Goal: Task Accomplishment & Management: Manage account settings

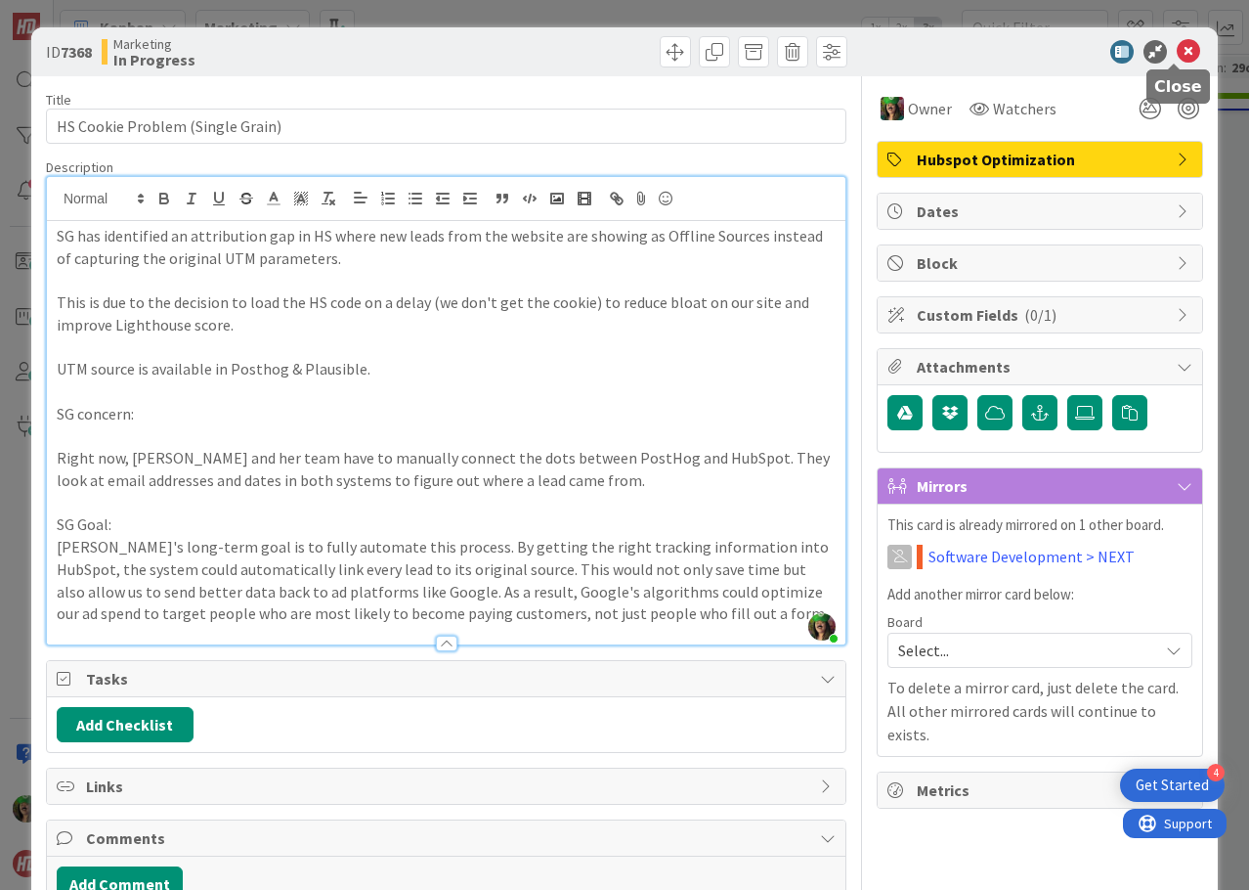
click at [1177, 53] on icon at bounding box center [1188, 51] width 23 height 23
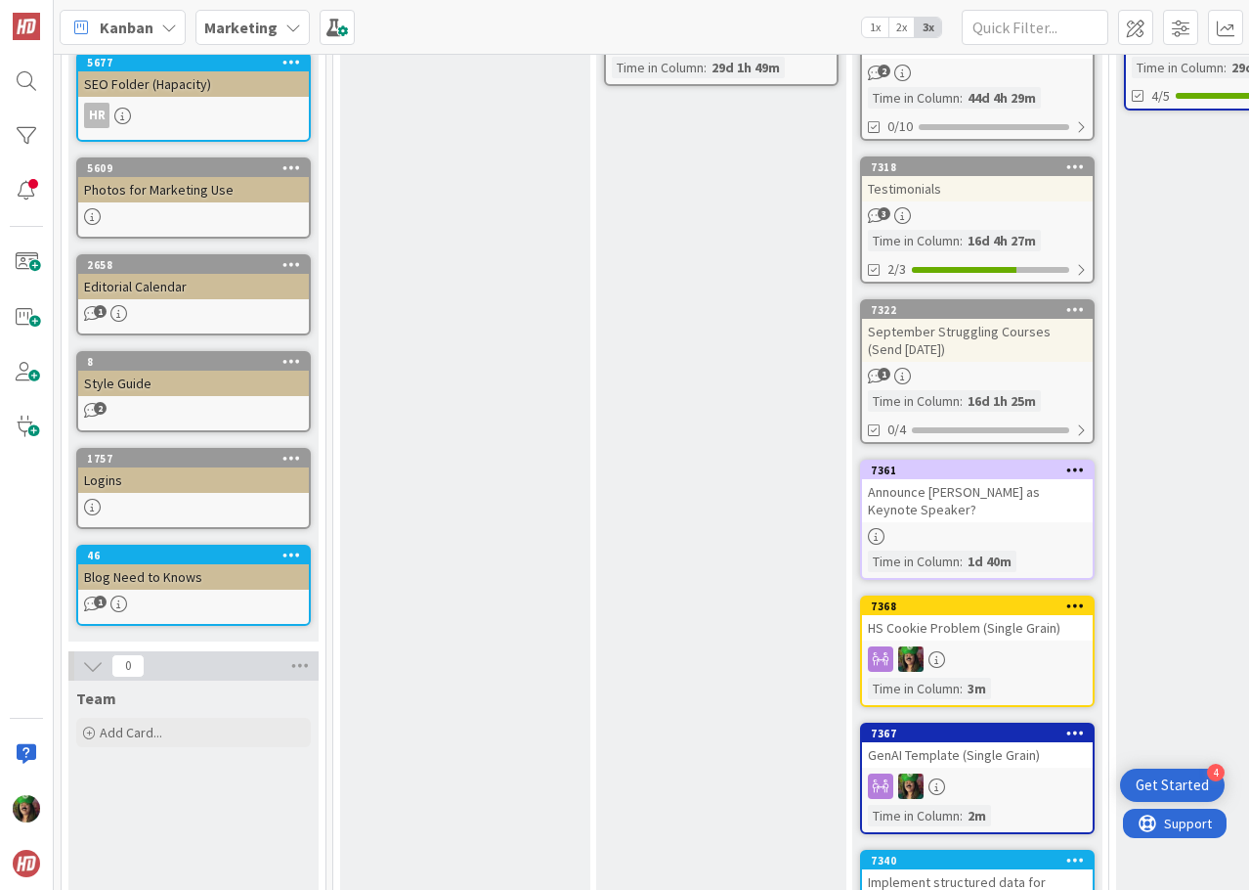
click at [264, 26] on b "Marketing" at bounding box center [240, 28] width 73 height 20
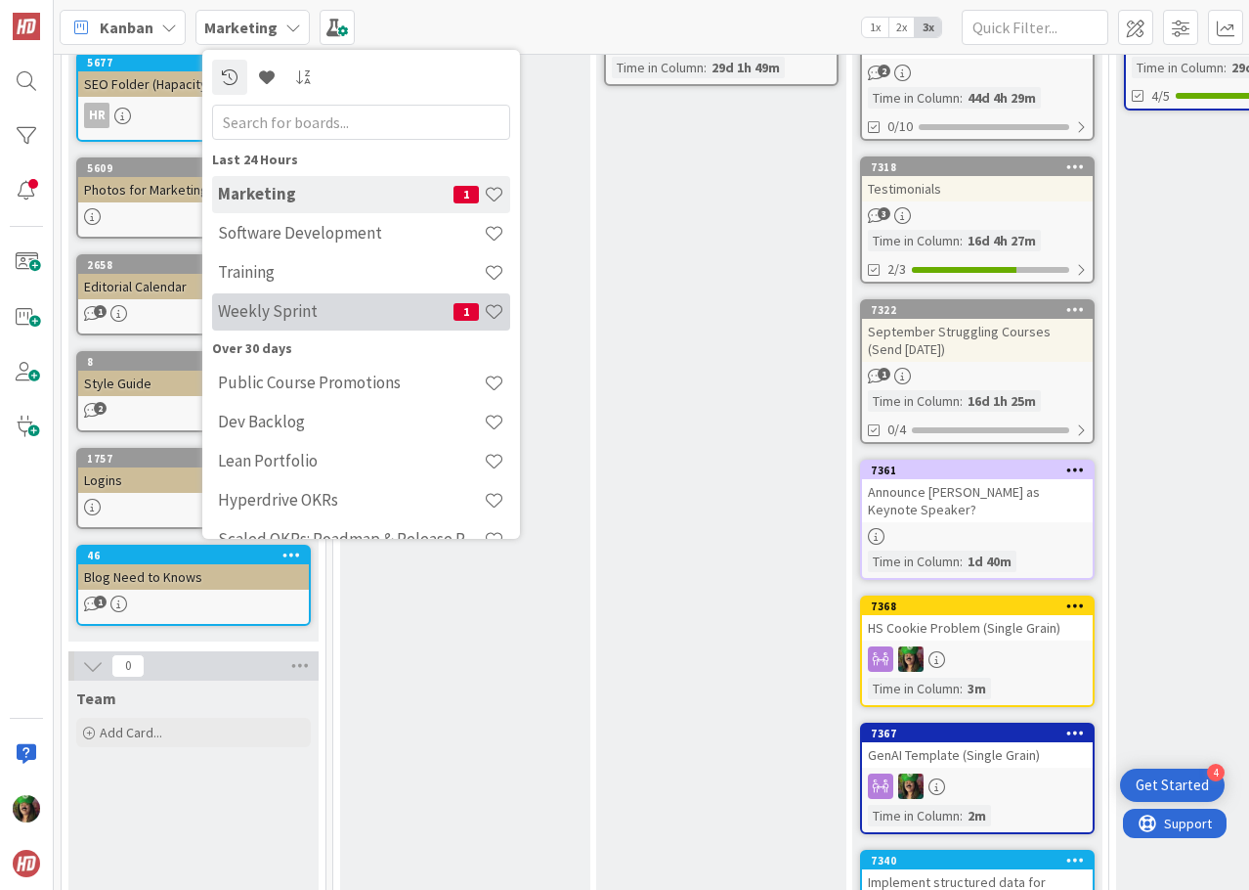
click at [324, 312] on h4 "Weekly Sprint" at bounding box center [336, 311] width 236 height 20
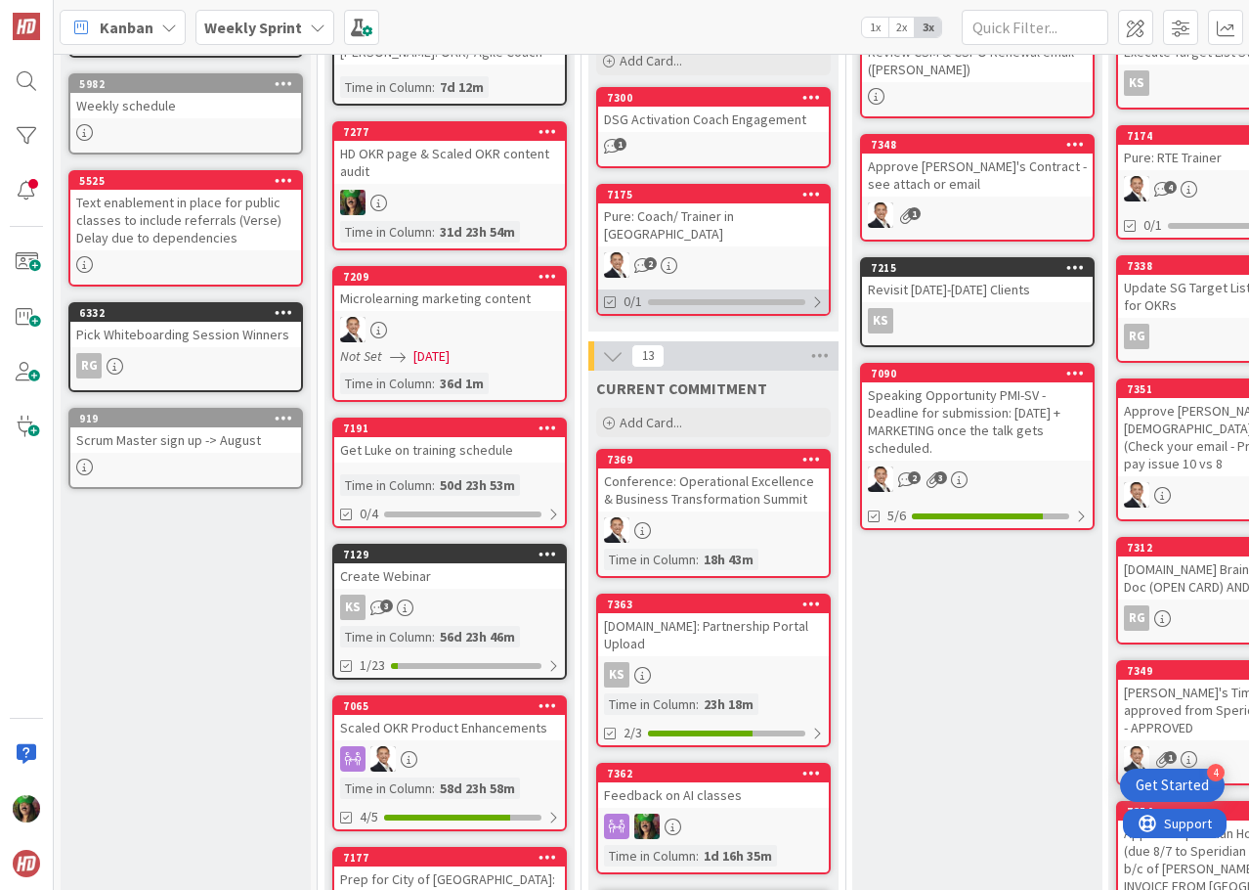
scroll to position [98, 0]
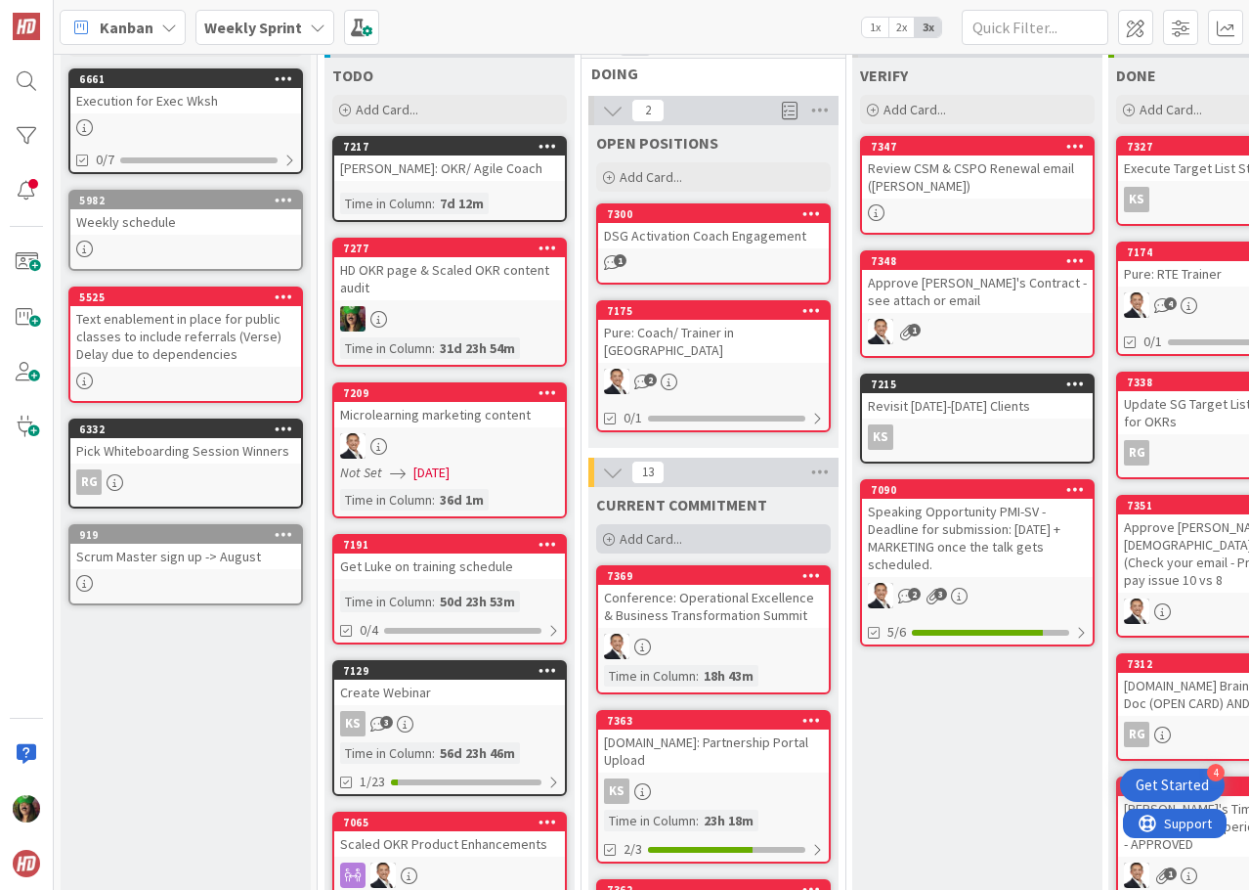
click at [653, 530] on span "Add Card..." at bounding box center [651, 539] width 63 height 18
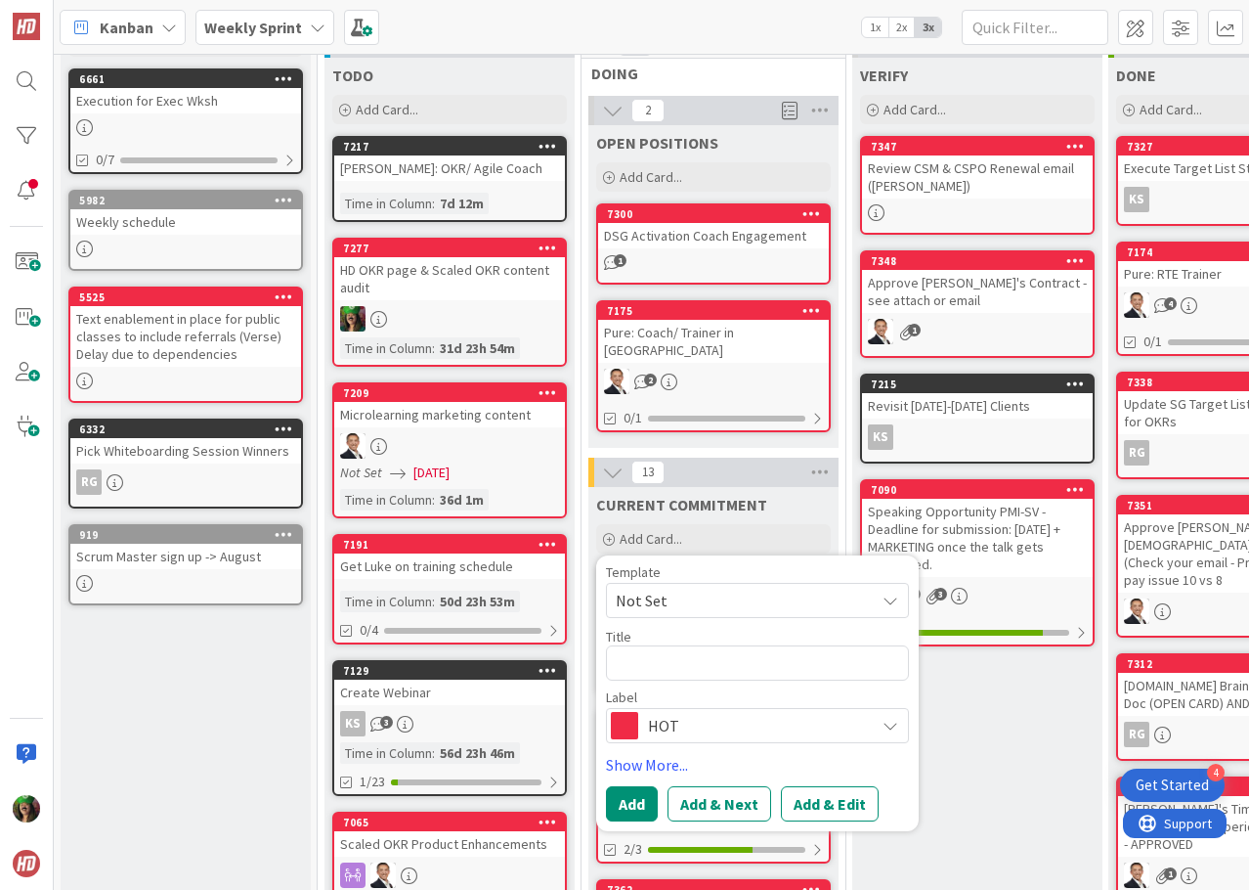
type textarea "x"
type textarea "Q"
type textarea "x"
type textarea "Qu"
type textarea "x"
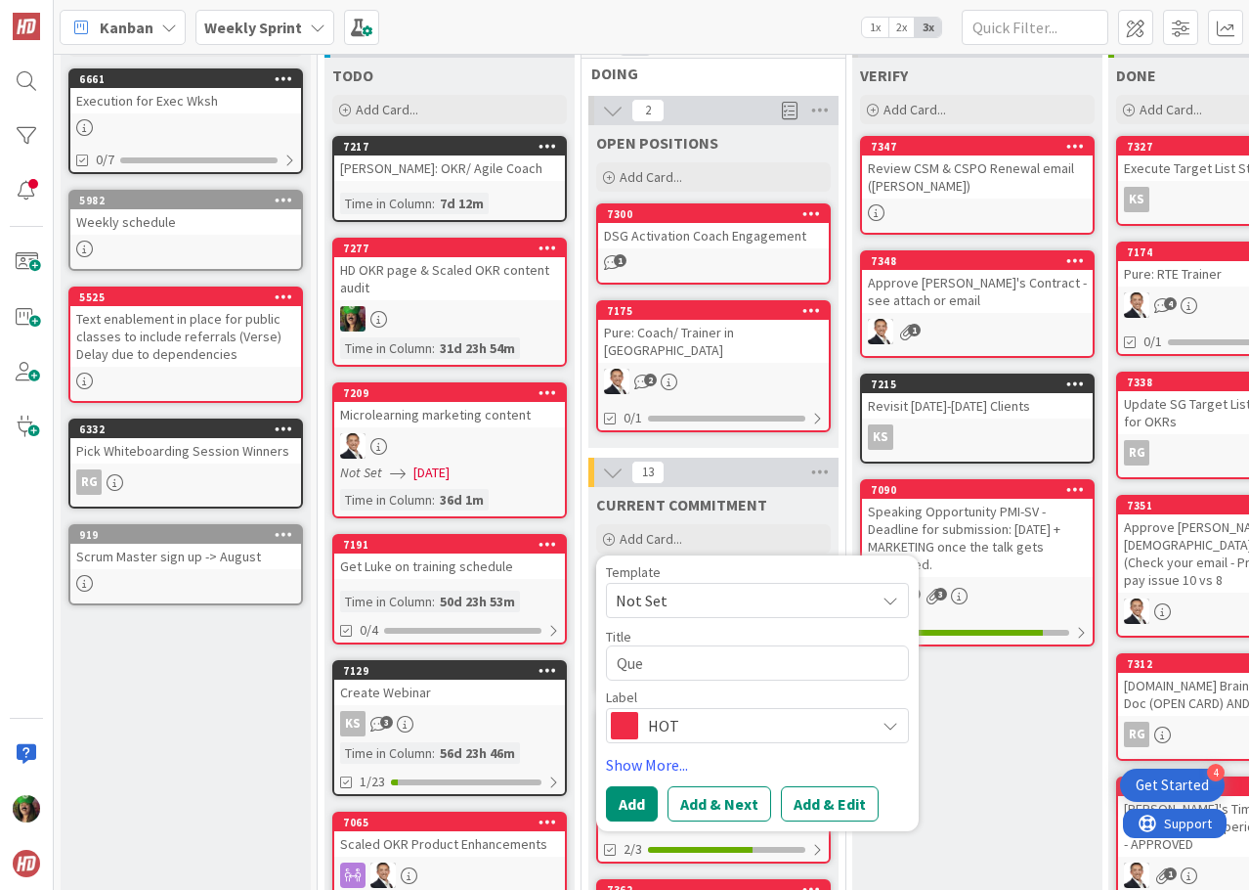
type textarea "Que"
click at [694, 651] on textarea "Que" at bounding box center [757, 662] width 303 height 35
type textarea "x"
type textarea "Q"
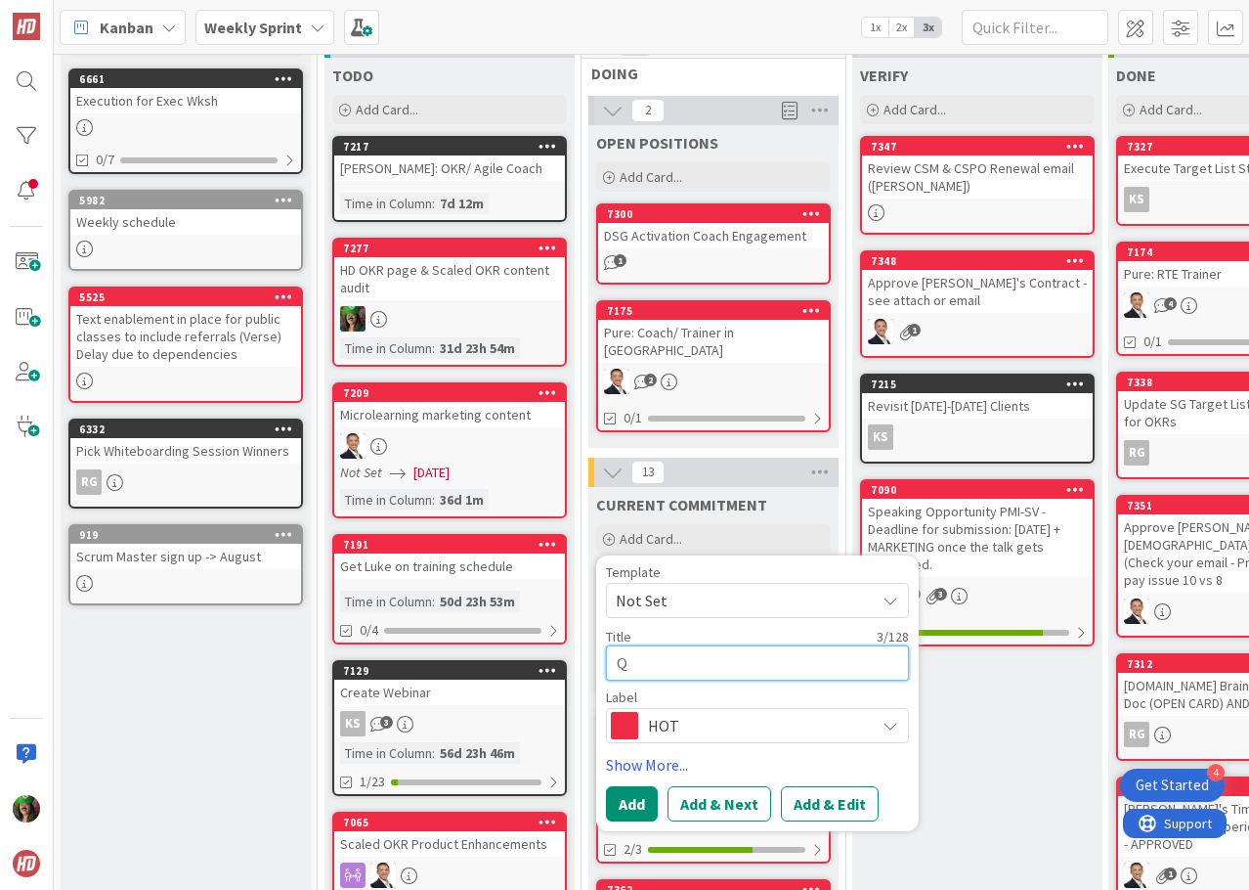
type textarea "x"
type textarea "Qu"
type textarea "x"
type textarea "Ques"
type textarea "x"
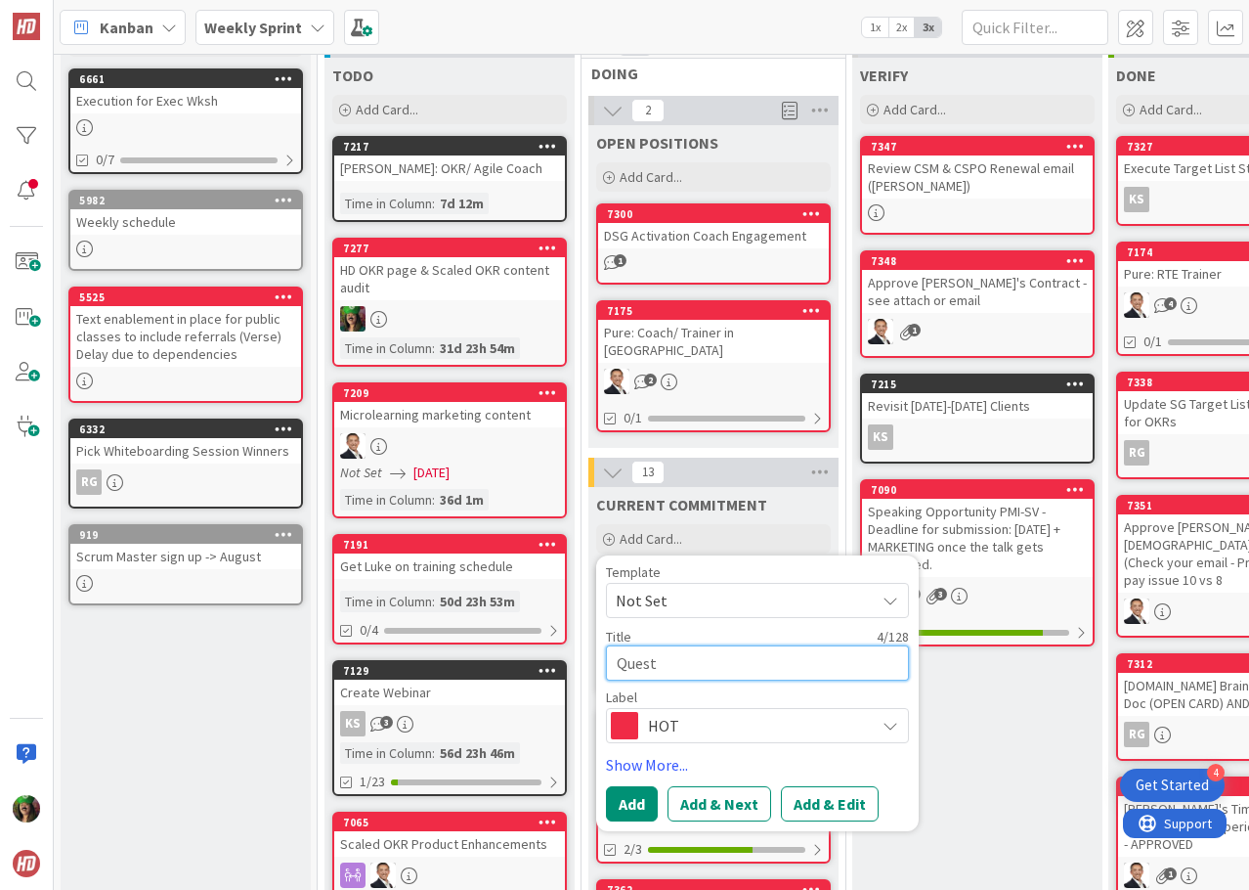
type textarea "Questi"
type textarea "x"
type textarea "Questio"
type textarea "x"
type textarea "Question"
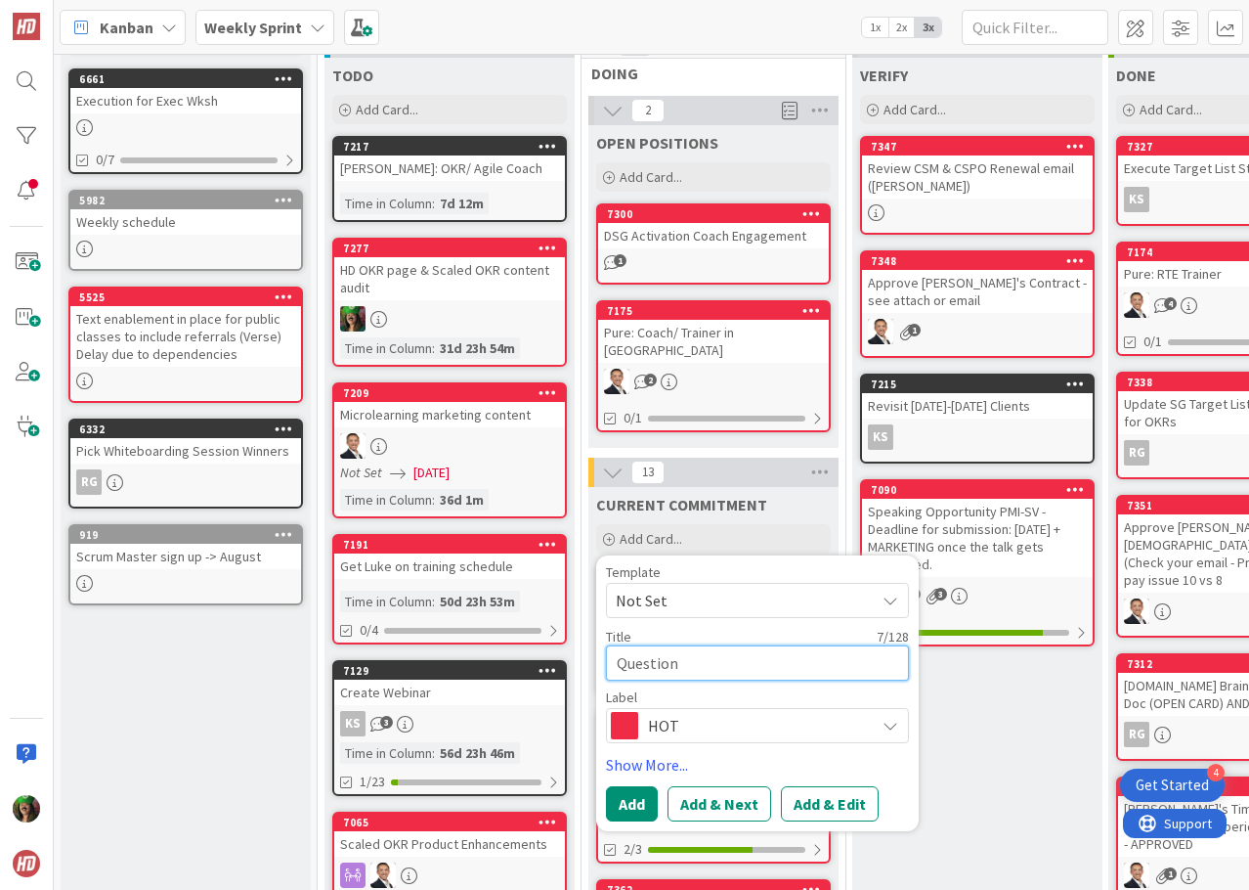
type textarea "x"
type textarea "Questions"
type textarea "x"
type textarea "Questions/"
type textarea "x"
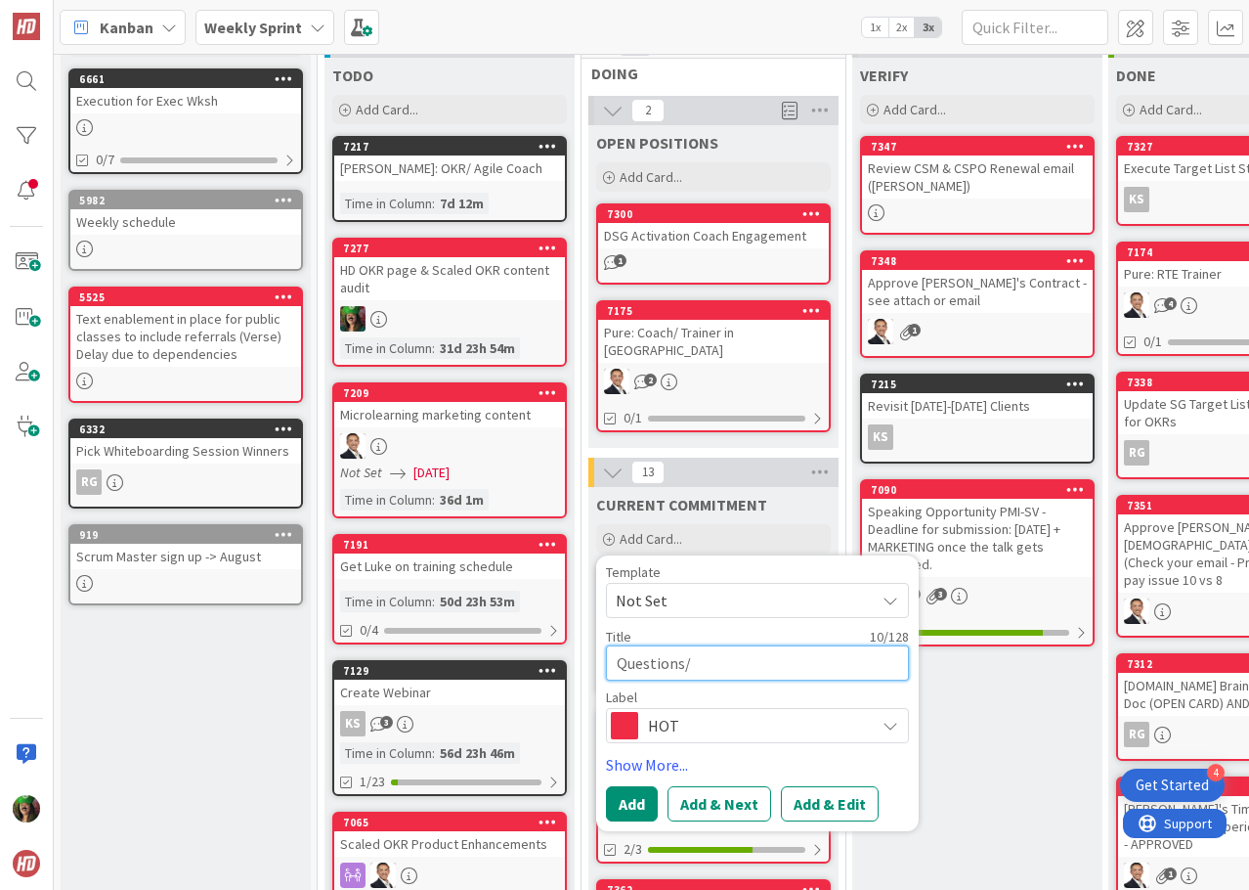
type textarea "Questions/T"
type textarea "x"
type textarea "Questions/To"
type textarea "x"
type textarea "Questions/Top"
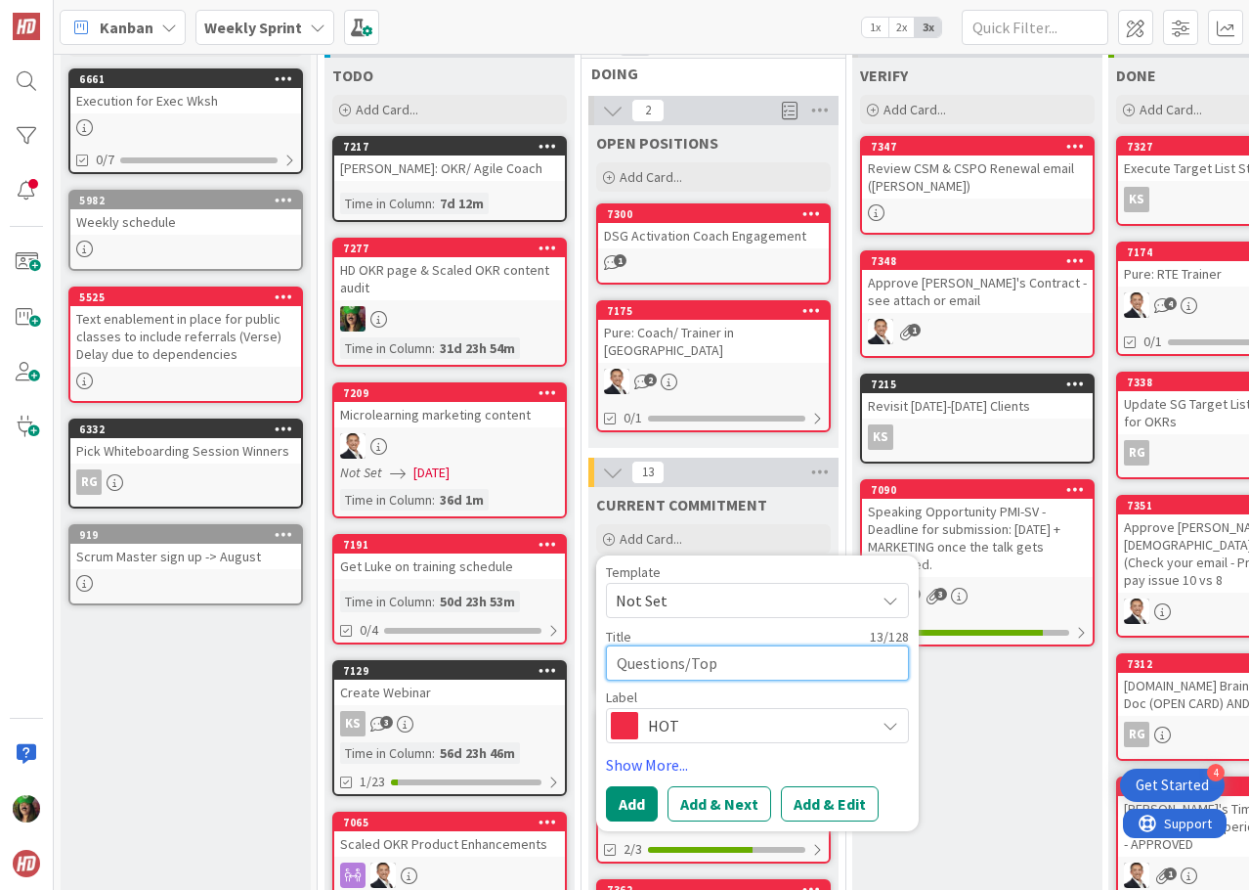
type textarea "x"
type textarea "Questions/Topi"
type textarea "x"
type textarea "Questions/Topic"
type textarea "x"
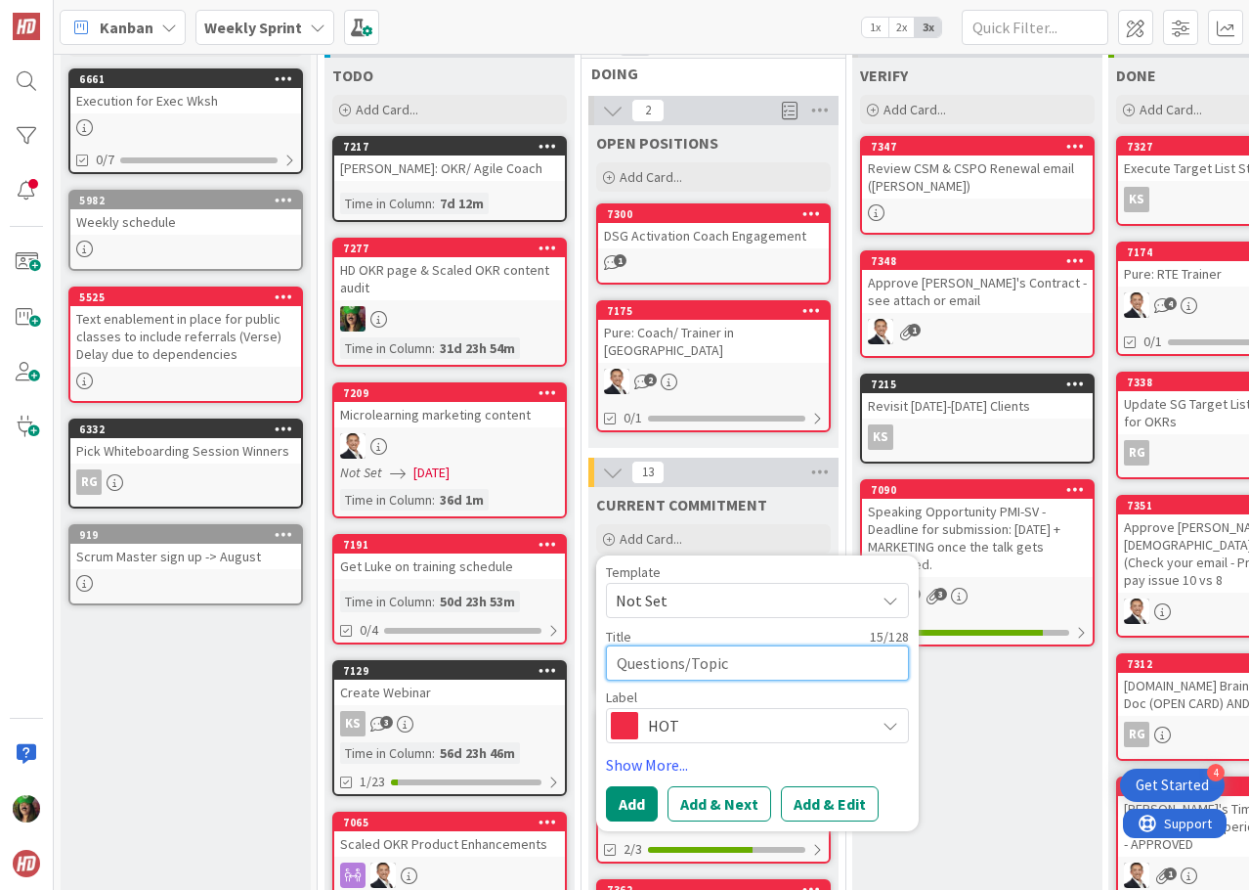
type textarea "Questions/Topic"
type textarea "x"
type textarea "Questions/Topic f"
type textarea "x"
type textarea "Questions/Topic fo"
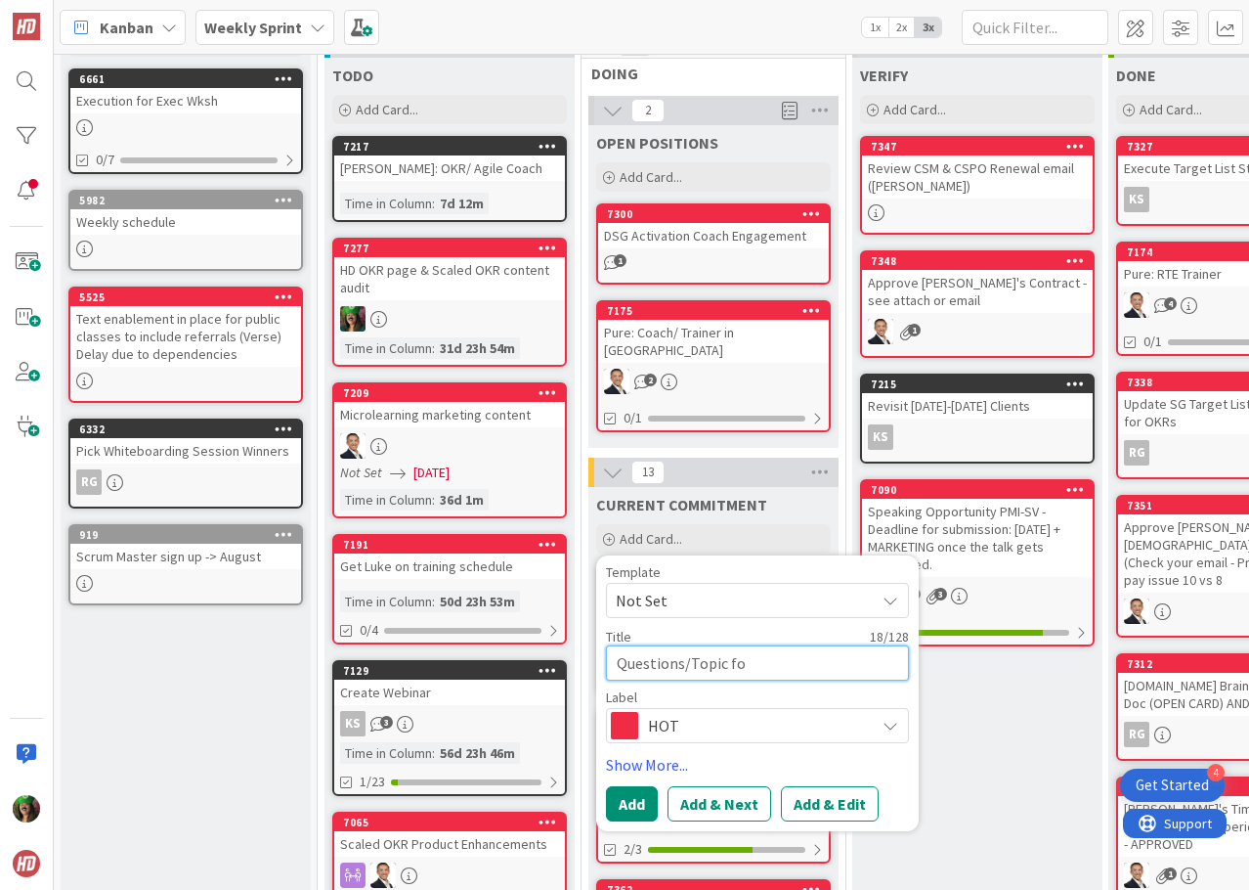
type textarea "x"
type textarea "Questions/Topic for"
type textarea "x"
type textarea "Questions/Topic for"
type textarea "x"
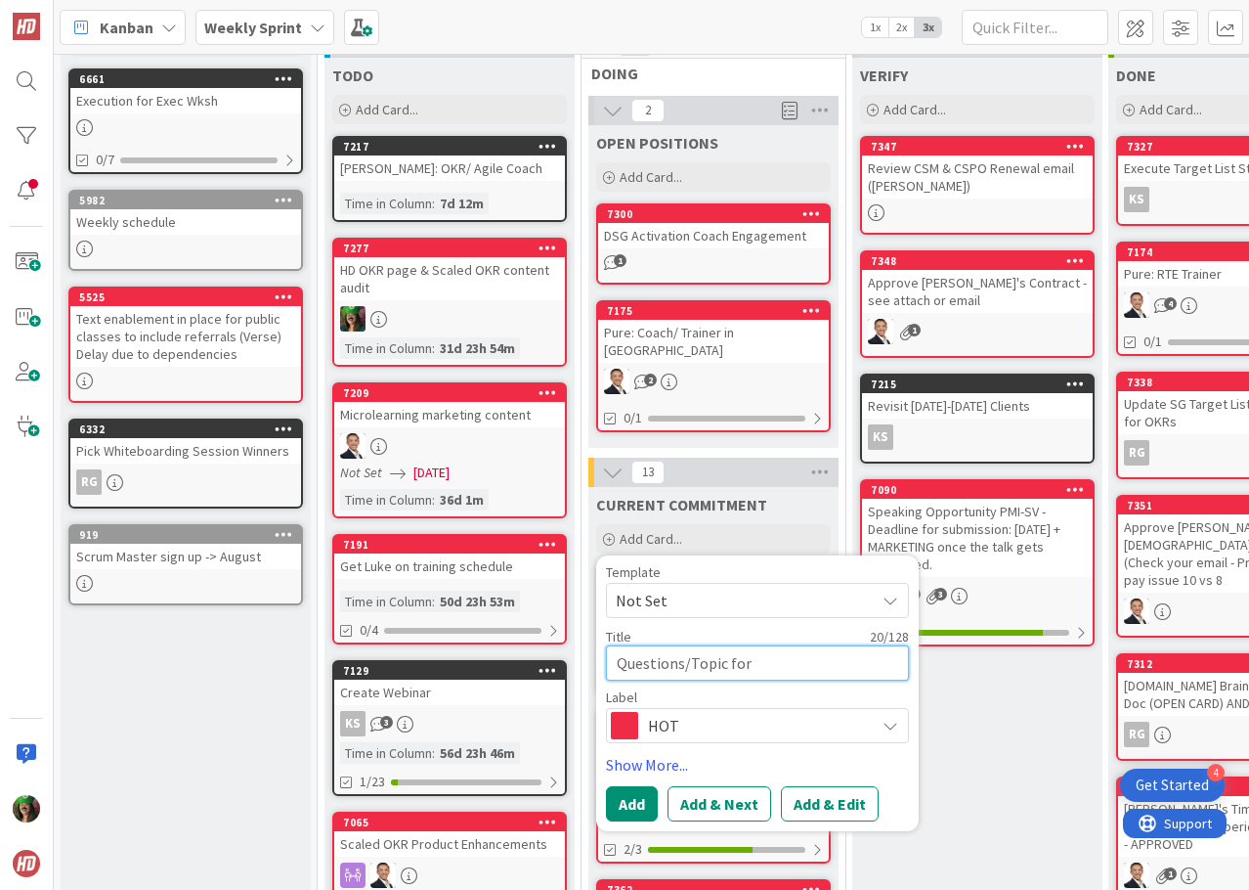
type textarea "Questions/Topic for"
type textarea "x"
type textarea "Questions/Topic fo"
type textarea "x"
type textarea "Questions/Topic f"
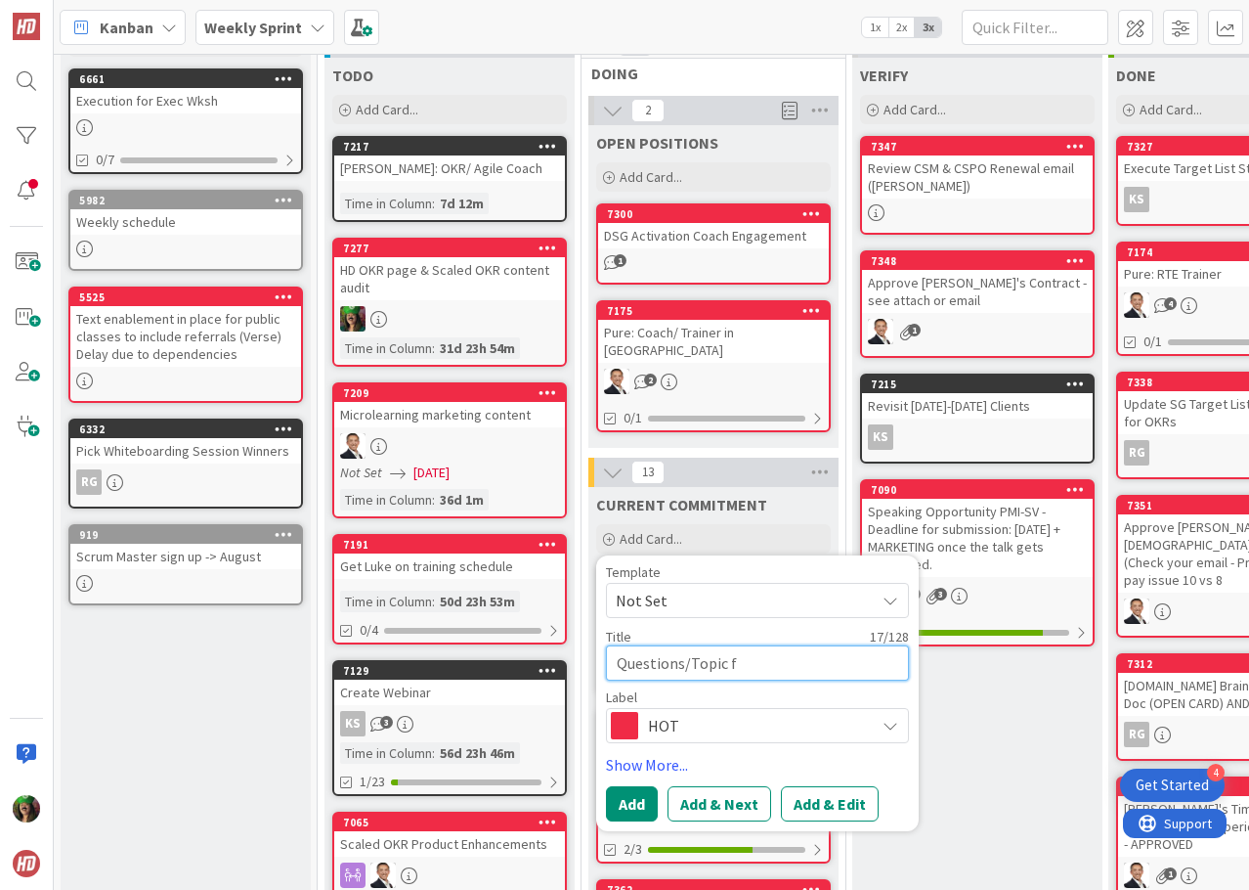
type textarea "x"
type textarea "Questions/Topic"
type textarea "x"
type textarea "Questions/Topic"
type textarea "x"
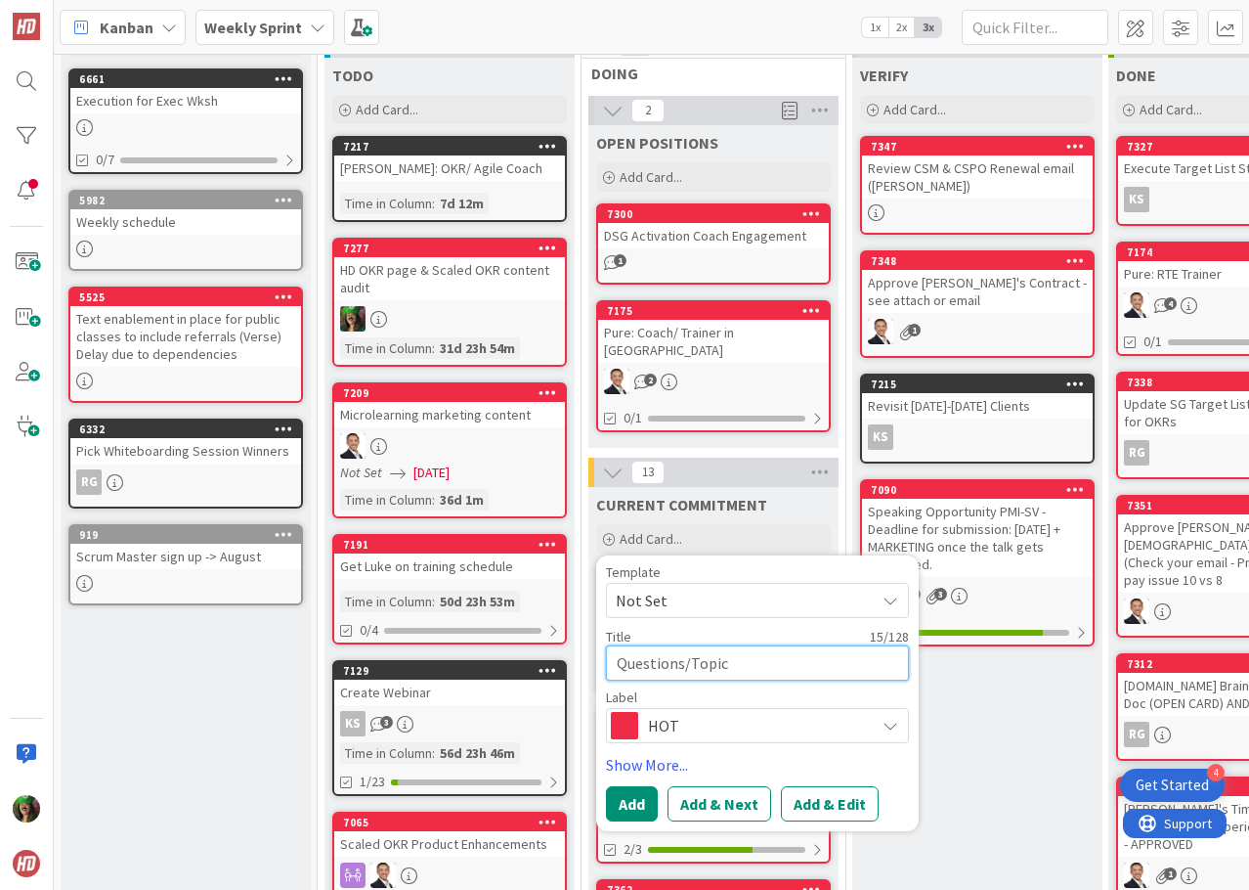
type textarea "Questions/Topi"
type textarea "x"
type textarea "Questions/Top"
type textarea "x"
type textarea "Questions/To"
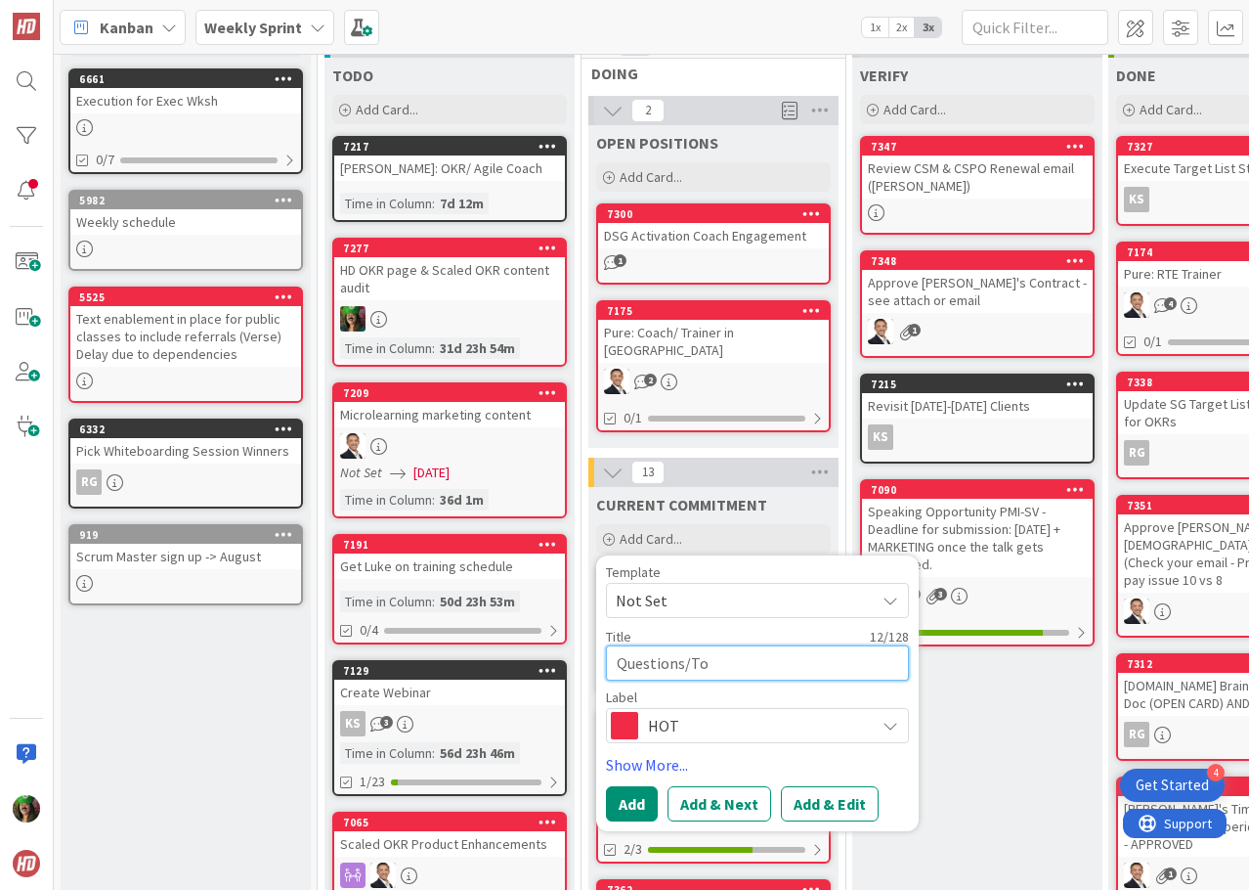
type textarea "x"
type textarea "Questions/T"
type textarea "x"
type textarea "Questions/Ta"
type textarea "x"
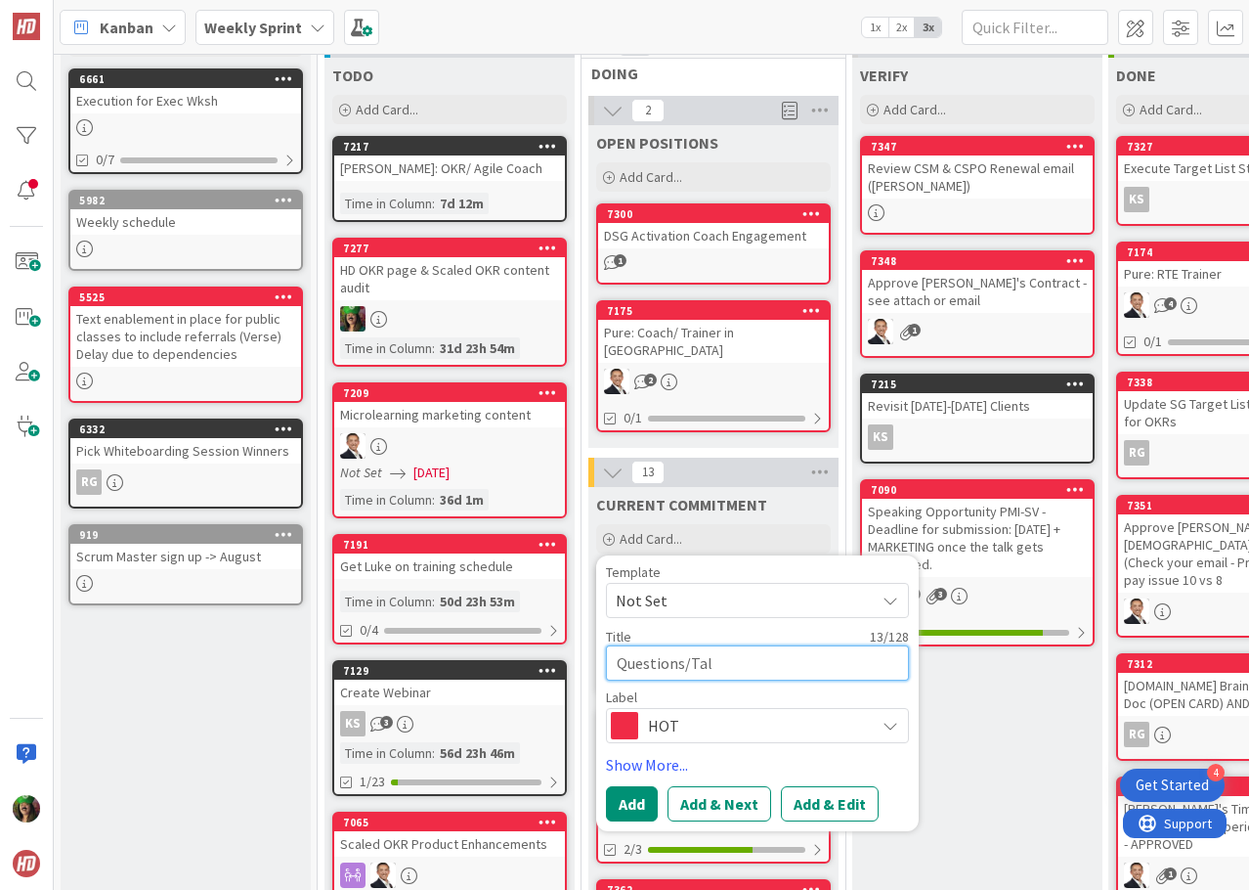
type textarea "Questions/Talk"
type textarea "x"
type textarea "Questions/Talk"
type textarea "x"
type textarea "Questions/Talk T"
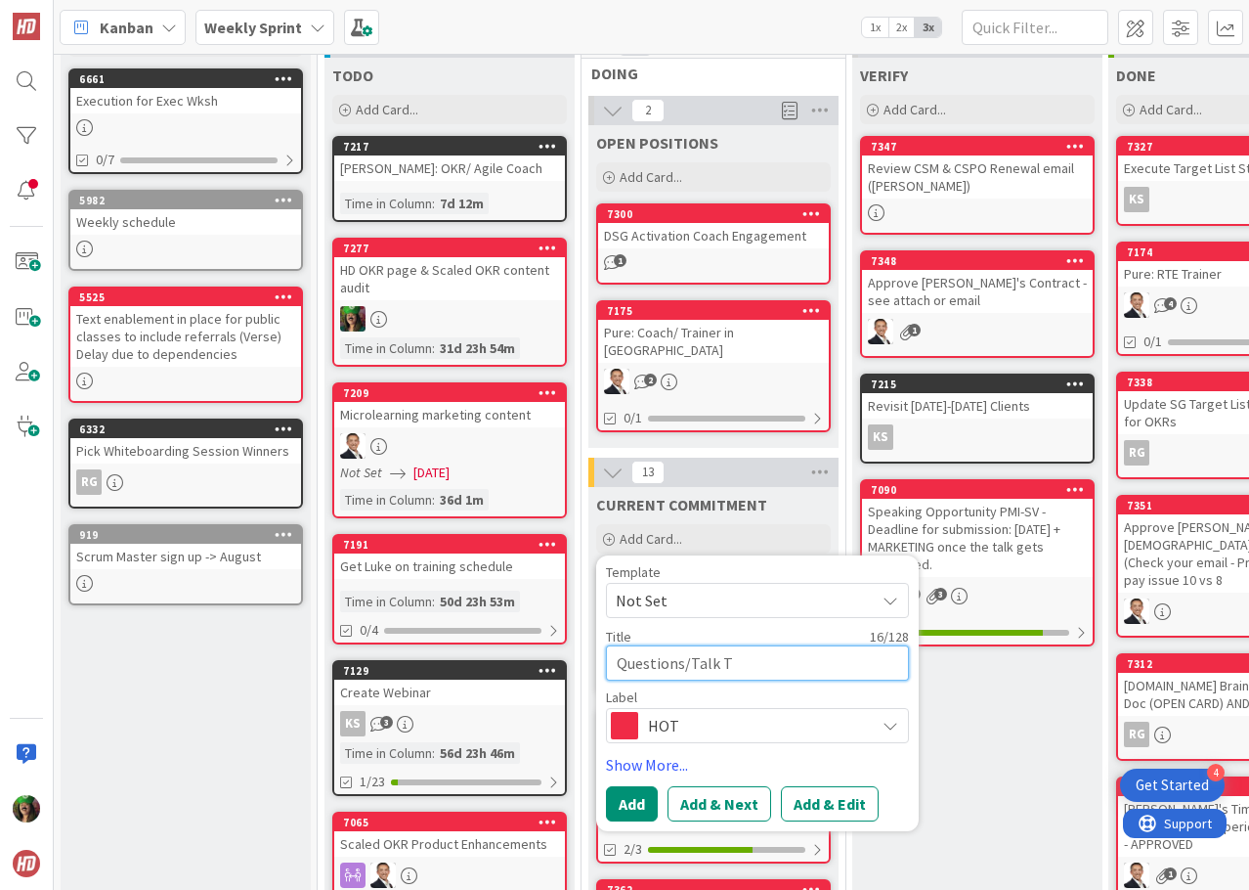
type textarea "x"
type textarea "Questions/Talk To"
type textarea "x"
type textarea "Questions/Talk Top"
type textarea "x"
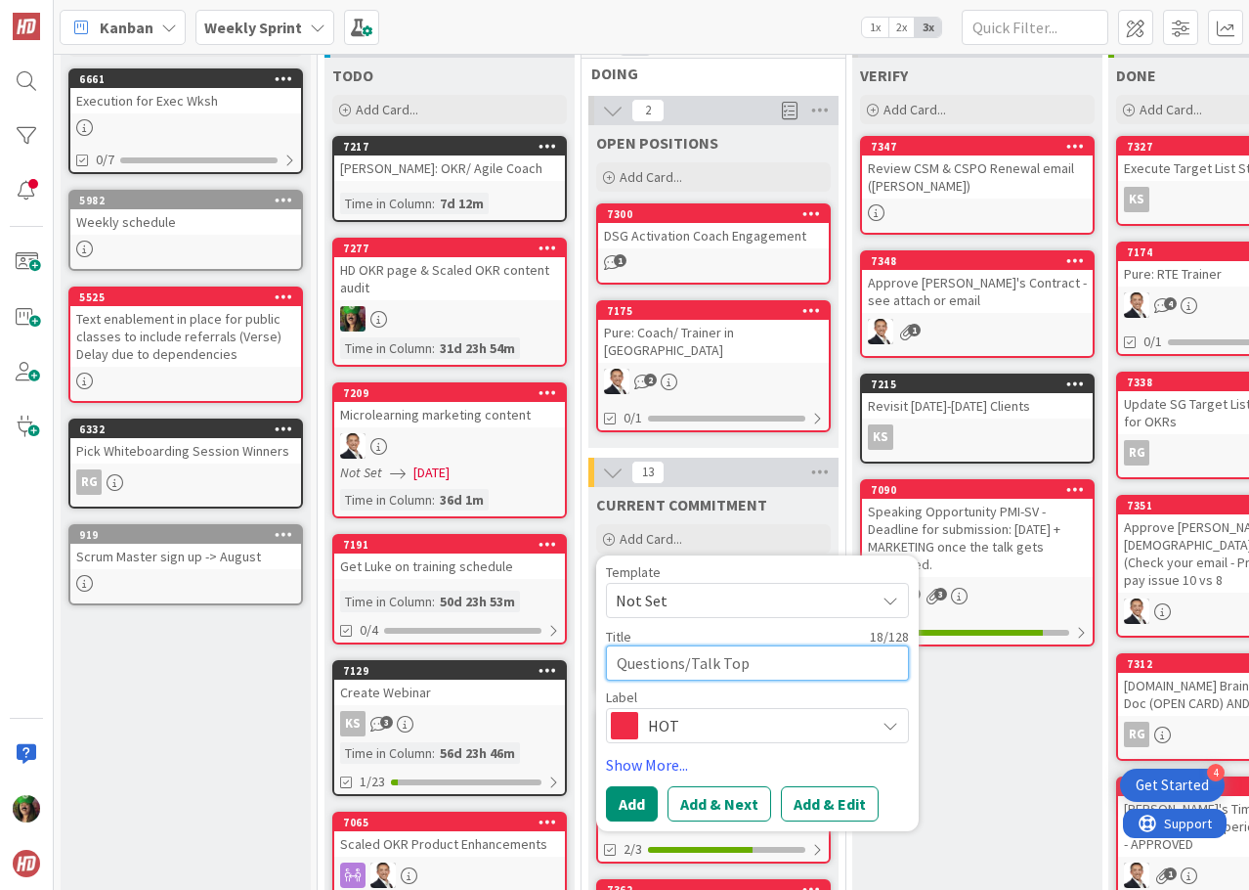
type textarea "Questions/Talk Topi"
type textarea "x"
type textarea "Questions/Talk Topic"
type textarea "x"
type textarea "Questions/Talk Topic"
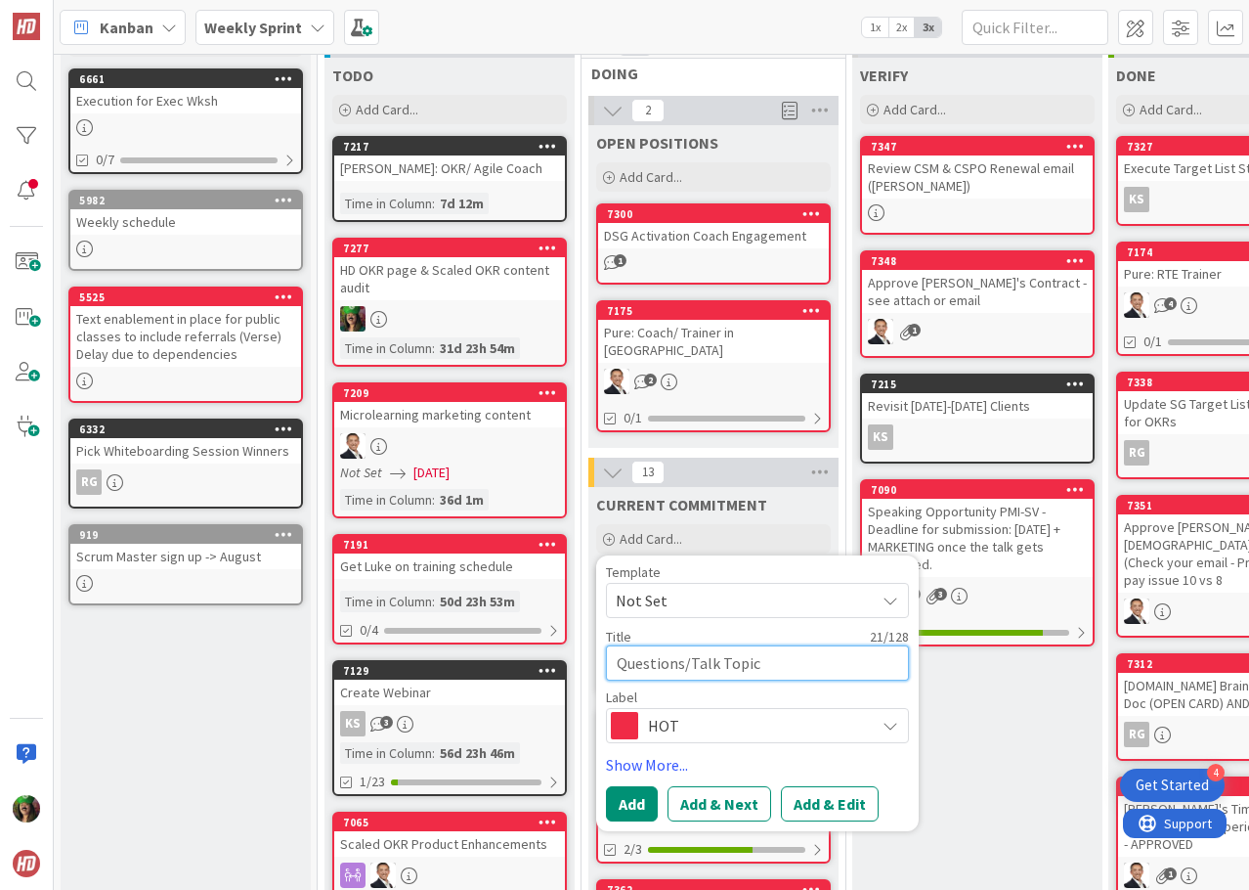
type textarea "x"
type textarea "Questions/Talk Topic f"
type textarea "x"
type textarea "Questions/Talk Topic fo"
type textarea "x"
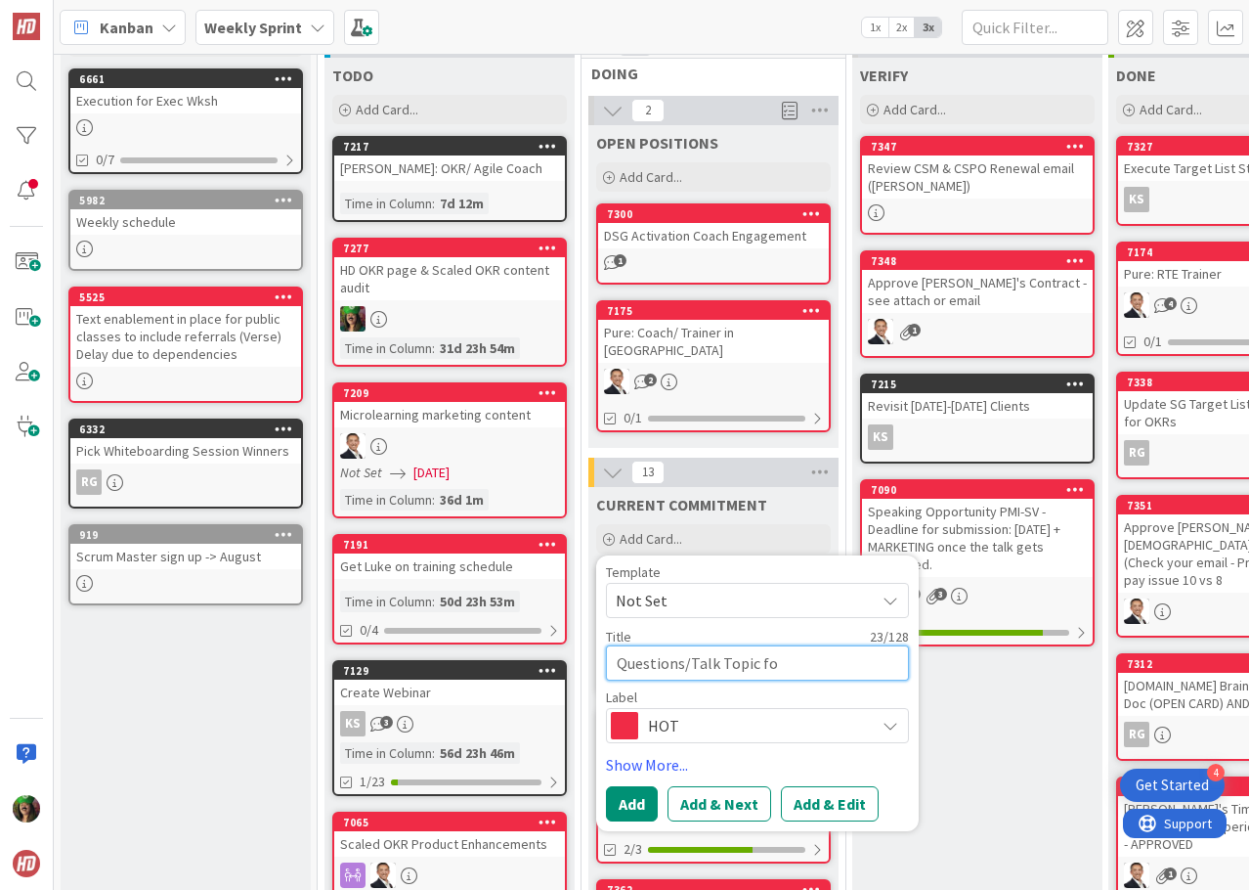
type textarea "Questions/Talk Topic for"
type textarea "x"
type textarea "Questions/Talk Topic for"
type textarea "x"
type textarea "Questions/Talk Topic for D"
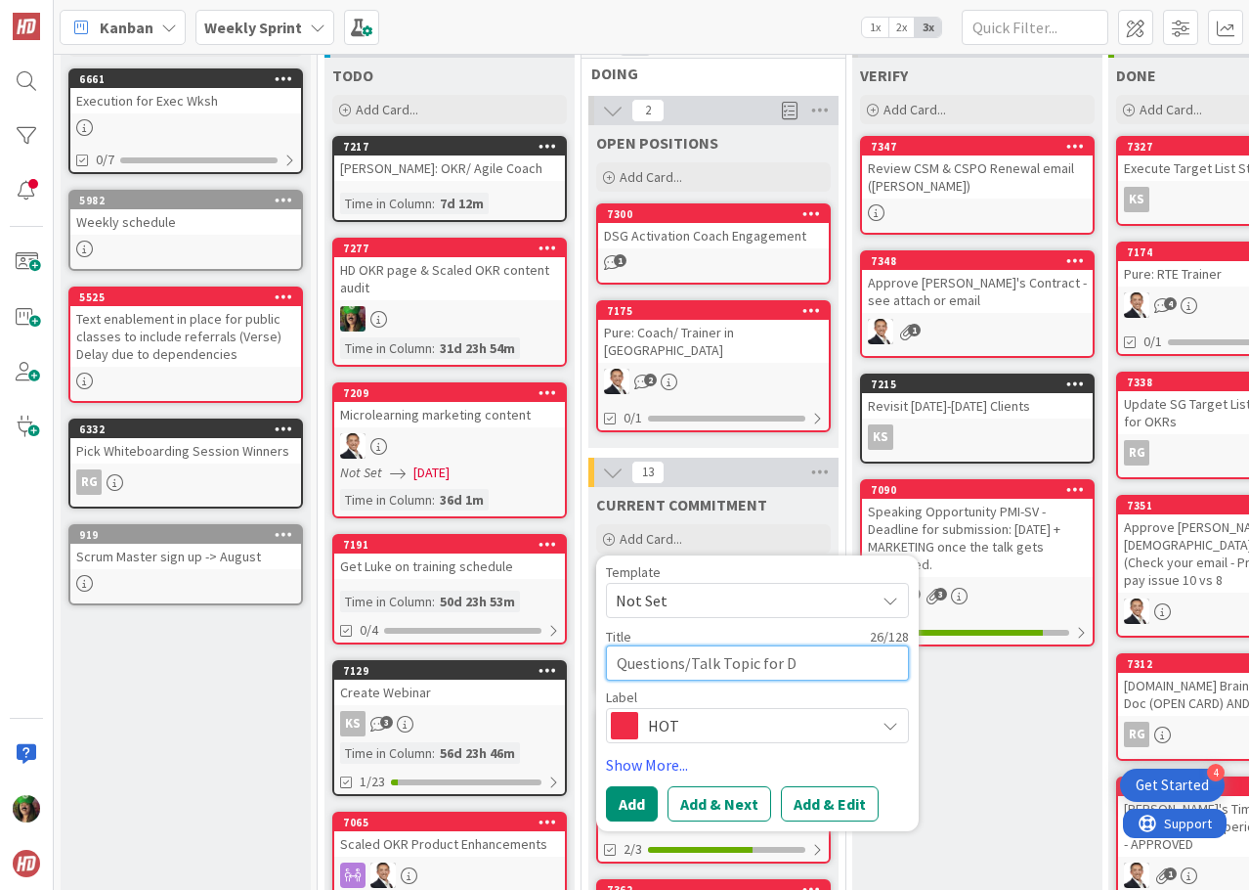
type textarea "x"
type textarea "Questions/Talk Topic for Da"
type textarea "x"
type textarea "Questions/Talk Topic for [PERSON_NAME]"
type textarea "x"
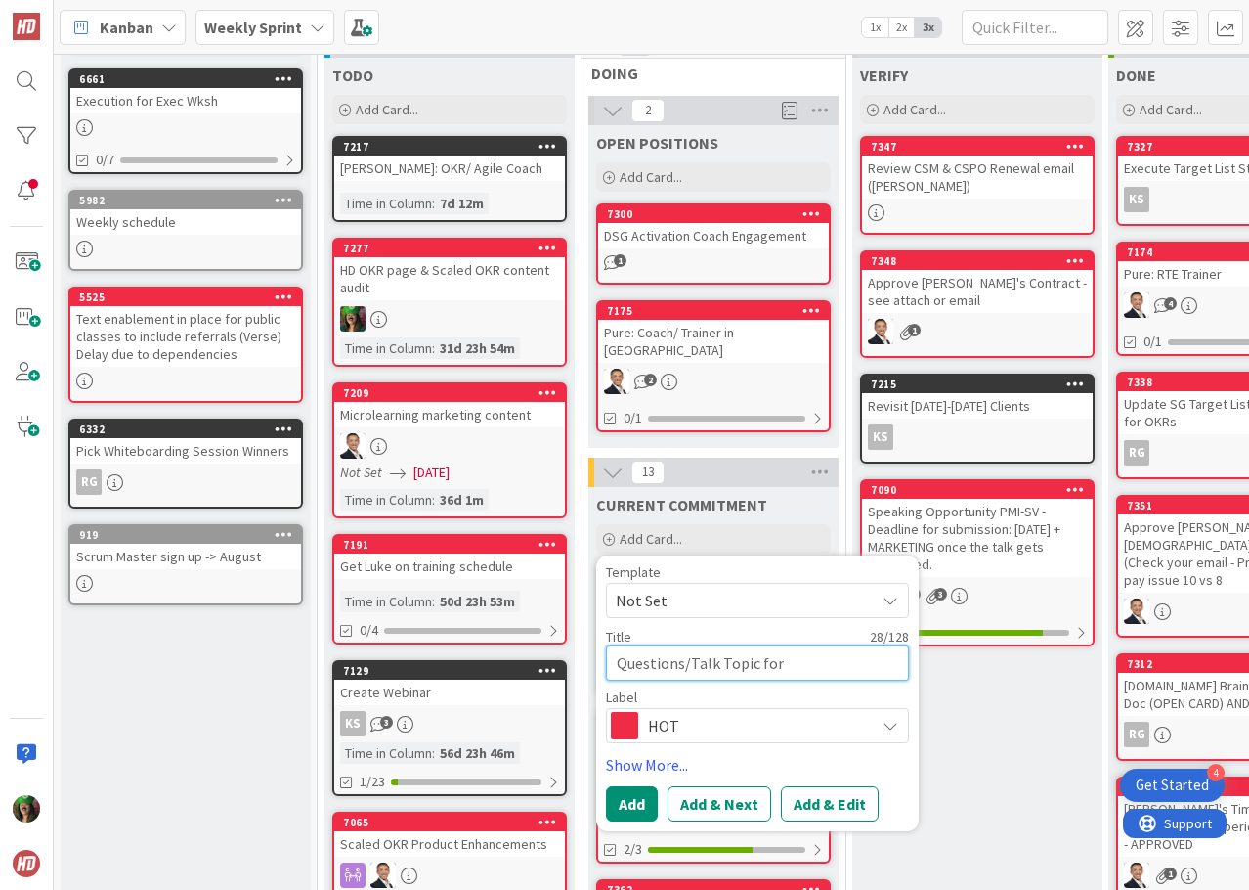
type textarea "Questions/Talk Topic for Da"
type textarea "x"
type textarea "Questions/Talk Topic for Dav"
type textarea "x"
type textarea "Questions/Talk Topic for [PERSON_NAME]"
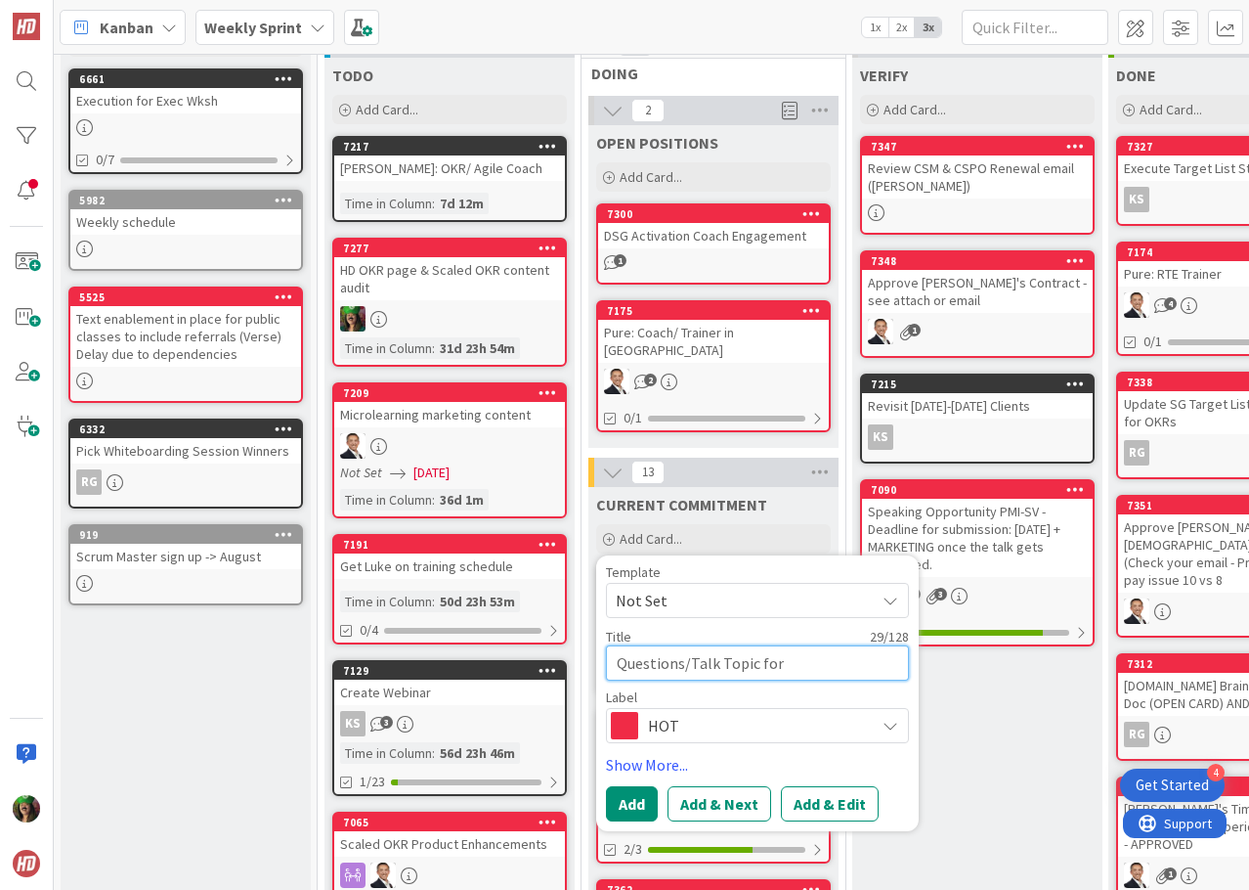
type textarea "x"
type textarea "Questions/Talk Topic for [PERSON_NAME]"
click at [680, 655] on textarea "Questions/Talk Topic for [PERSON_NAME]" at bounding box center [757, 662] width 303 height 35
drag, startPoint x: 681, startPoint y: 644, endPoint x: 861, endPoint y: 646, distance: 179.9
click at [861, 646] on textarea "Questions/Talk Topic for [PERSON_NAME]" at bounding box center [757, 662] width 303 height 35
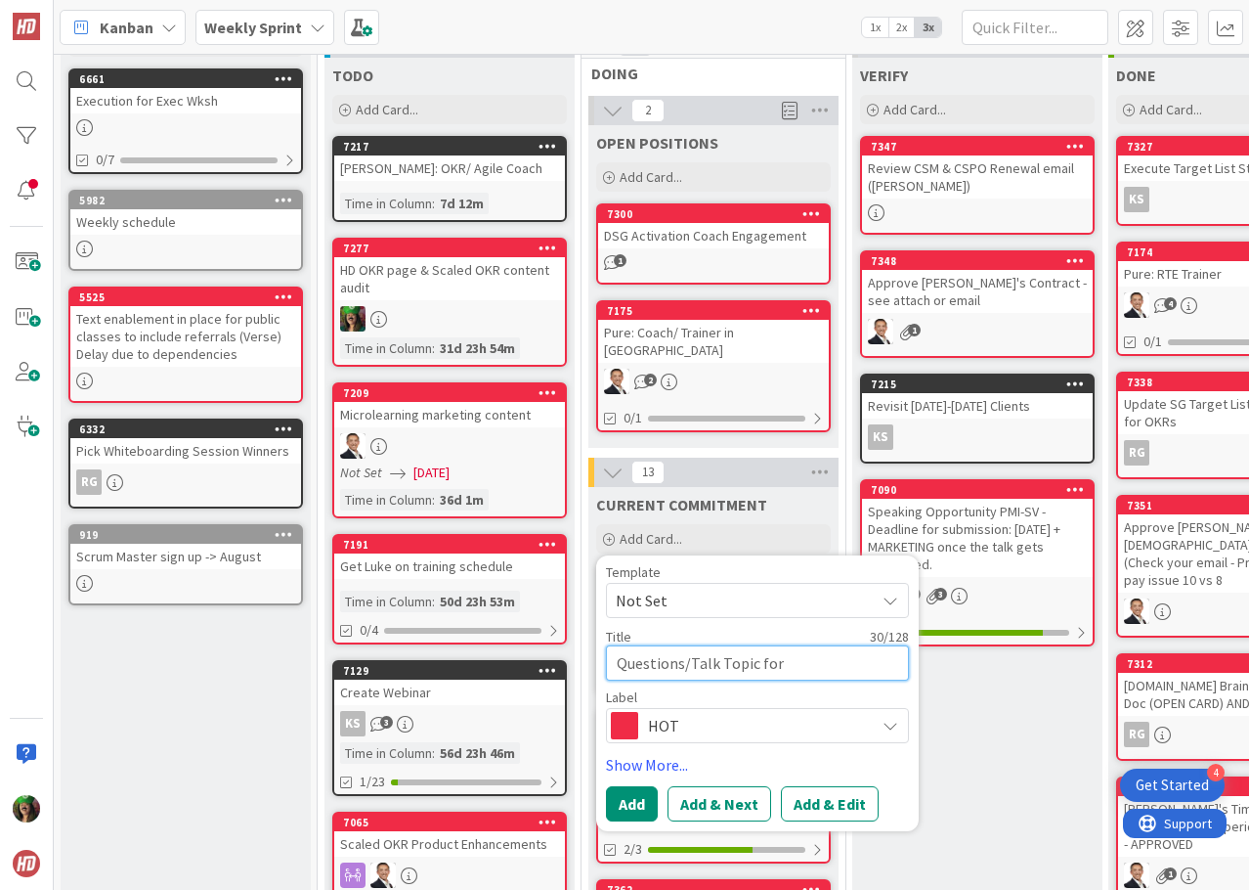
type textarea "x"
type textarea "Questions"
type textarea "x"
type textarea "Questions"
type textarea "x"
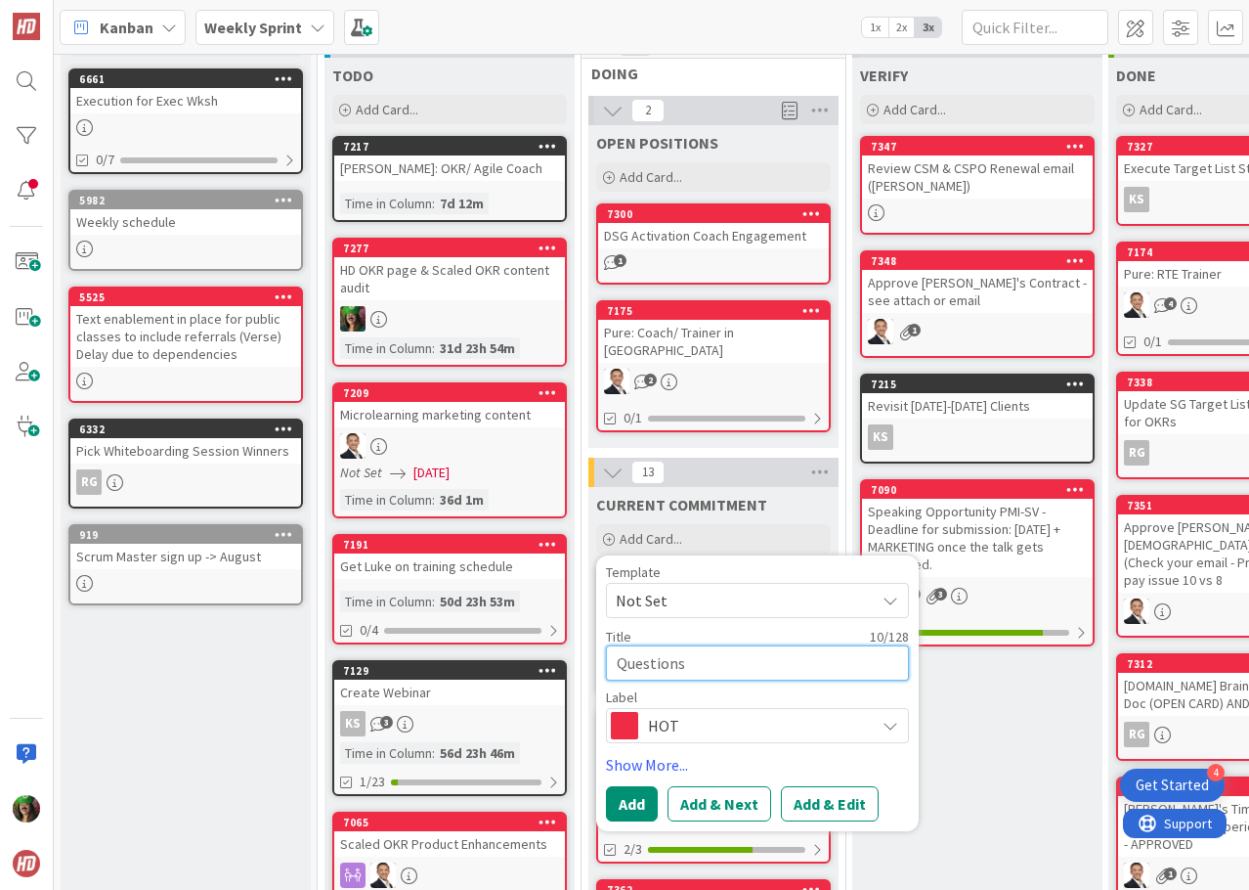
type textarea "Questions f"
type textarea "x"
type textarea "Questions fo"
type textarea "x"
type textarea "Questions for"
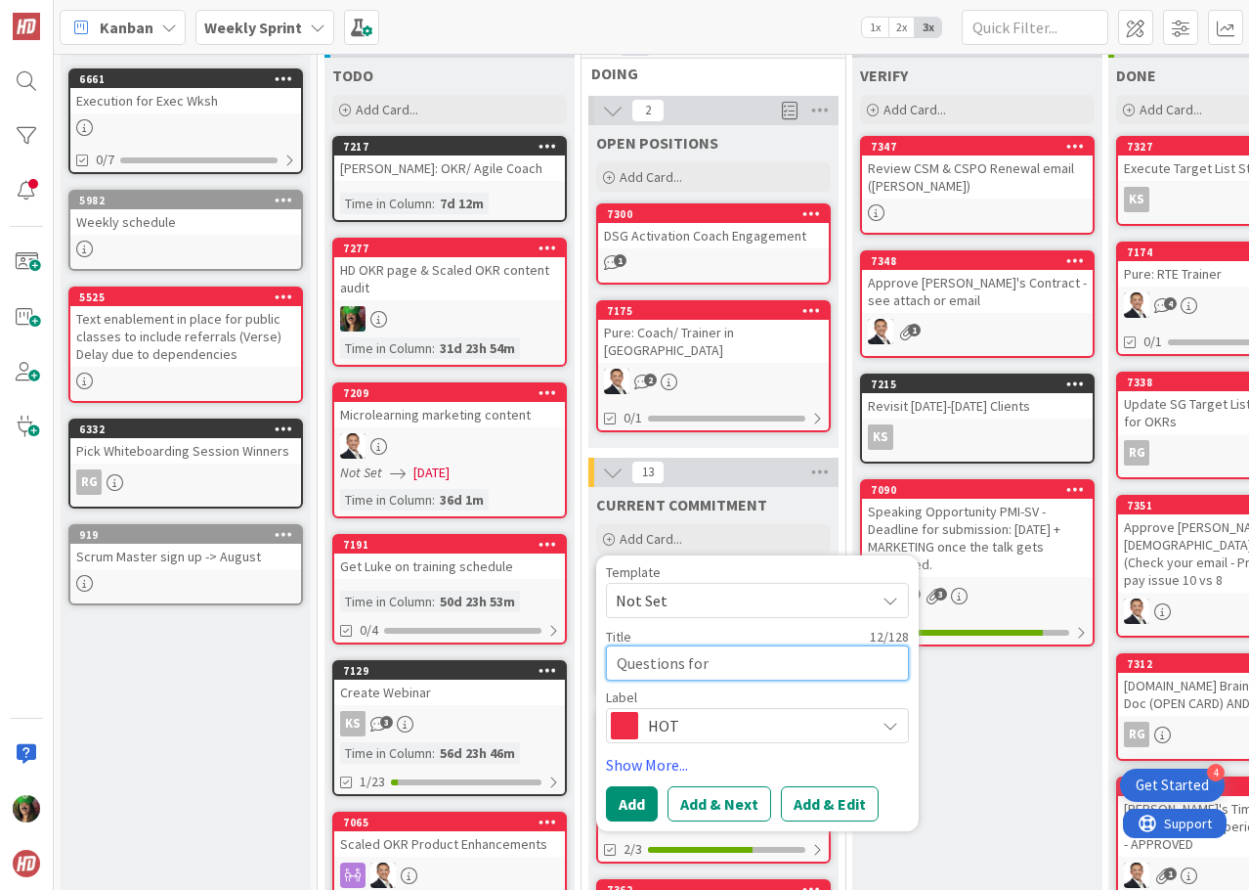
type textarea "x"
type textarea "Questions for"
type textarea "x"
type textarea "Questions for D"
type textarea "x"
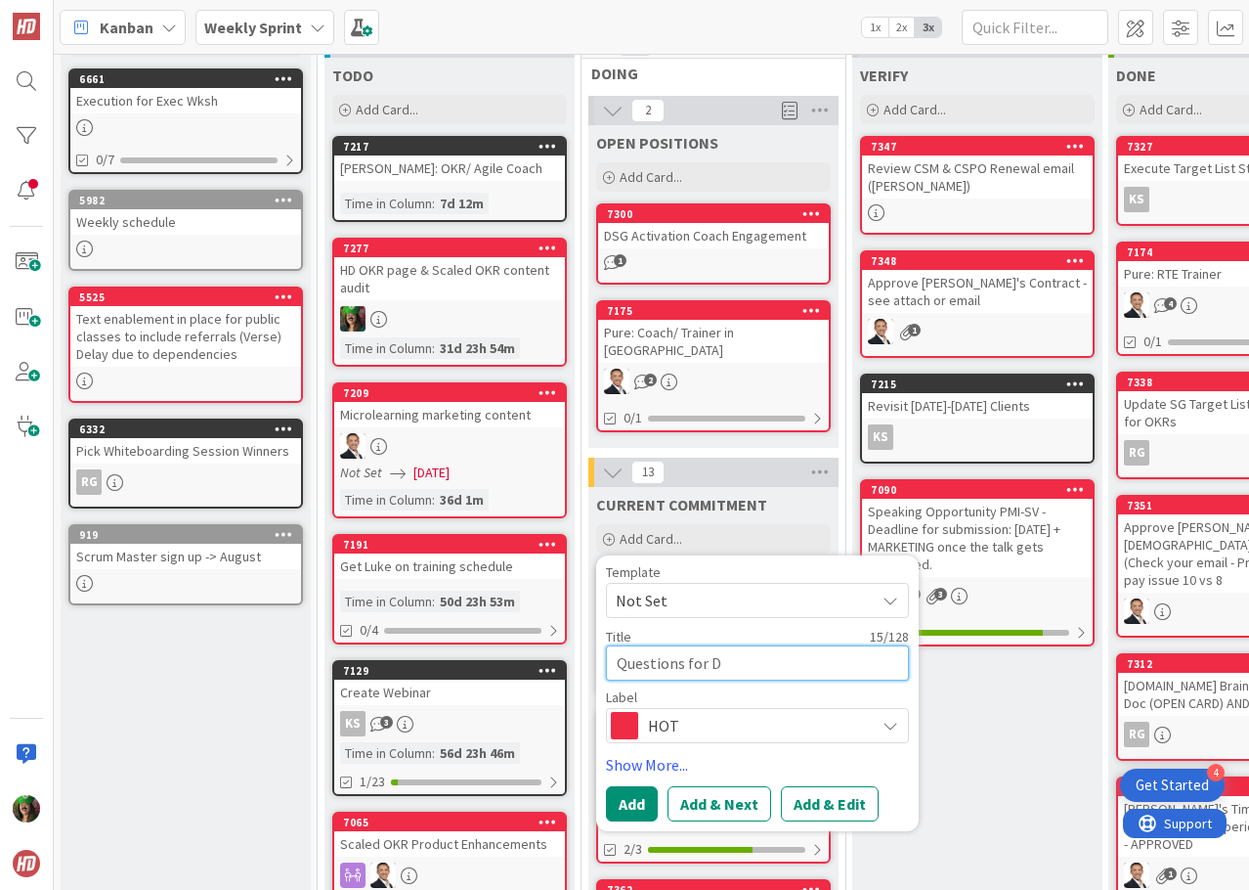
type textarea "Questions for Da"
type textarea "x"
type textarea "Questions for Dav"
type textarea "x"
type textarea "Questions for Davi"
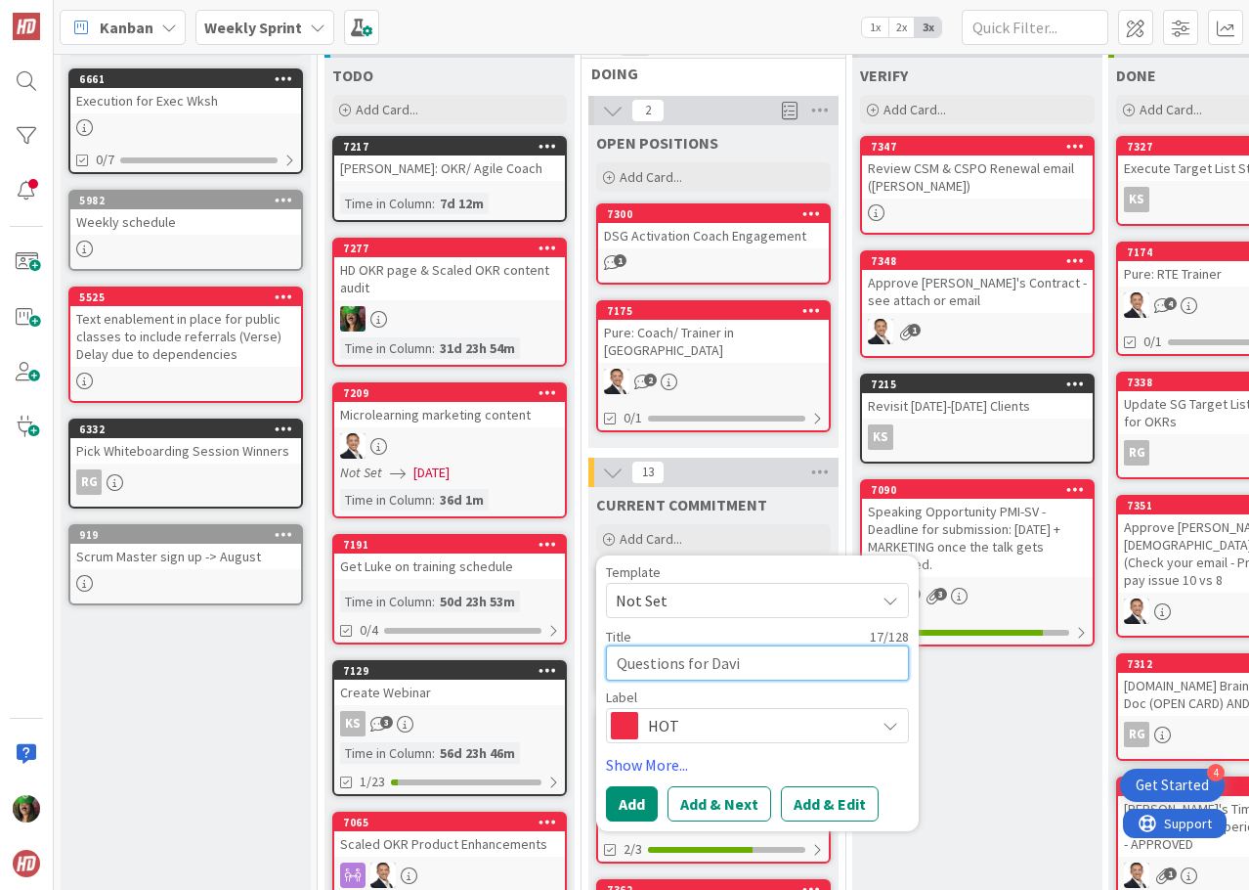
type textarea "x"
type textarea "Questions for [PERSON_NAME]"
type textarea "x"
type textarea "Questions for Davi"
type textarea "x"
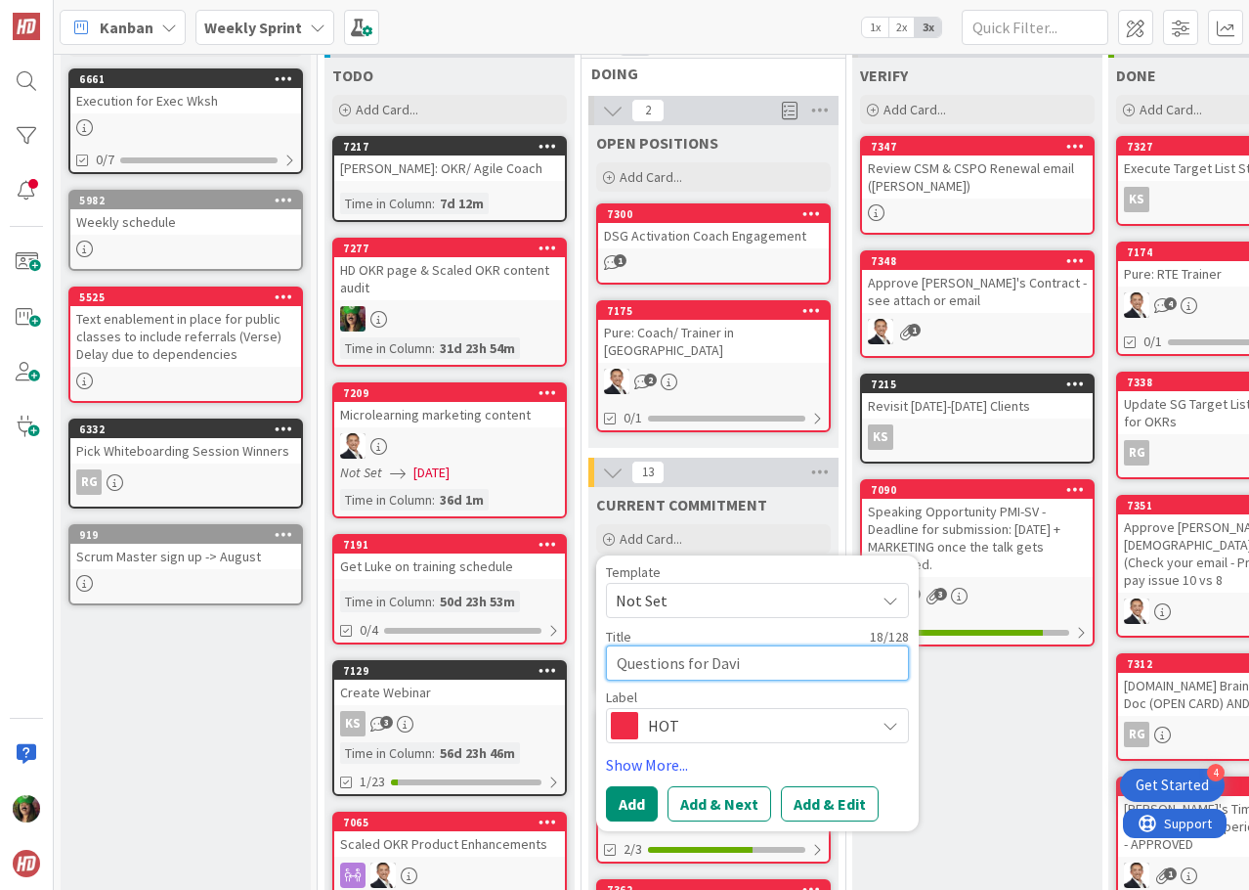
type textarea "Questions for Dav"
type textarea "x"
type textarea "Questions for D"
type textarea "x"
type textarea "Questions for"
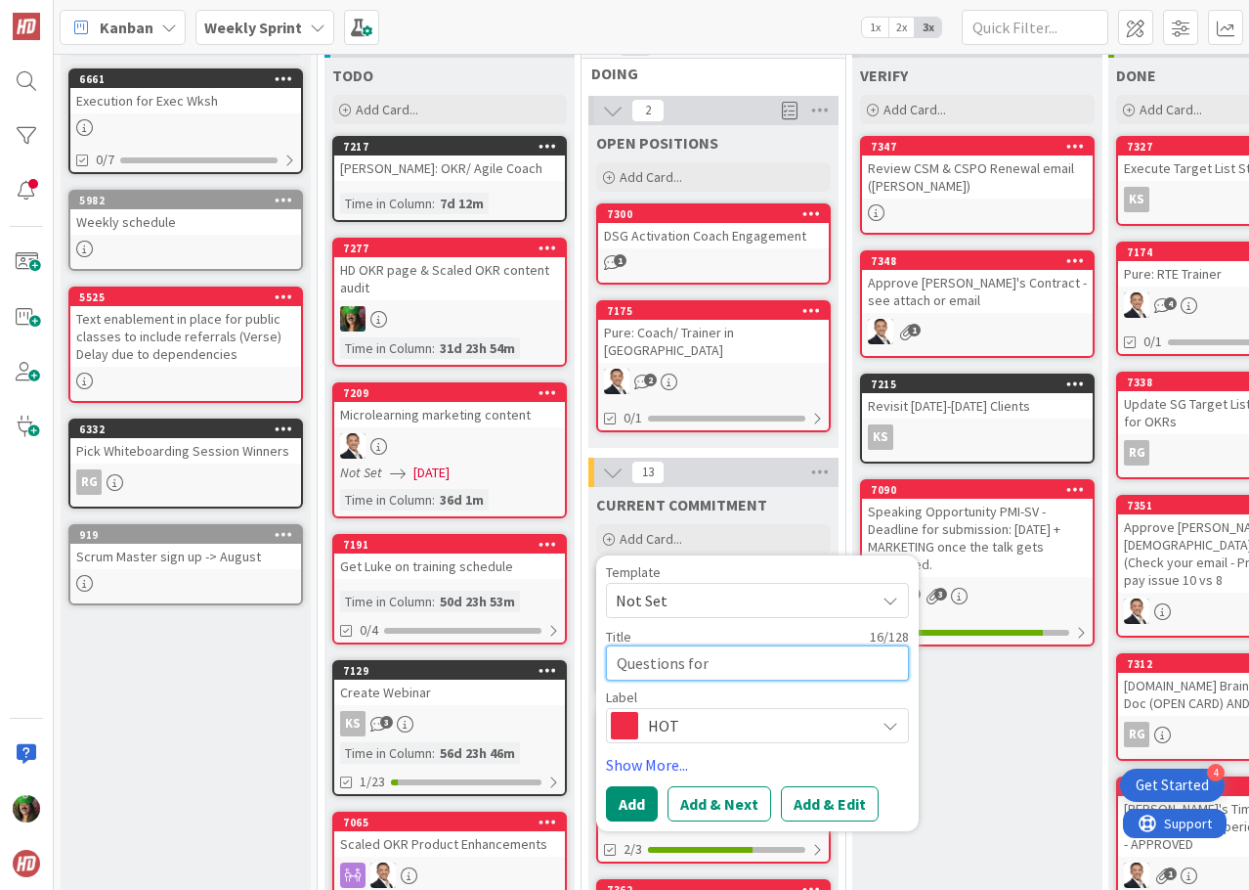
type textarea "x"
type textarea "Questions for"
type textarea "x"
type textarea "Questions fo"
type textarea "x"
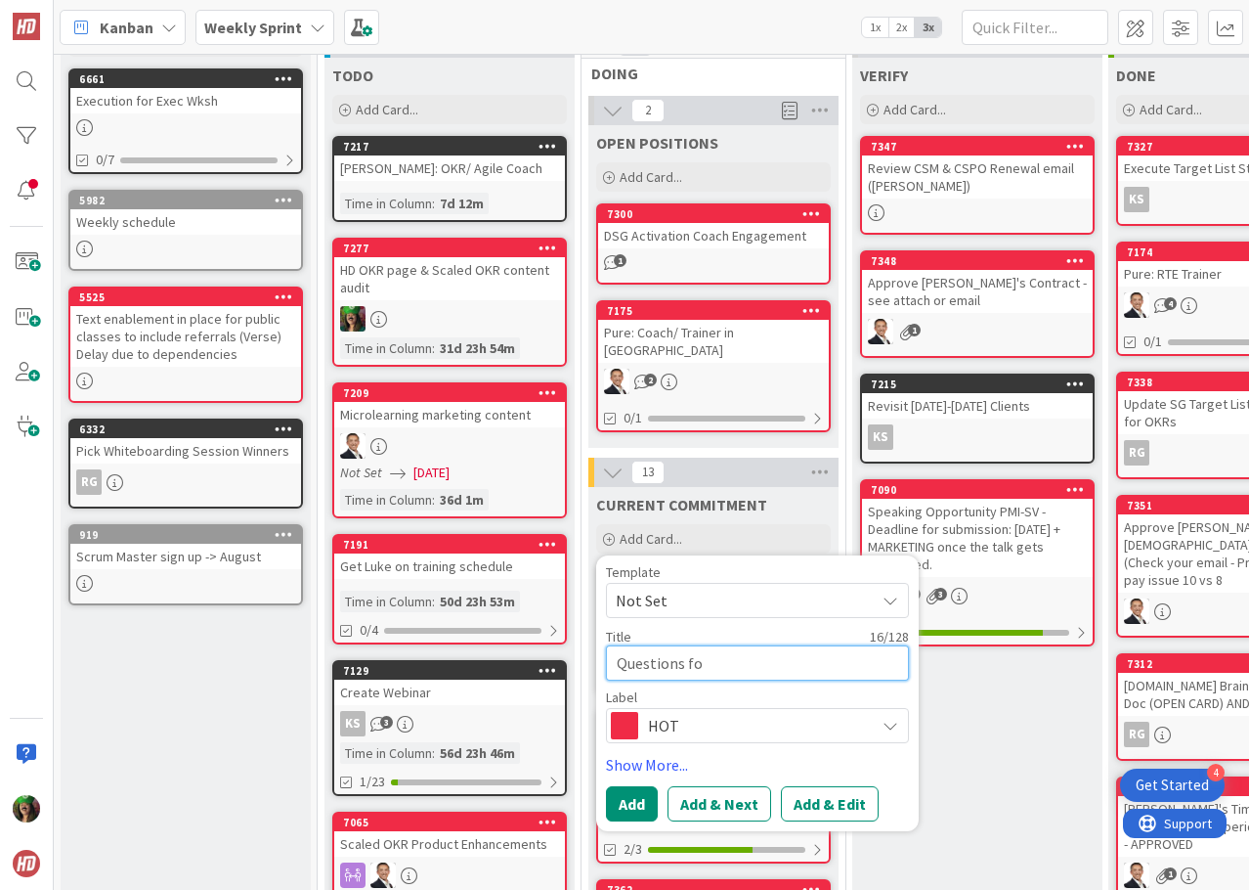
type textarea "Questions f"
type textarea "x"
type textarea "Questions"
type textarea "x"
type textarea "Questions"
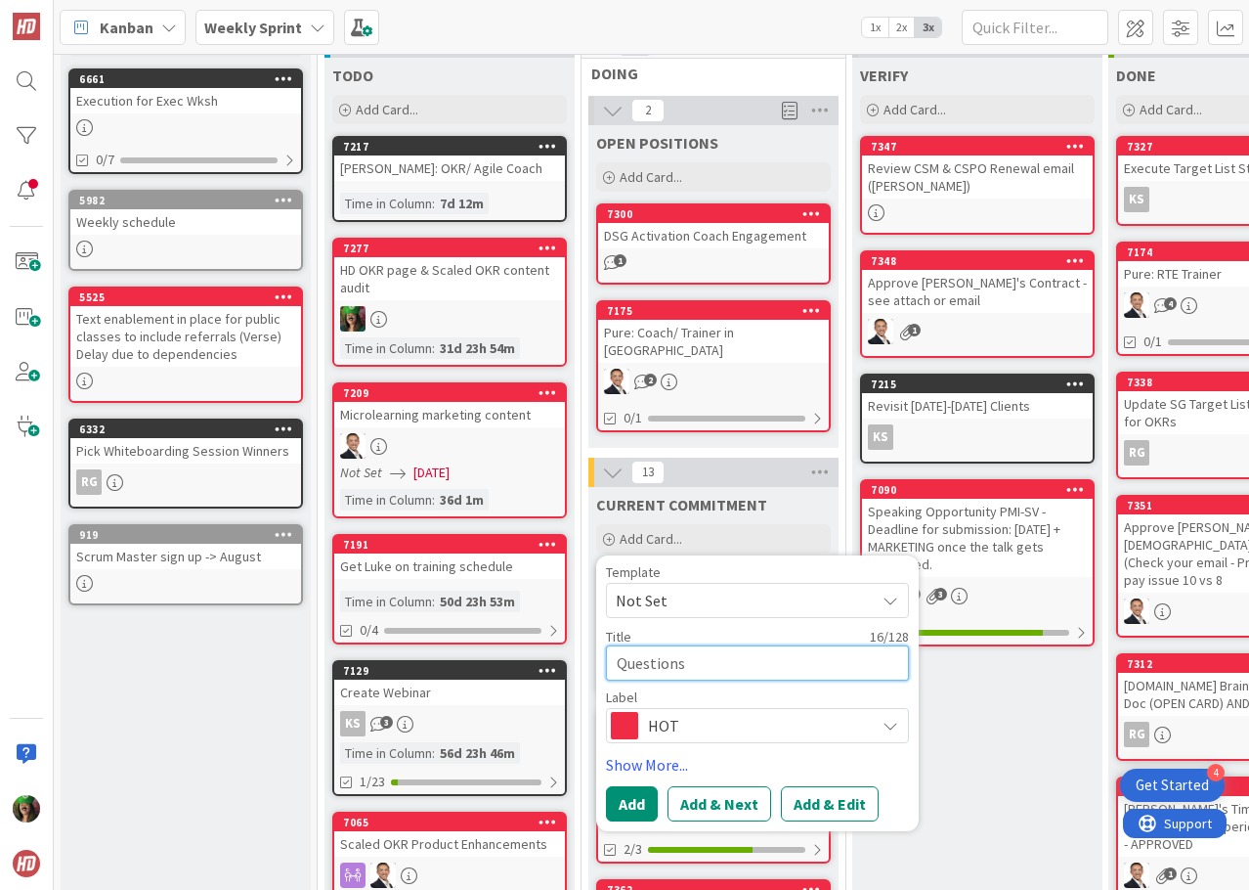
type textarea "x"
type textarea "Question"
type textarea "x"
type textarea "Questio"
type textarea "x"
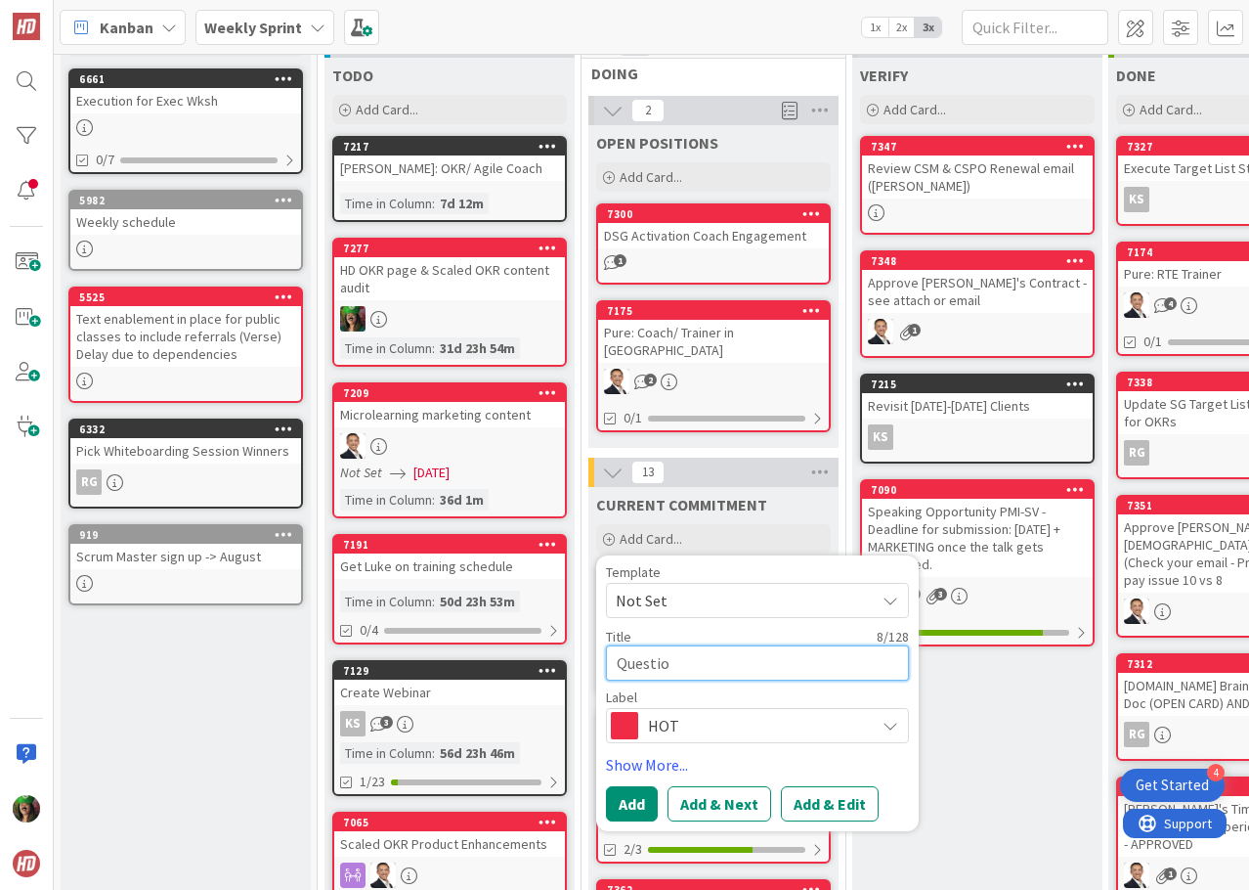
type textarea "Questi"
type textarea "x"
type textarea "Quest"
type textarea "x"
type textarea "Ques"
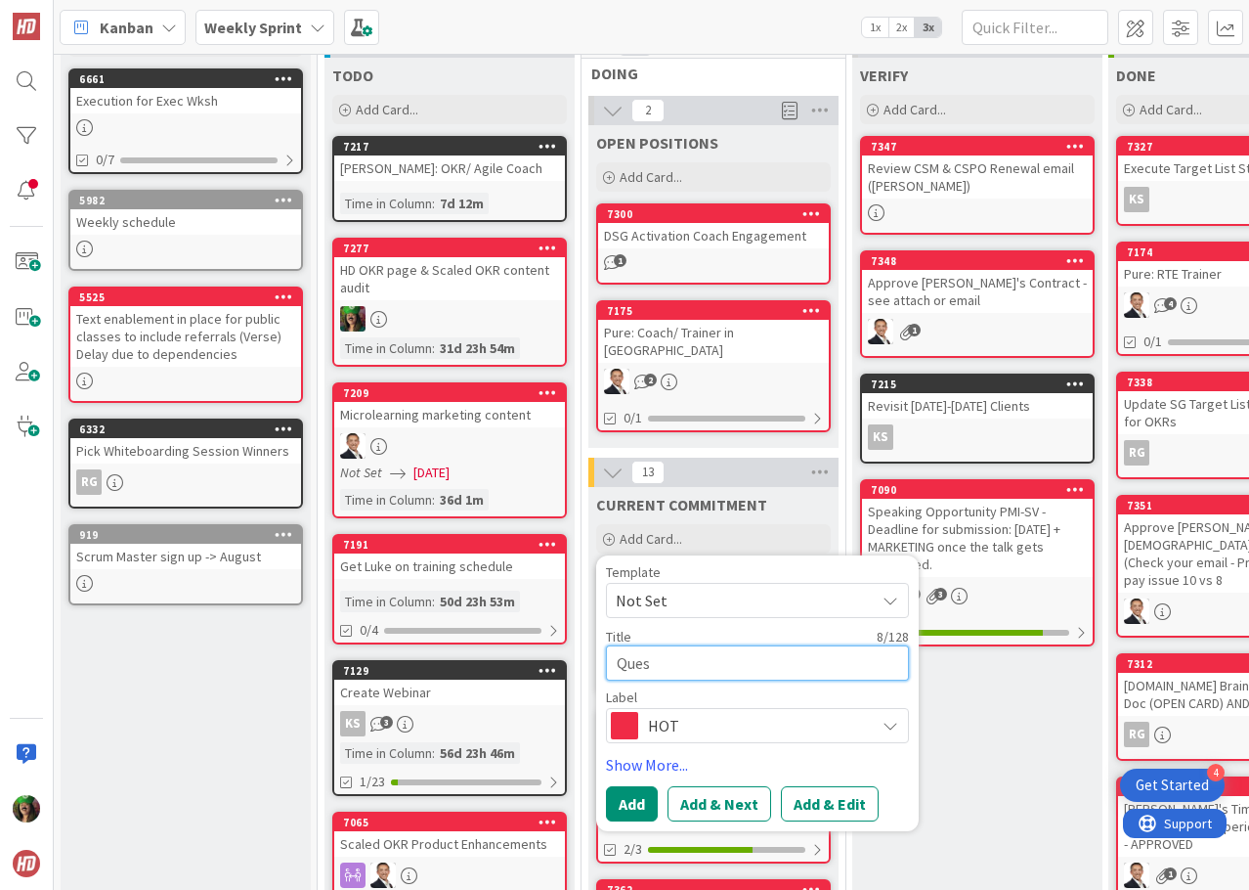
type textarea "x"
type textarea "Que"
type textarea "x"
type textarea "Qu"
type textarea "x"
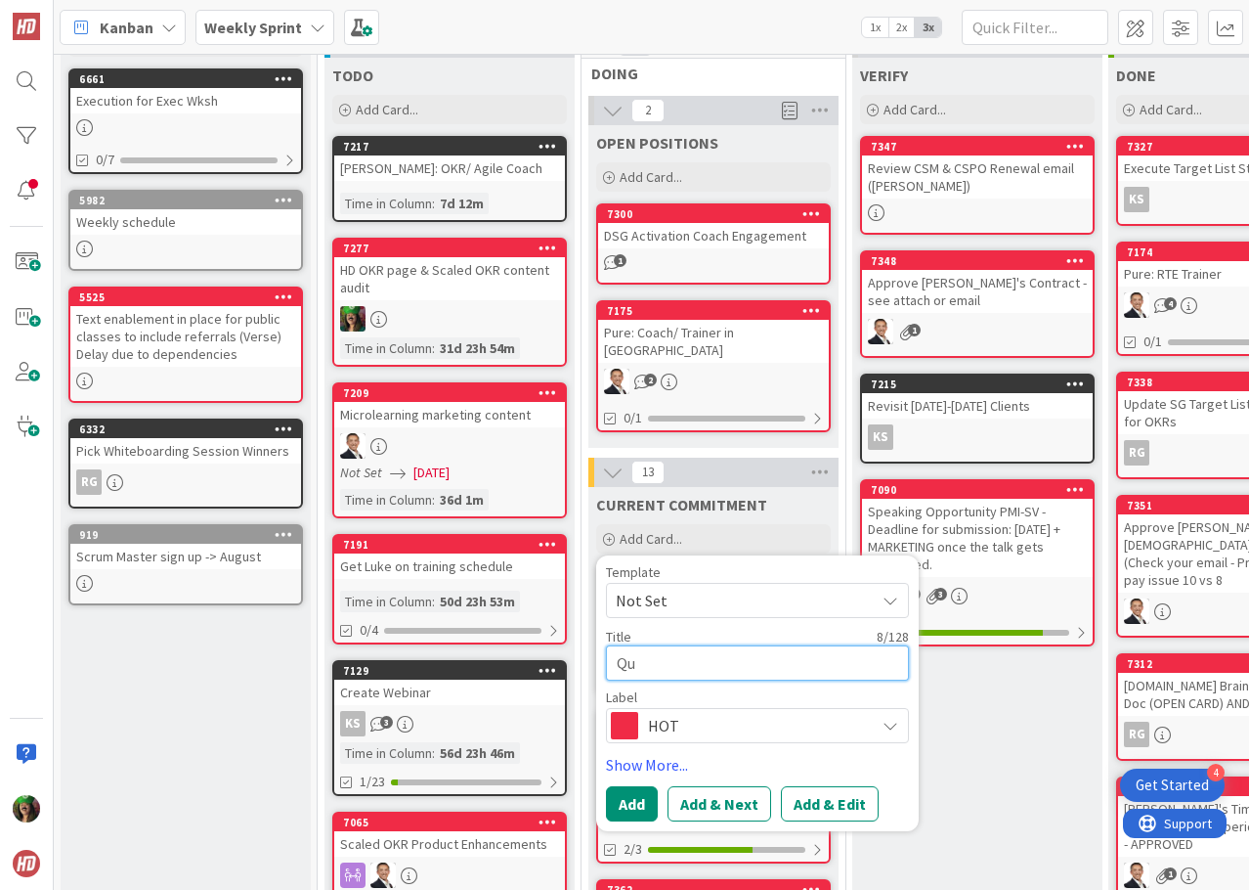
type textarea "Q"
type textarea "x"
type textarea "W"
type textarea "x"
type textarea "We"
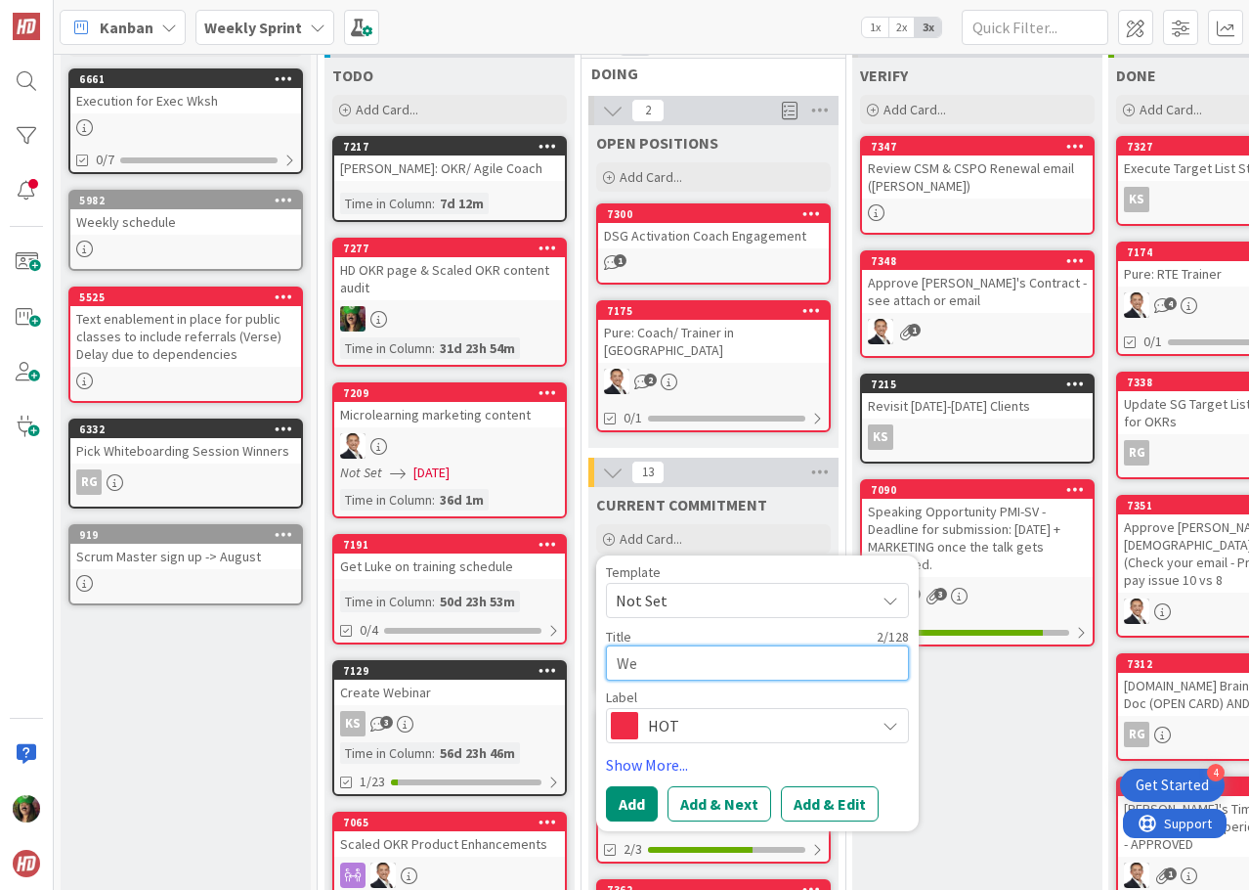
type textarea "x"
type textarea "Web"
type textarea "x"
type textarea "Webi"
type textarea "x"
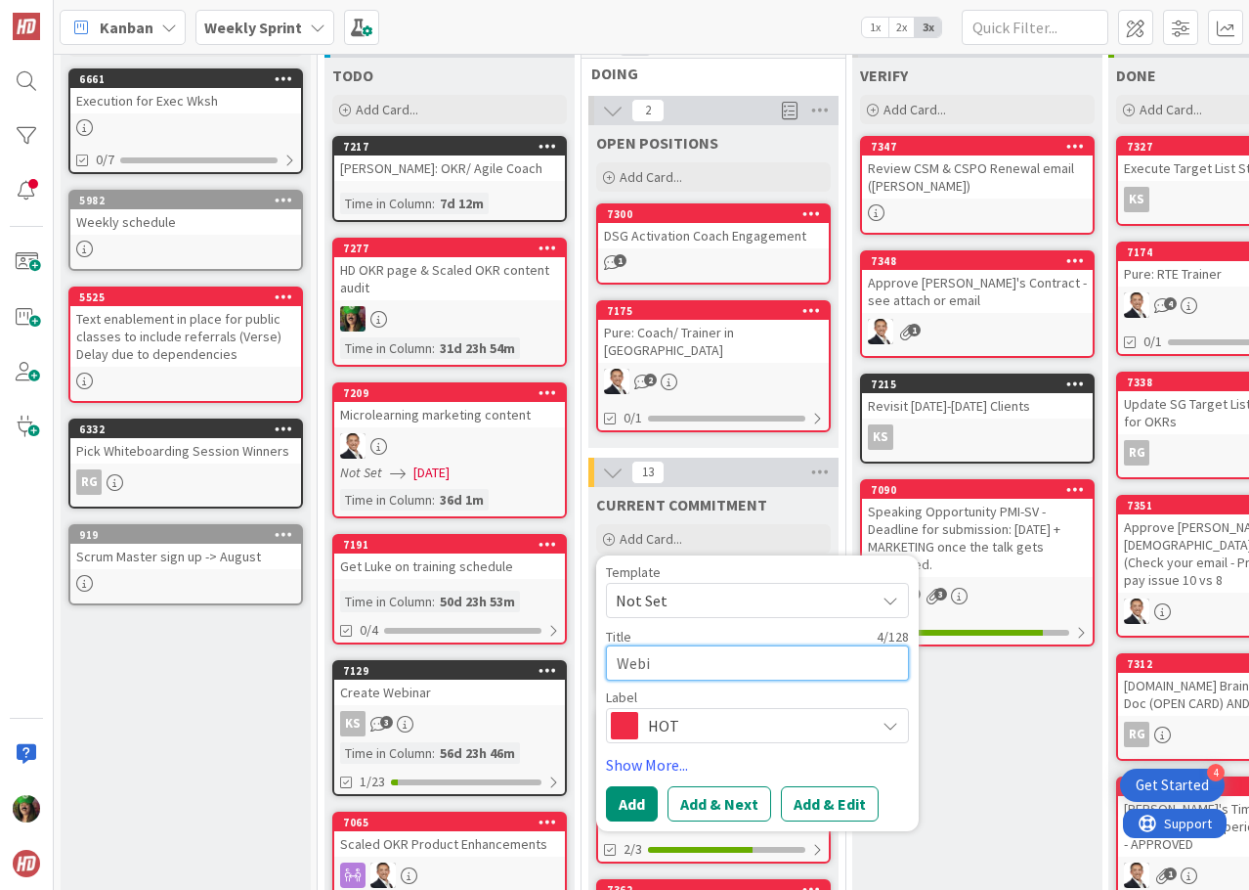
type textarea "Webin"
type textarea "x"
type textarea "Webina"
type textarea "x"
type textarea "Webinar"
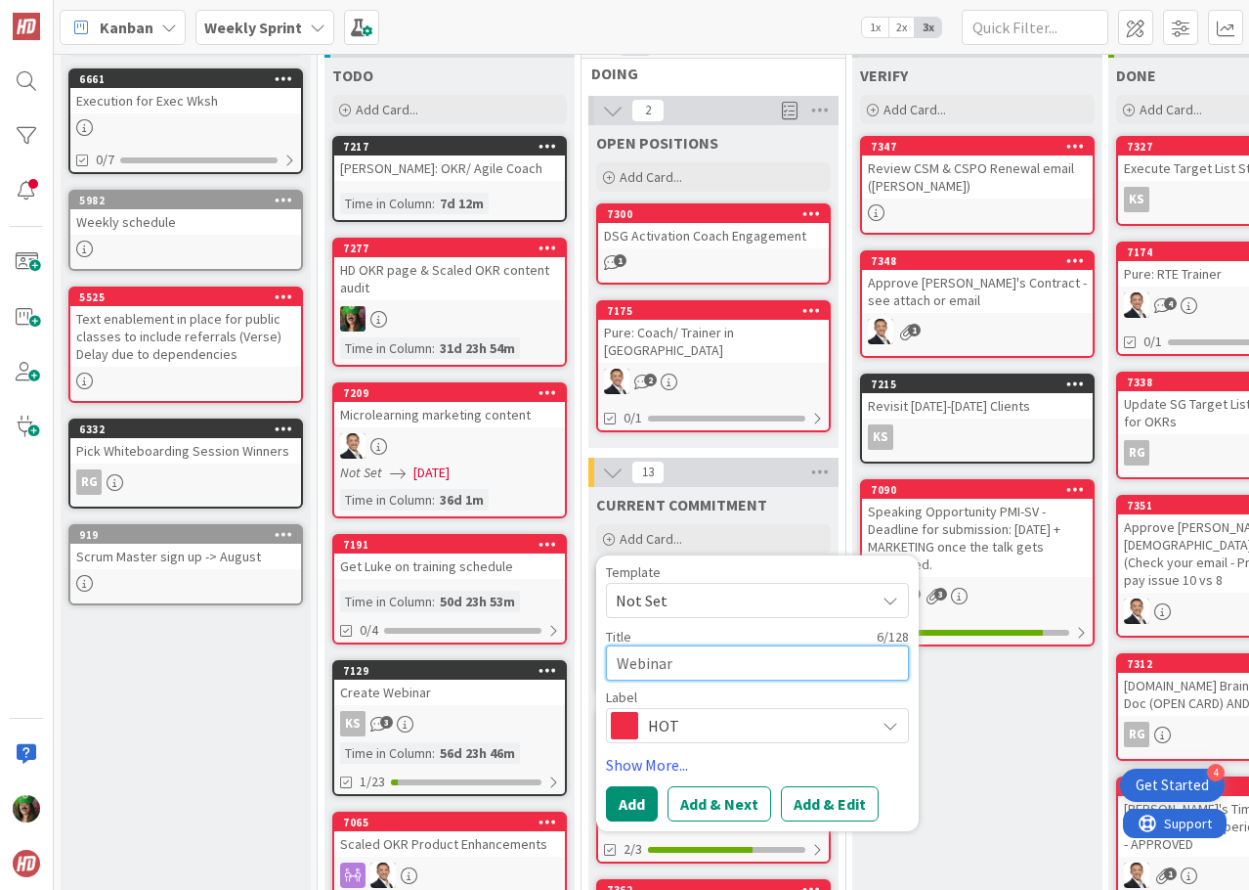
type textarea "x"
type textarea "Webinar"
type textarea "x"
type textarea "Webinar q"
type textarea "x"
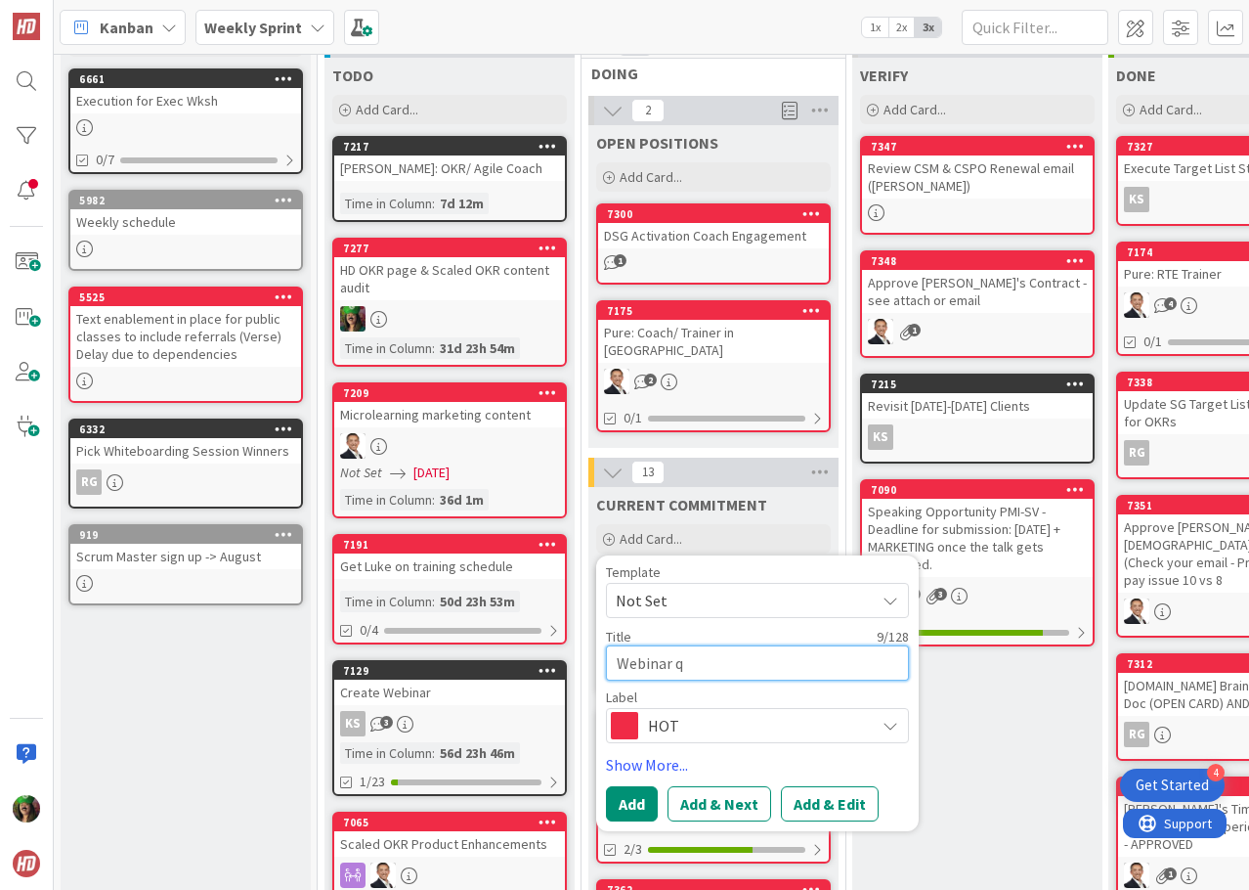
type textarea "Webinar qu"
type textarea "x"
type textarea "Webinar que"
type textarea "x"
type textarea "Webinar ques"
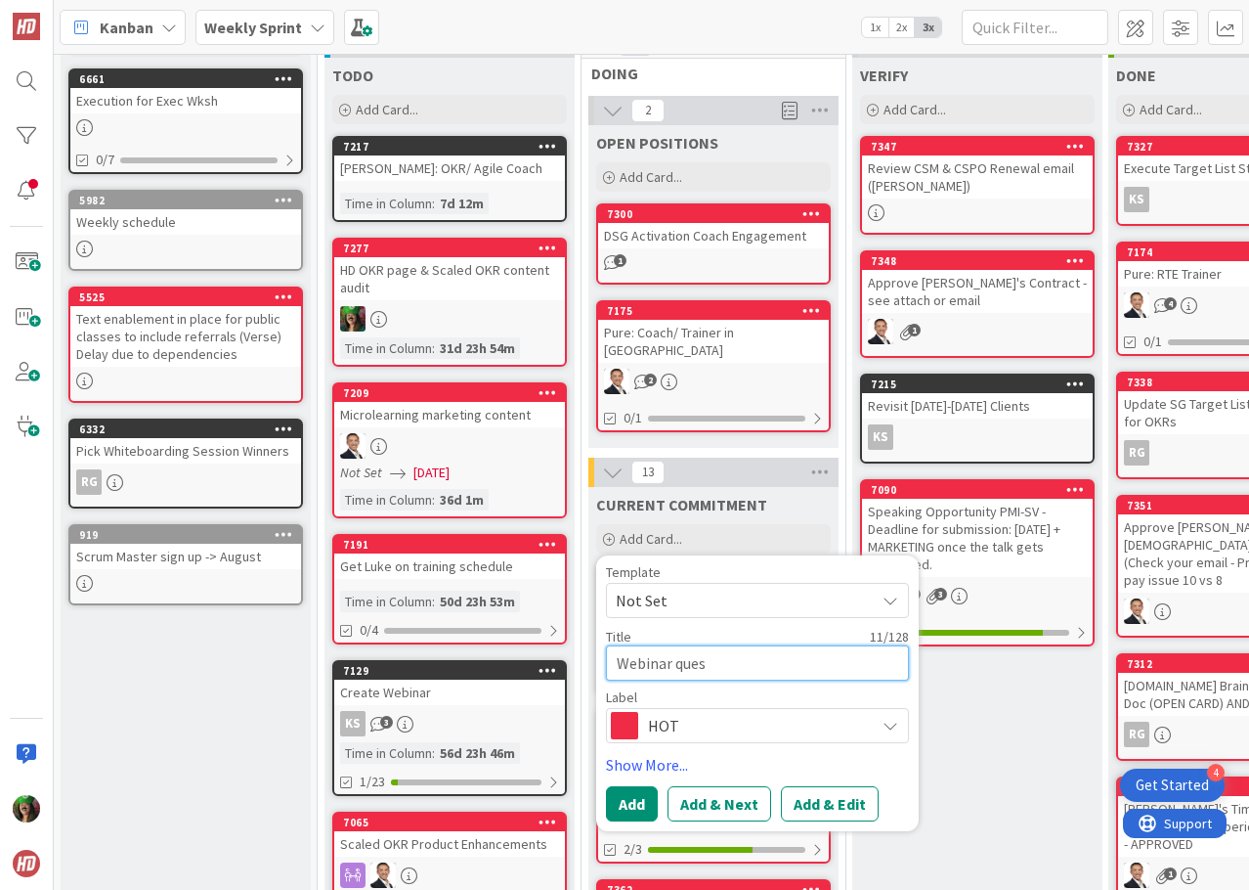
type textarea "x"
type textarea "Webinar quest"
type textarea "x"
type textarea "Webinar questi"
type textarea "x"
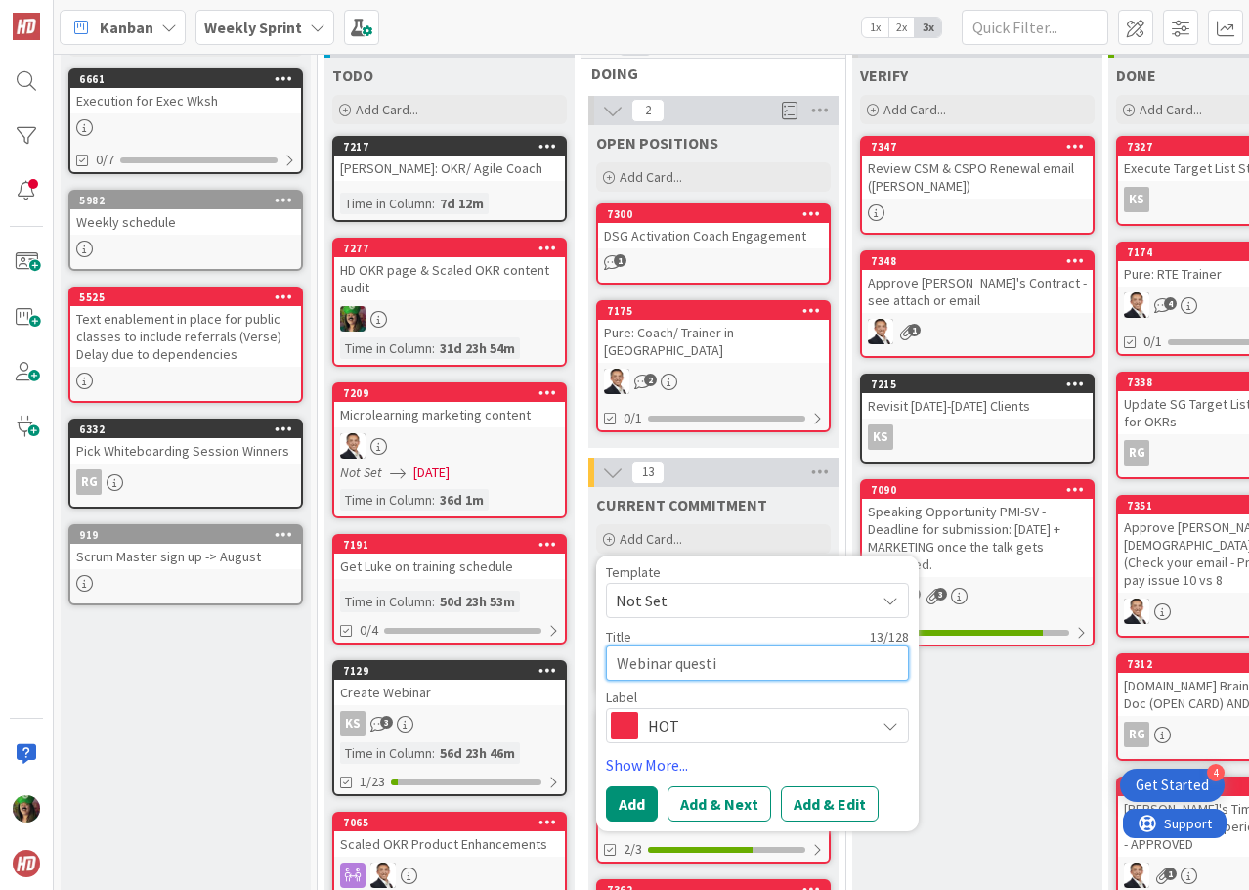
type textarea "Webinar questio"
type textarea "x"
type textarea "Webinar question"
type textarea "x"
type textarea "Webinar questions"
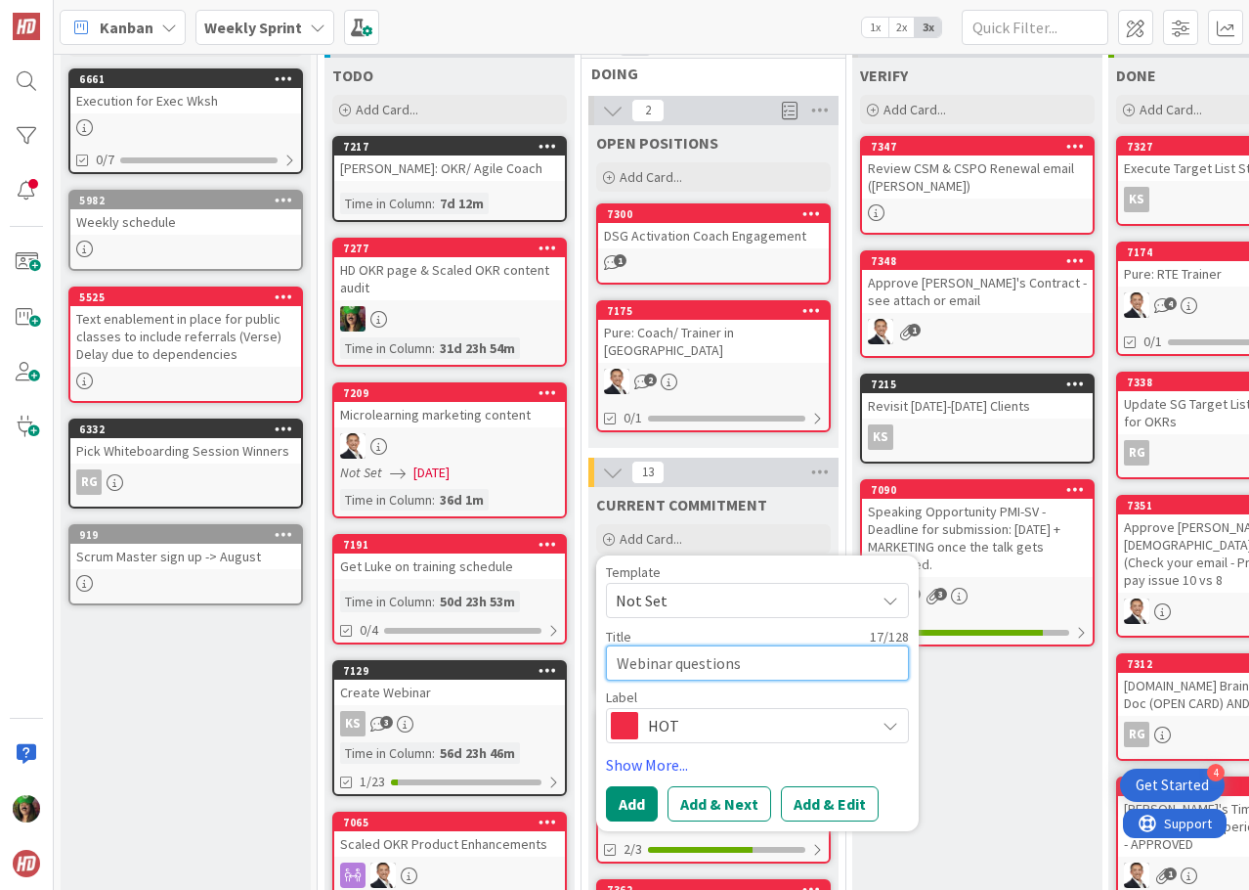
type textarea "x"
type textarea "Webinar questions"
type textarea "x"
type textarea "Webinar questions f"
type textarea "x"
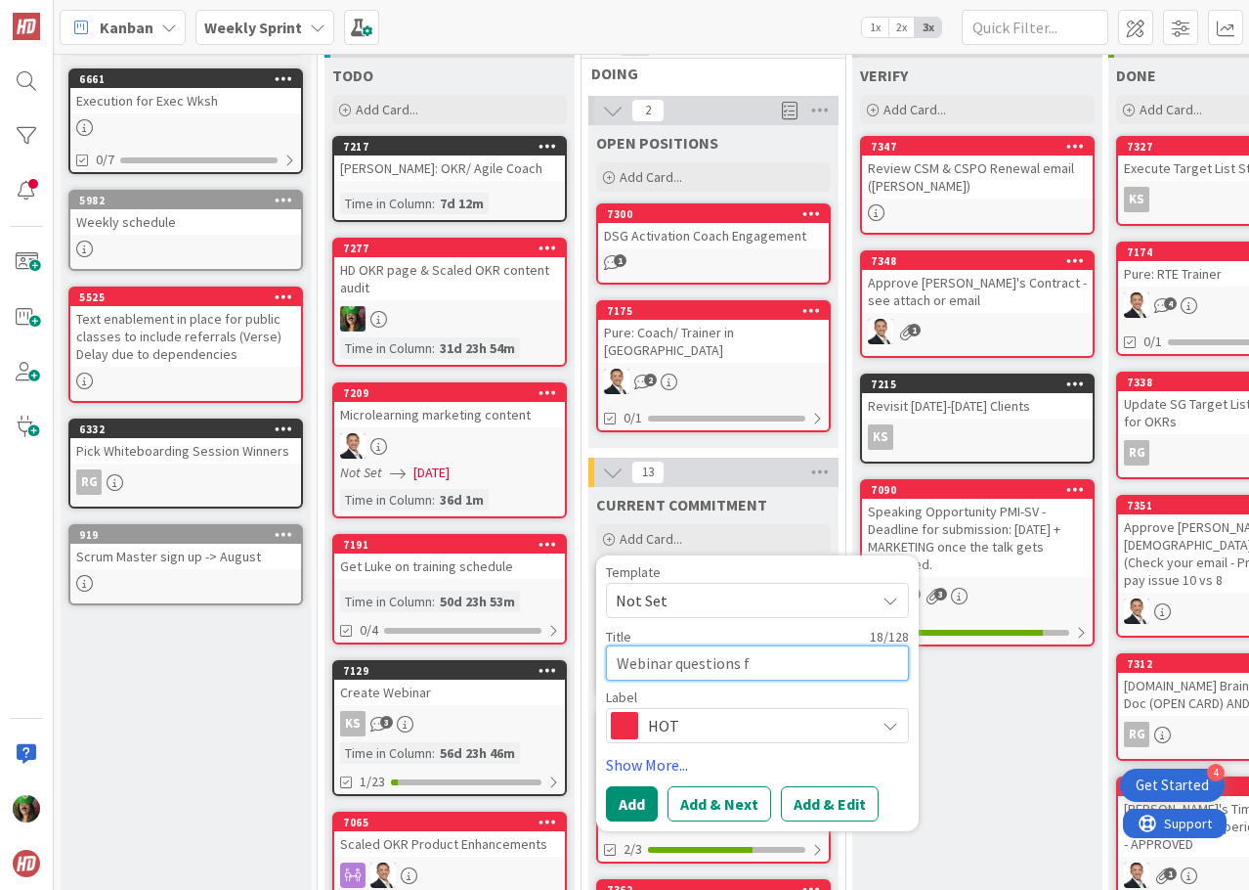
type textarea "Webinar questions fo"
type textarea "x"
type textarea "Webinar questions for"
type textarea "x"
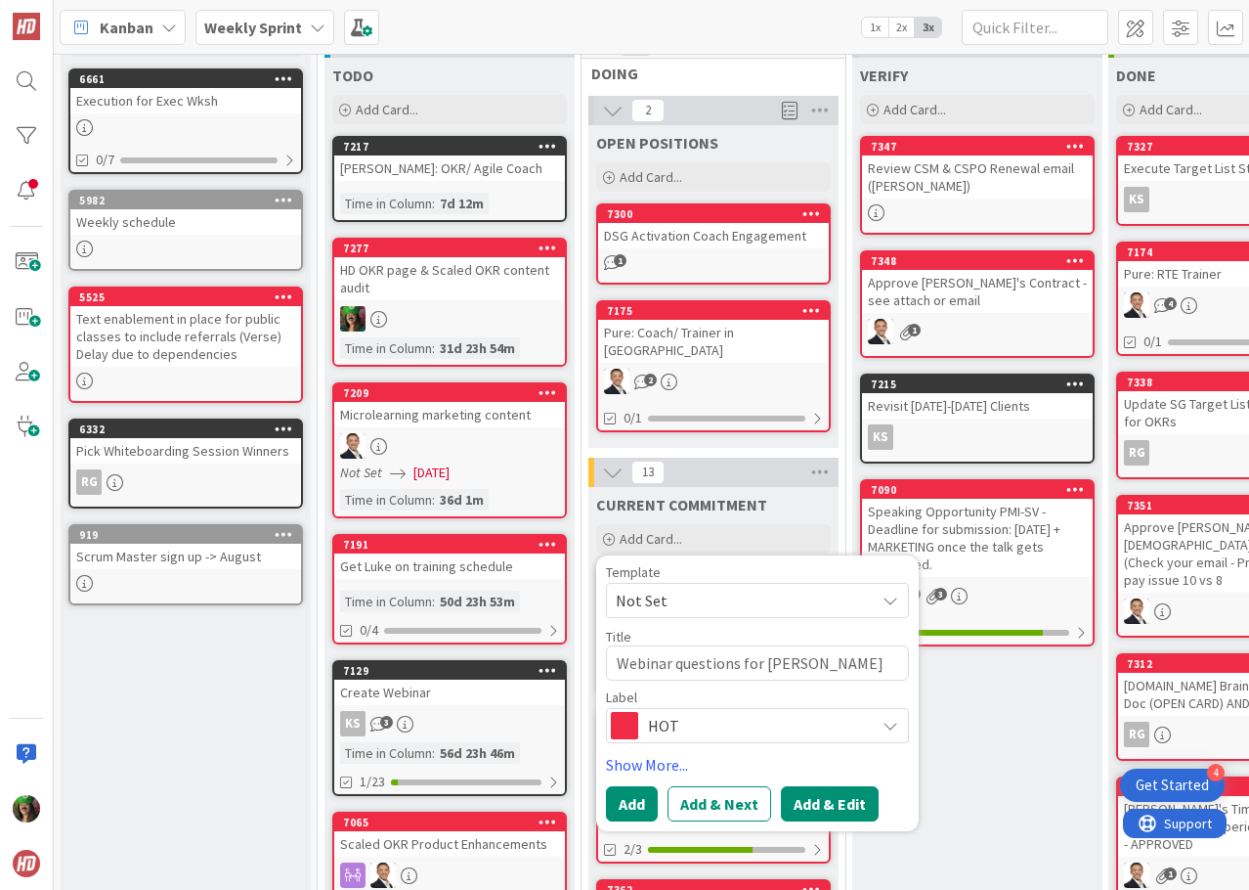
click at [832, 792] on button "Add & Edit" at bounding box center [830, 803] width 98 height 35
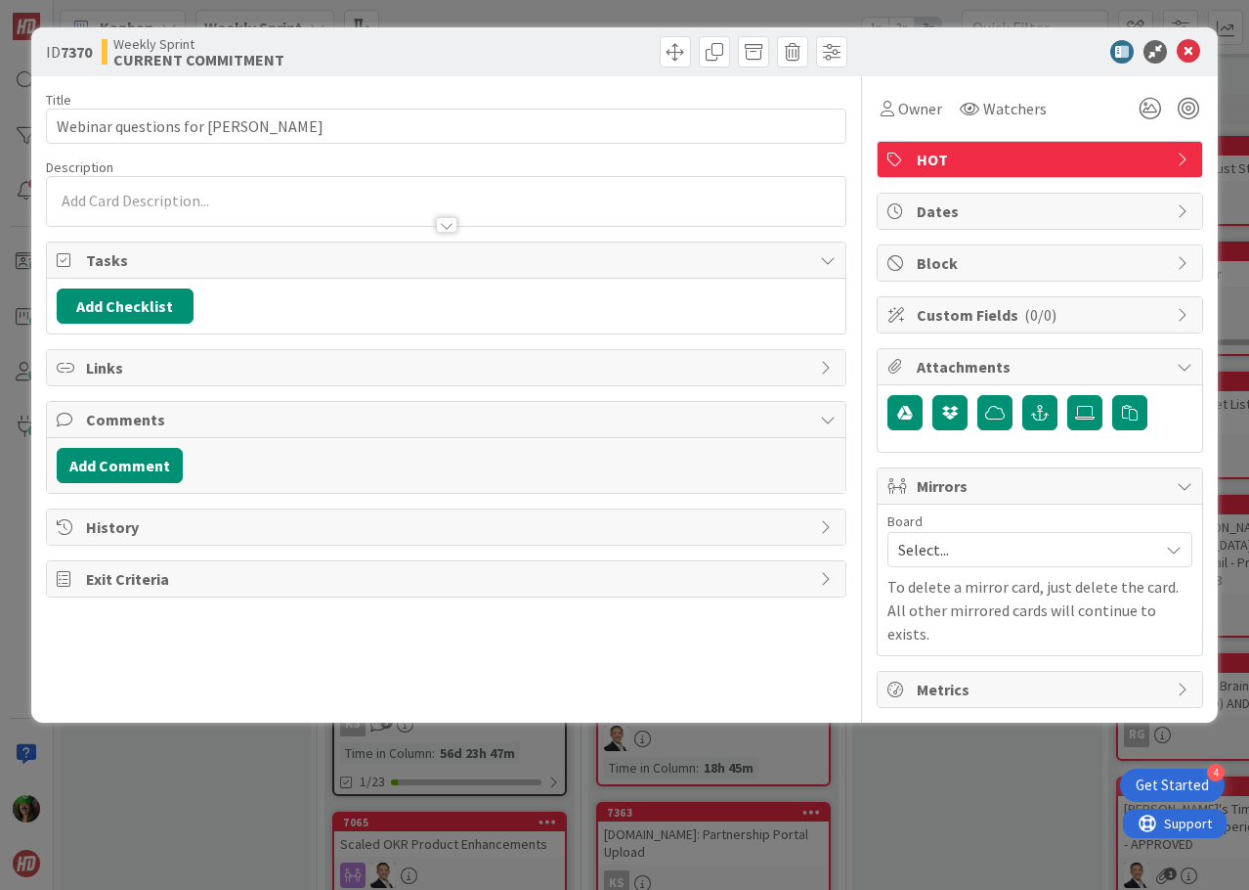
click at [283, 210] on div at bounding box center [446, 215] width 799 height 21
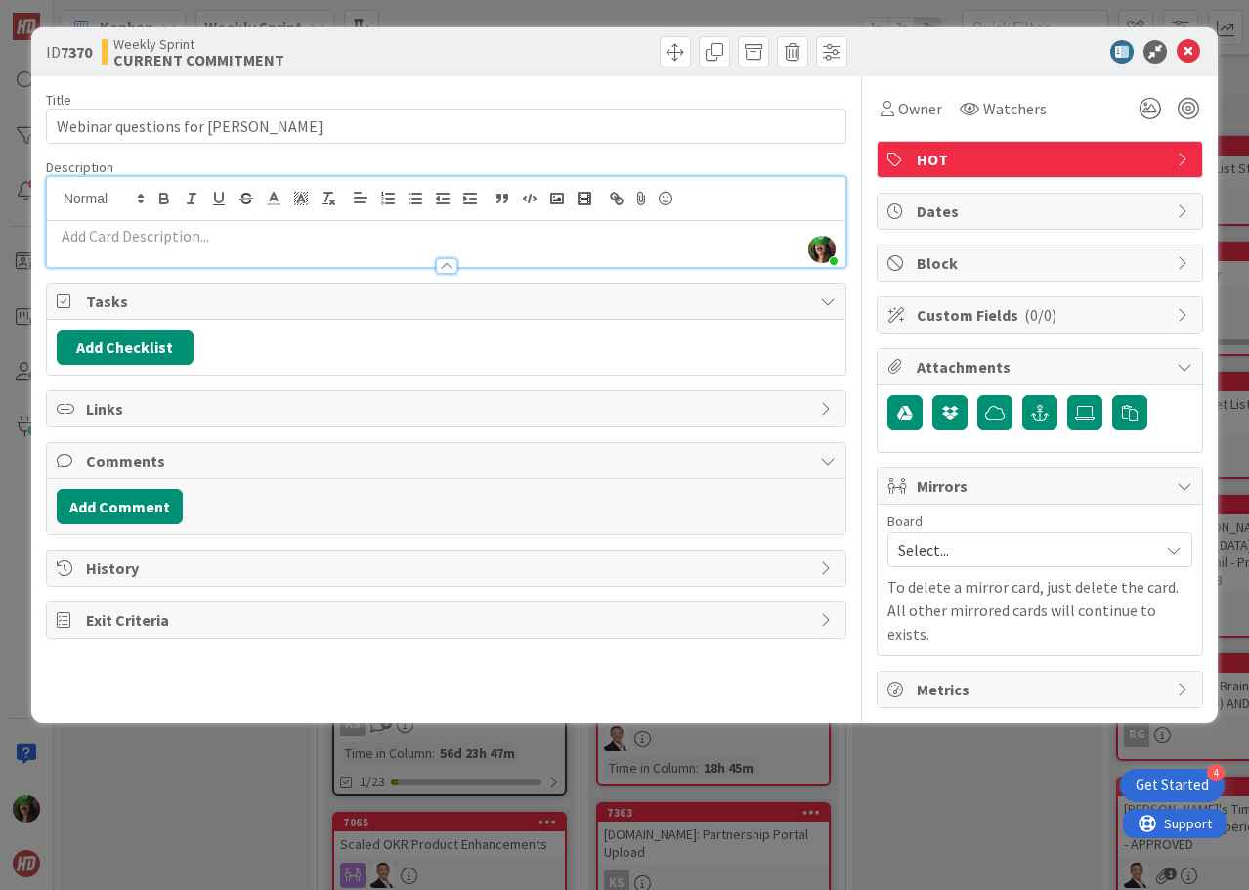
click at [273, 246] on div at bounding box center [446, 256] width 799 height 21
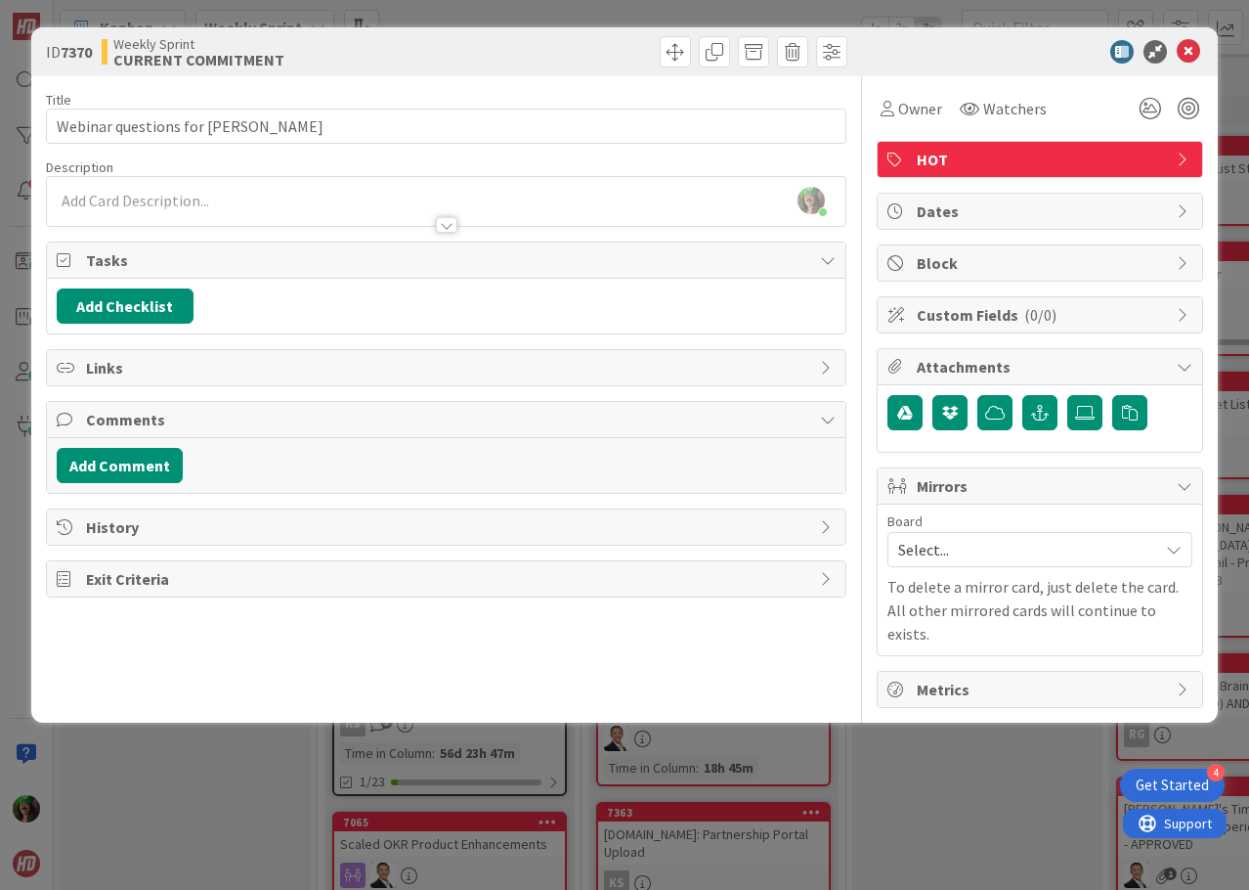
click at [229, 200] on p at bounding box center [446, 201] width 779 height 22
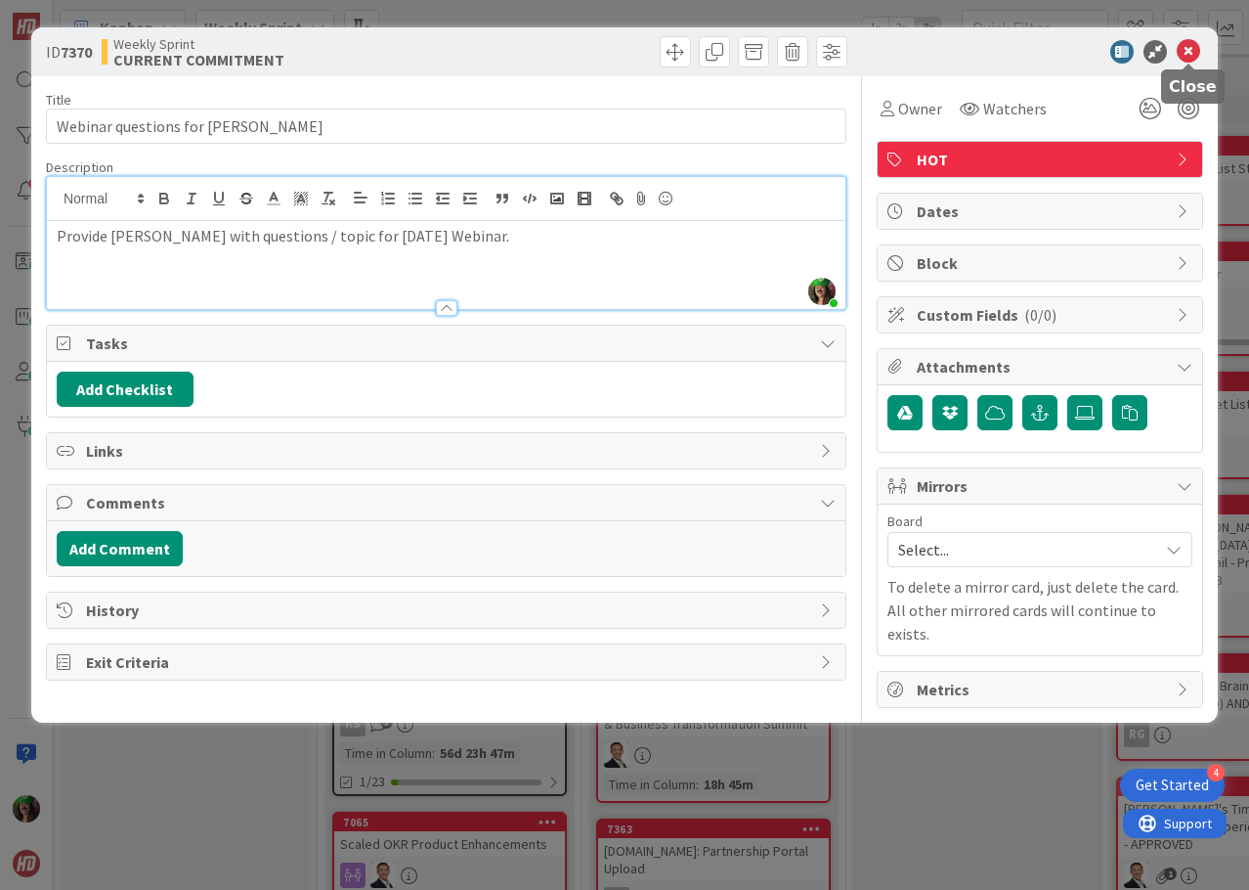
click at [1188, 48] on icon at bounding box center [1188, 51] width 23 height 23
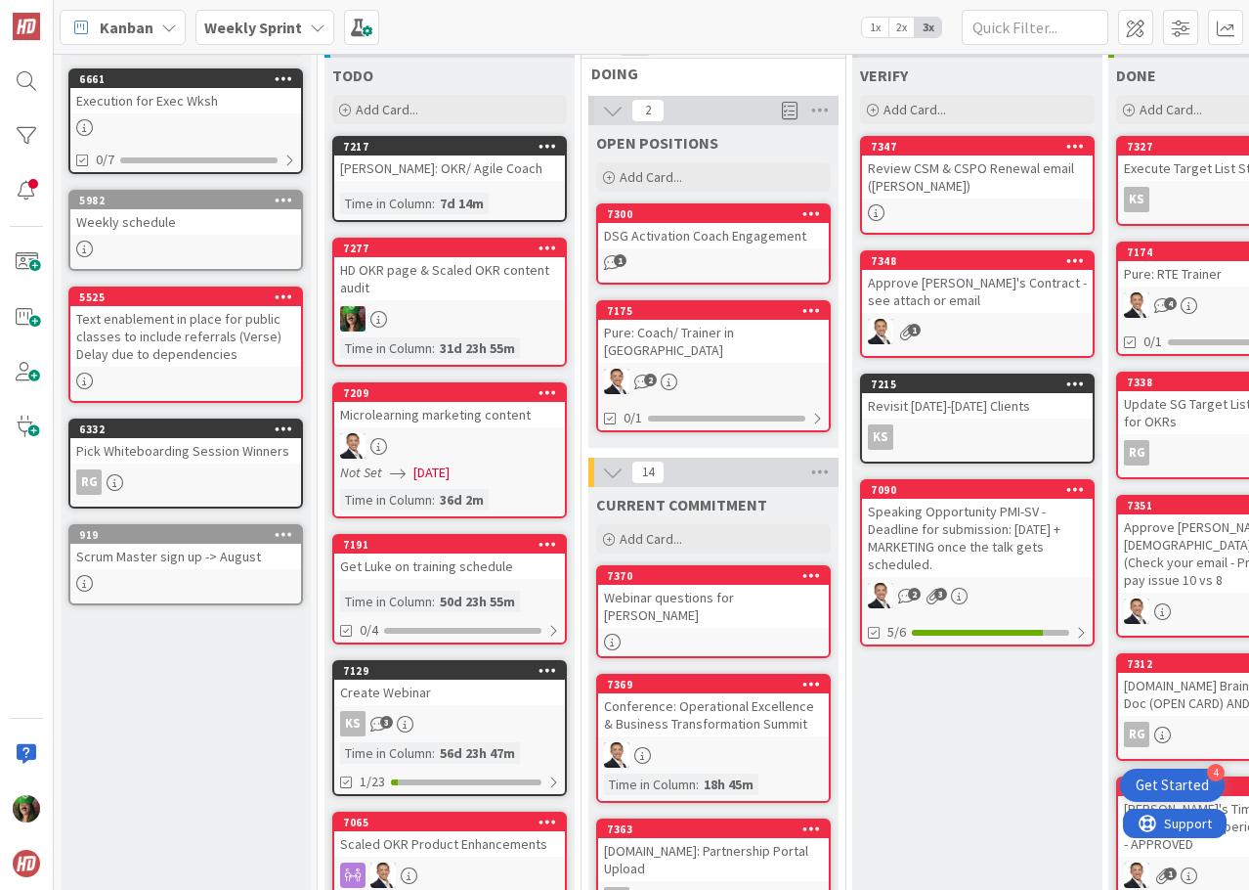
click at [717, 596] on link "7370 Webinar questions for [PERSON_NAME]" at bounding box center [713, 611] width 235 height 93
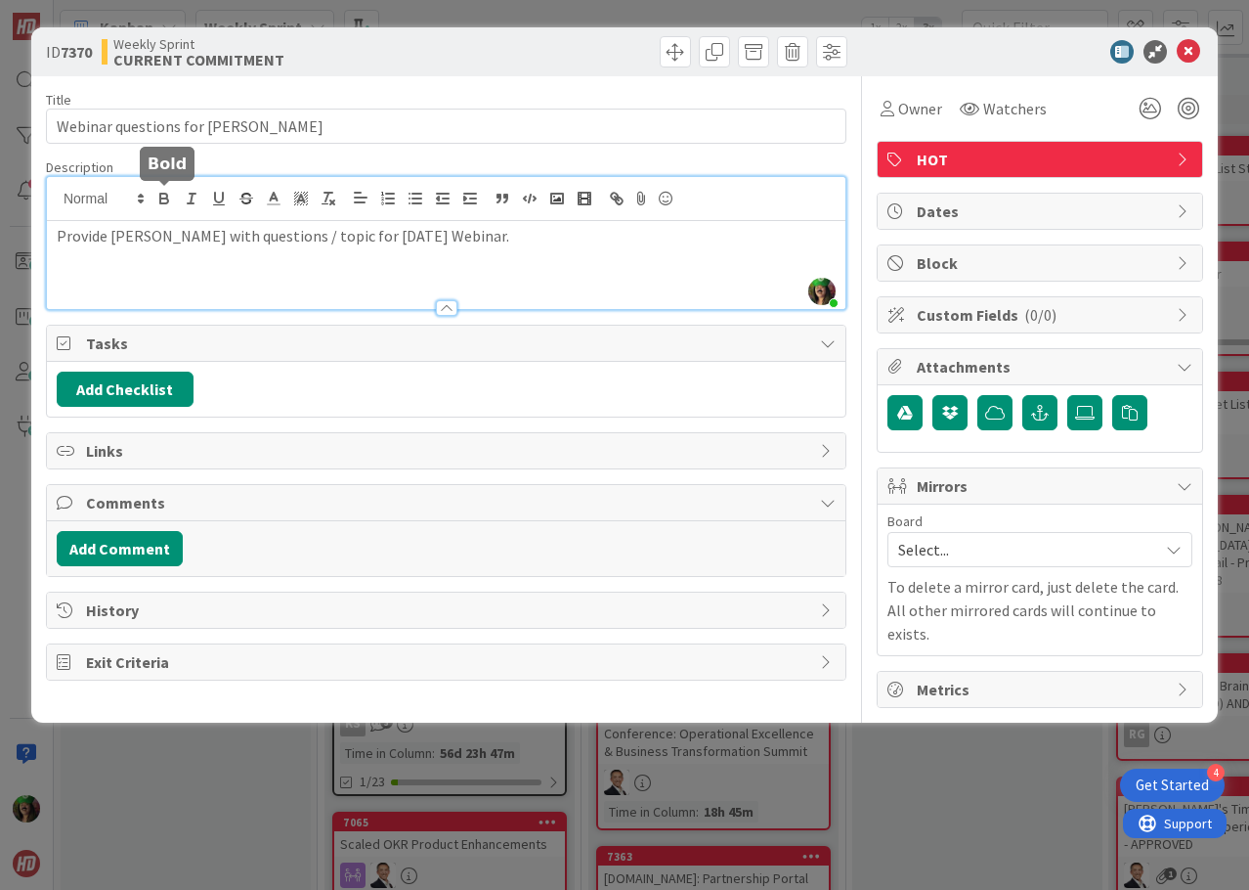
click at [165, 200] on div "[PERSON_NAME] just joined Provide [PERSON_NAME] with questions / topic for [DAT…" at bounding box center [446, 243] width 799 height 132
click at [165, 200] on icon "button" at bounding box center [164, 199] width 18 height 18
click at [173, 233] on p "Provide [PERSON_NAME] ﻿ arquet with questions / topic for [DATE] Webinar." at bounding box center [446, 236] width 779 height 22
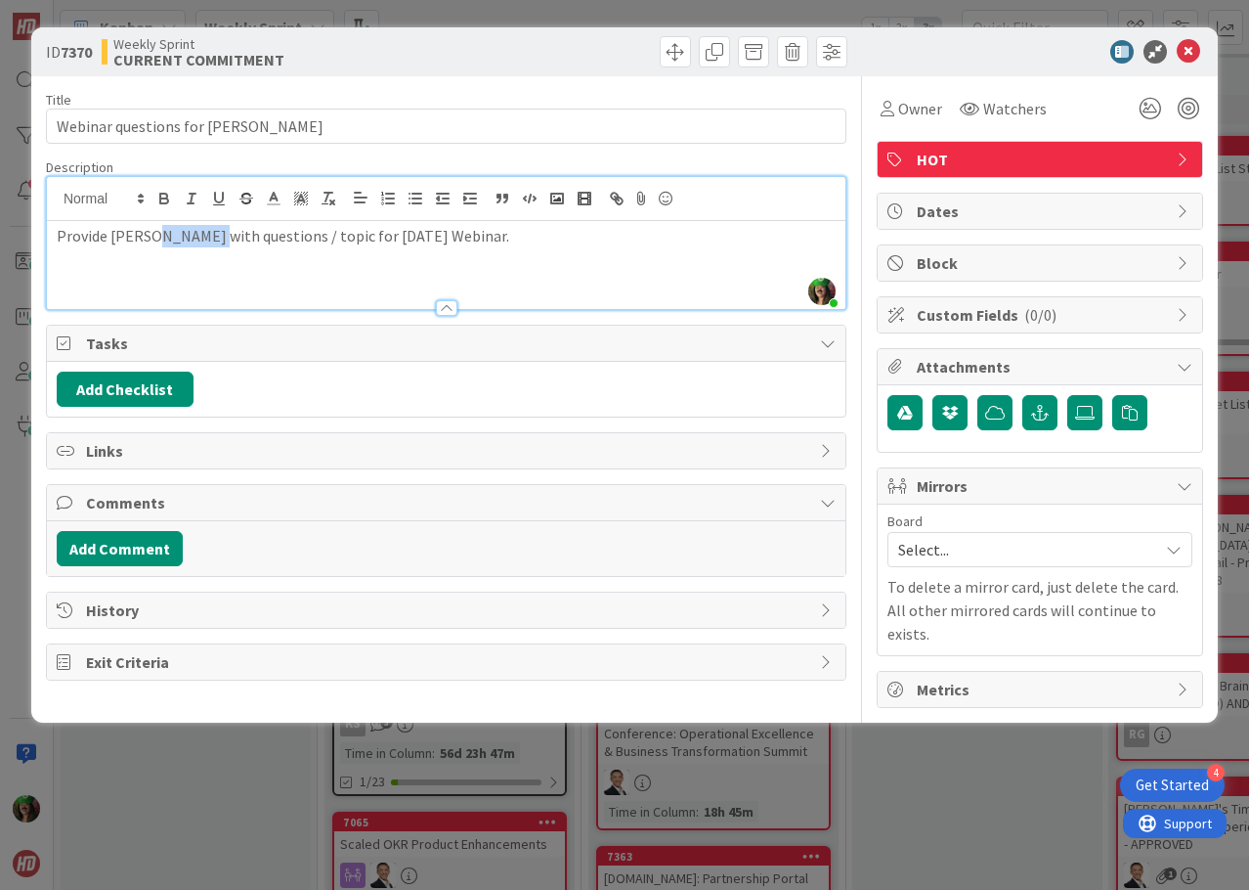
click at [173, 233] on p "Provide [PERSON_NAME] with questions / topic for [DATE] Webinar." at bounding box center [446, 236] width 779 height 22
copy p "Provide [PERSON_NAME] with questions / topic for [DATE] Webinar."
click at [160, 386] on button "Add Checklist" at bounding box center [125, 388] width 137 height 35
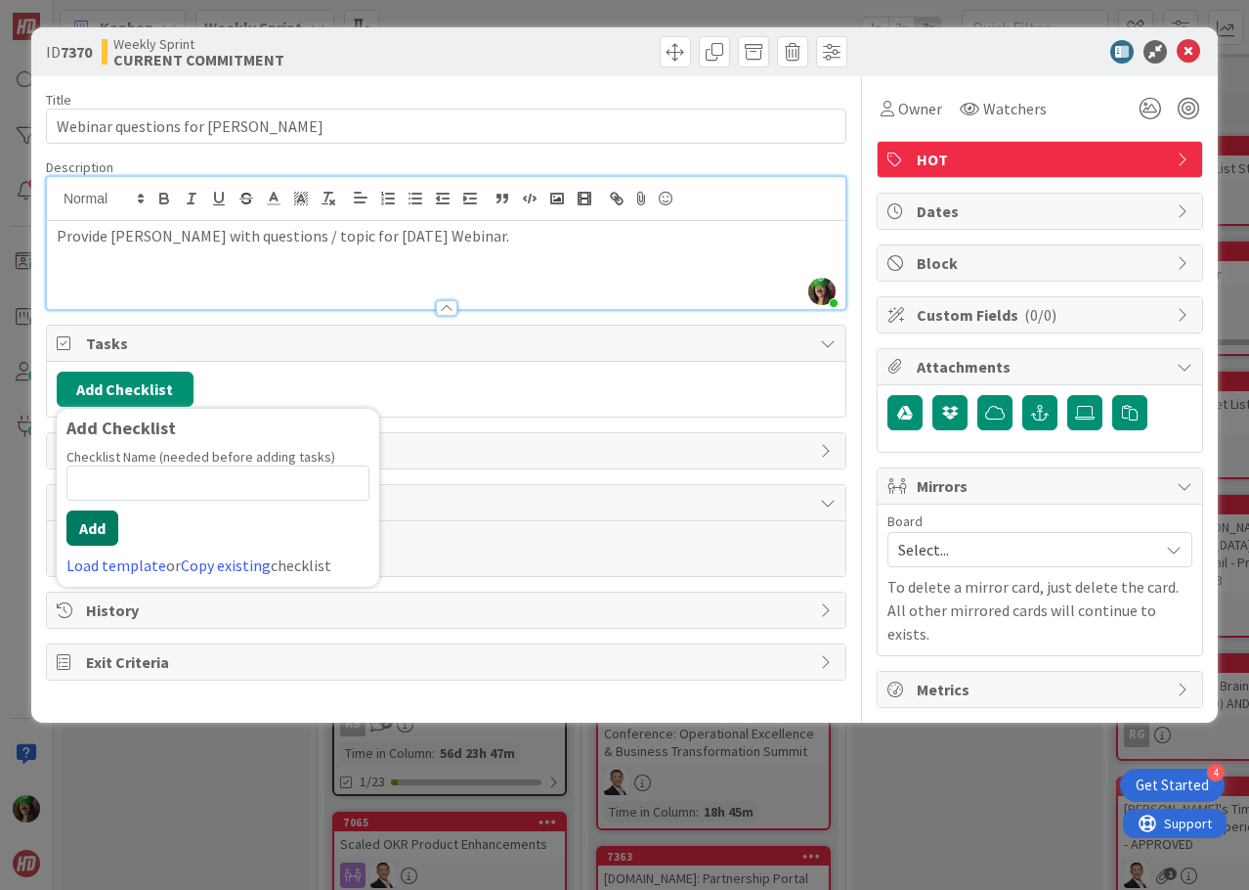
click at [108, 533] on button "Add" at bounding box center [92, 527] width 52 height 35
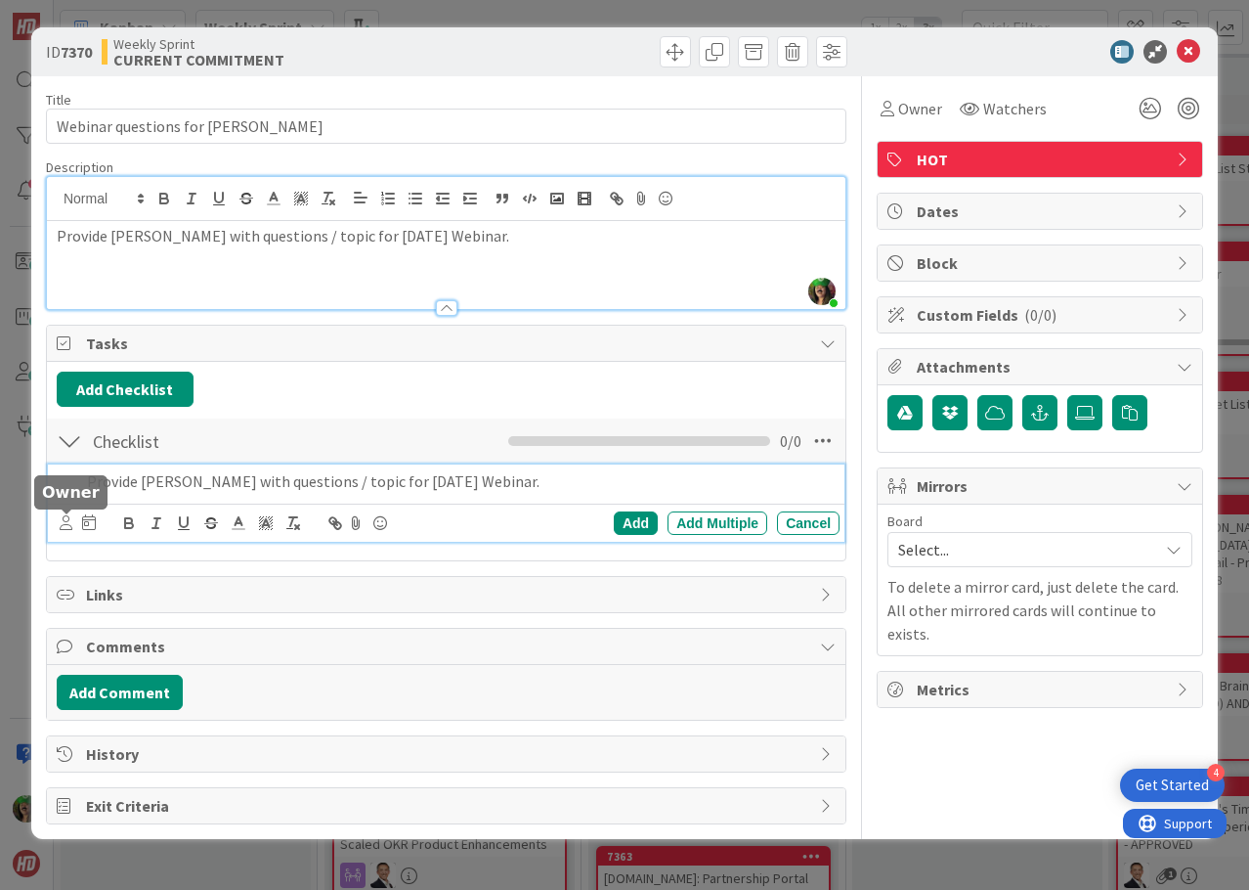
click at [67, 520] on icon at bounding box center [66, 522] width 13 height 15
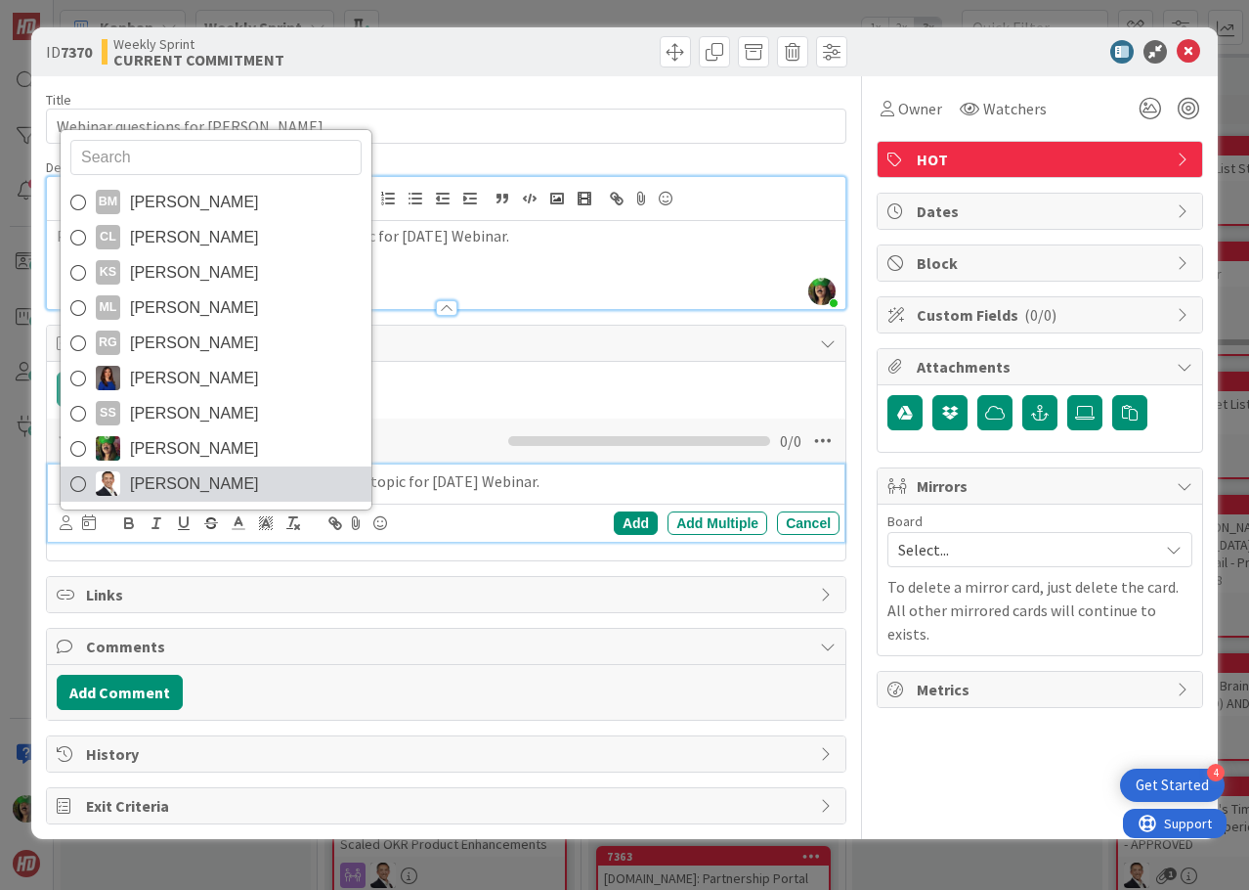
click at [141, 482] on span "[PERSON_NAME]" at bounding box center [194, 483] width 129 height 29
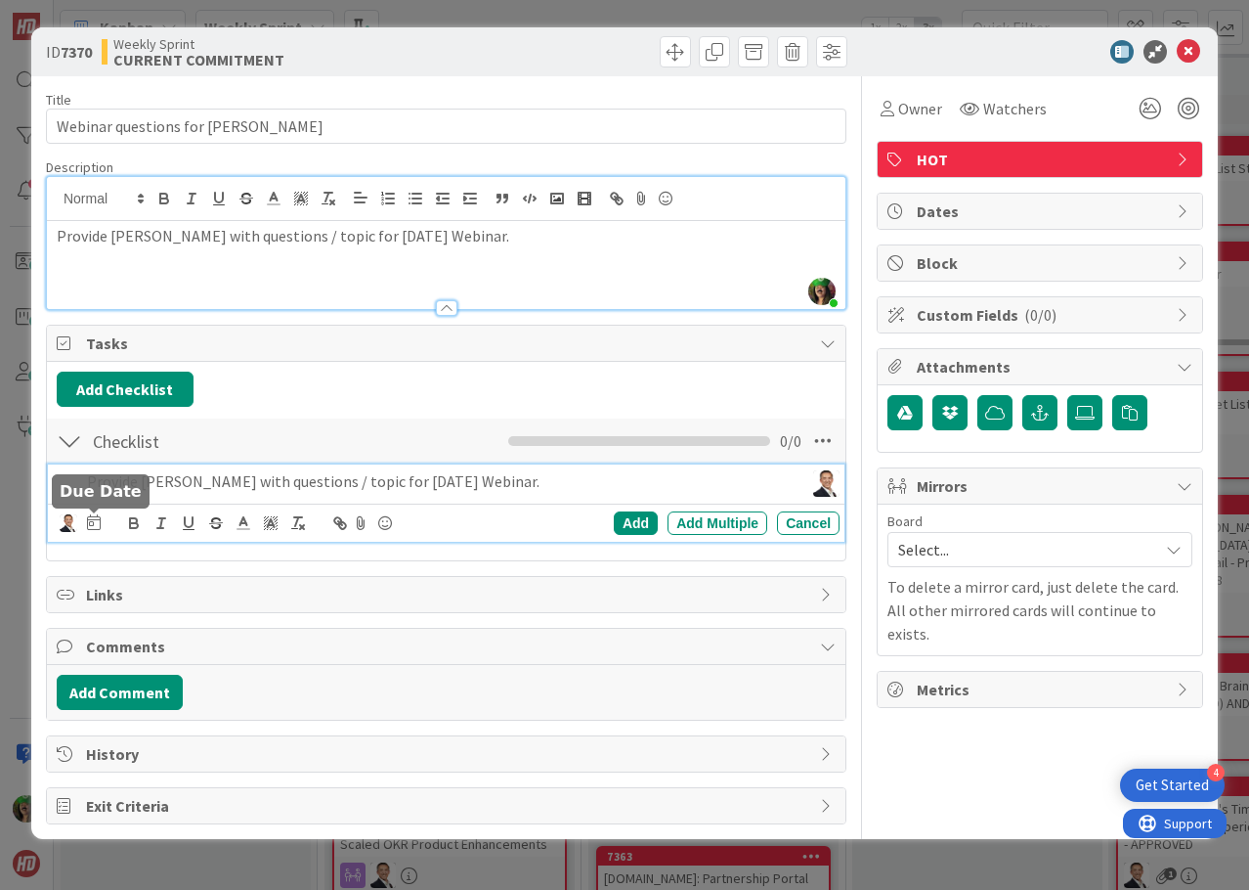
click at [94, 517] on icon at bounding box center [94, 522] width 14 height 16
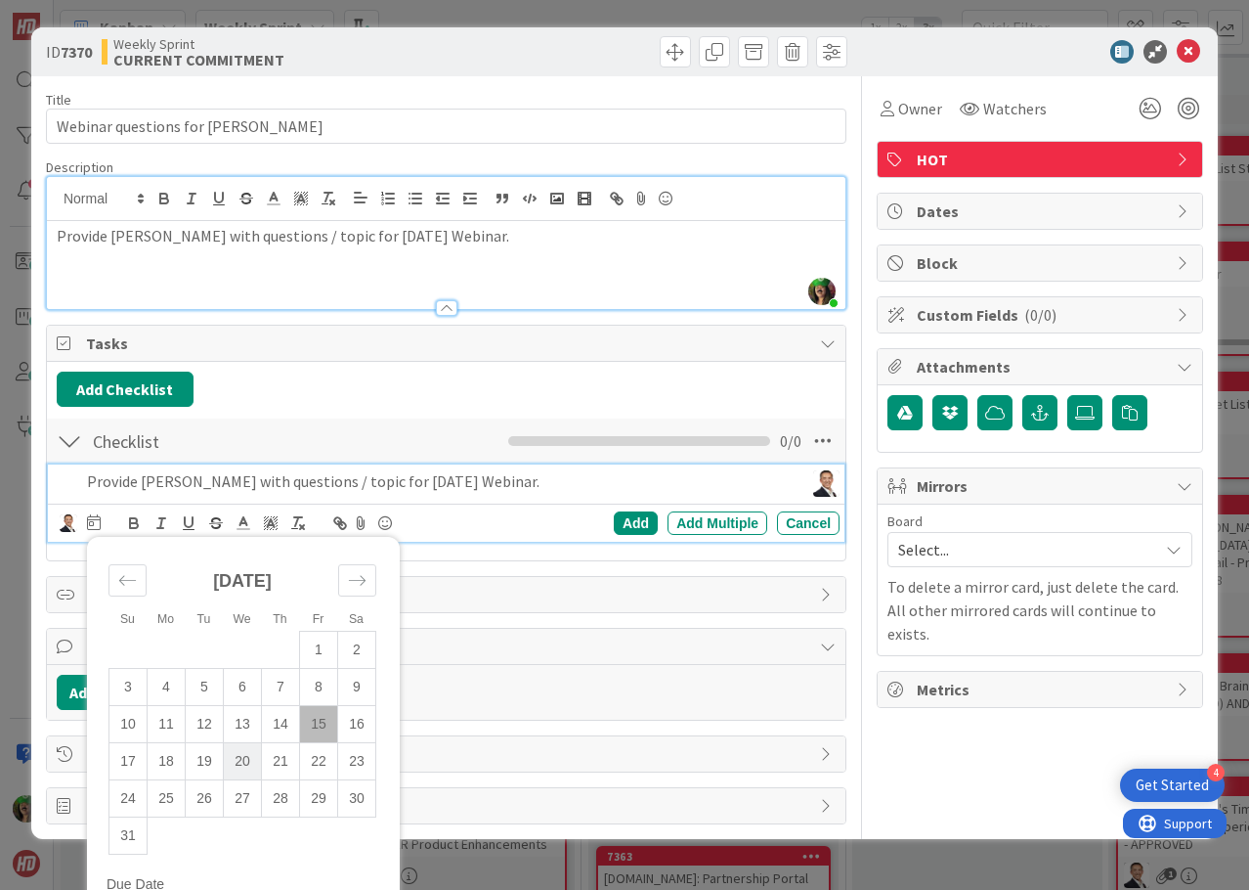
click at [234, 767] on td "20" at bounding box center [242, 760] width 38 height 37
click at [624, 516] on div "Add" at bounding box center [636, 522] width 44 height 23
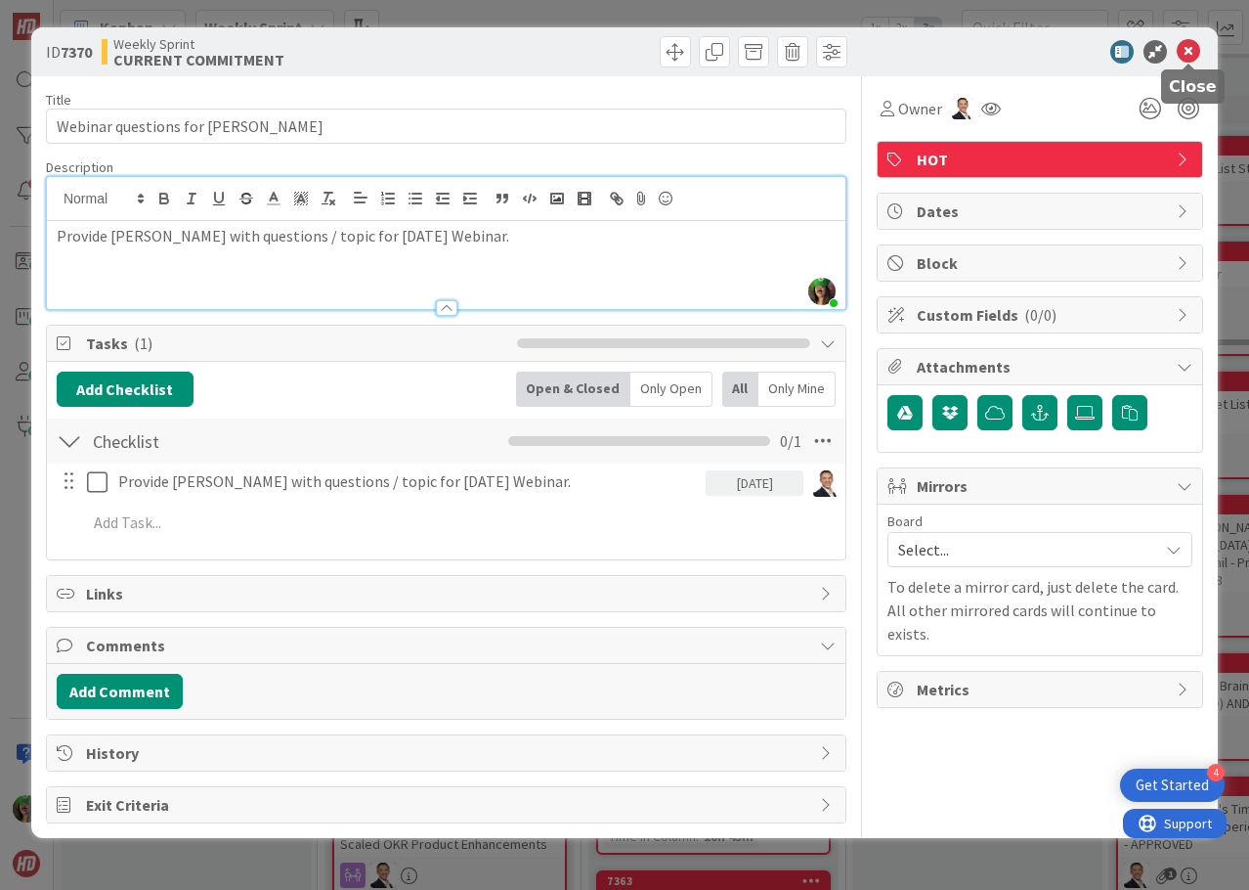
click at [1190, 51] on icon at bounding box center [1188, 51] width 23 height 23
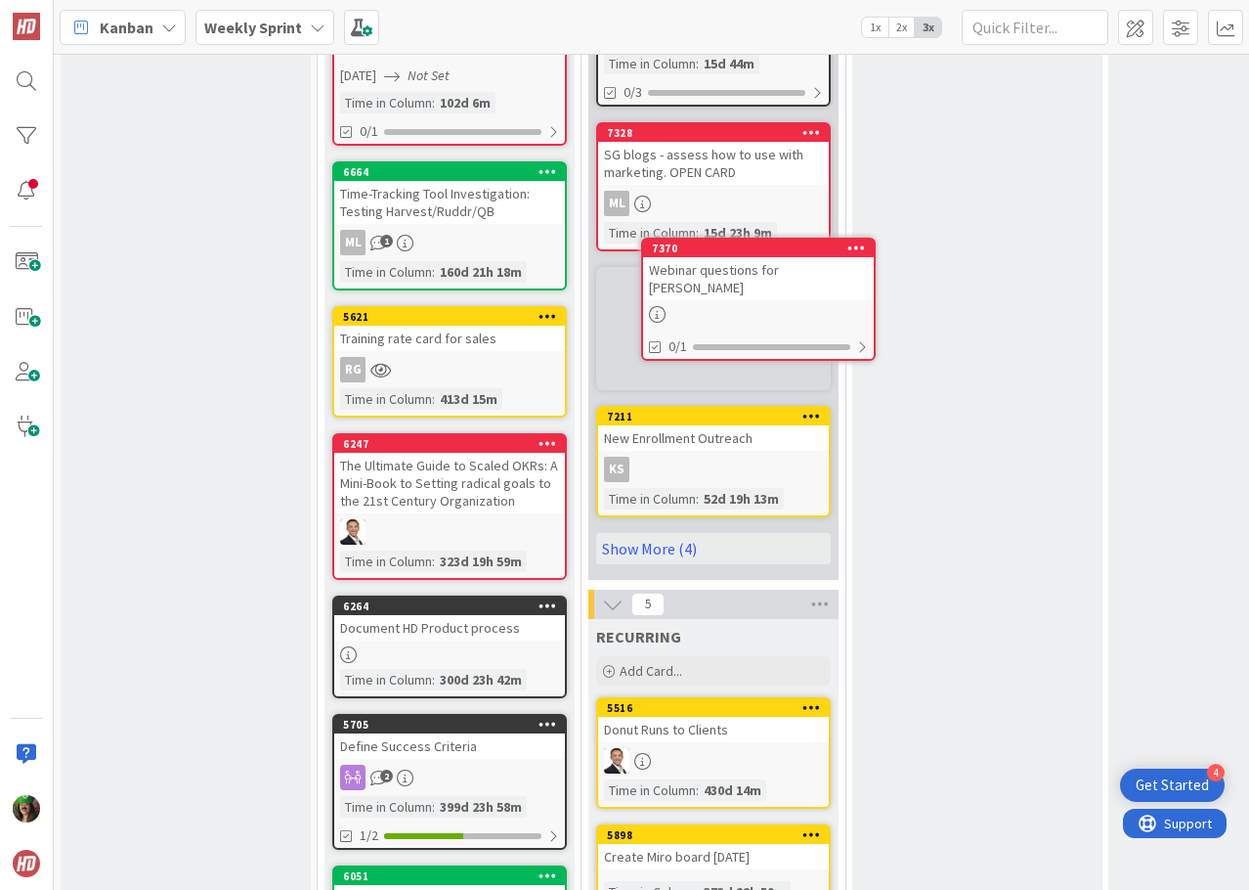
scroll to position [1619, 0]
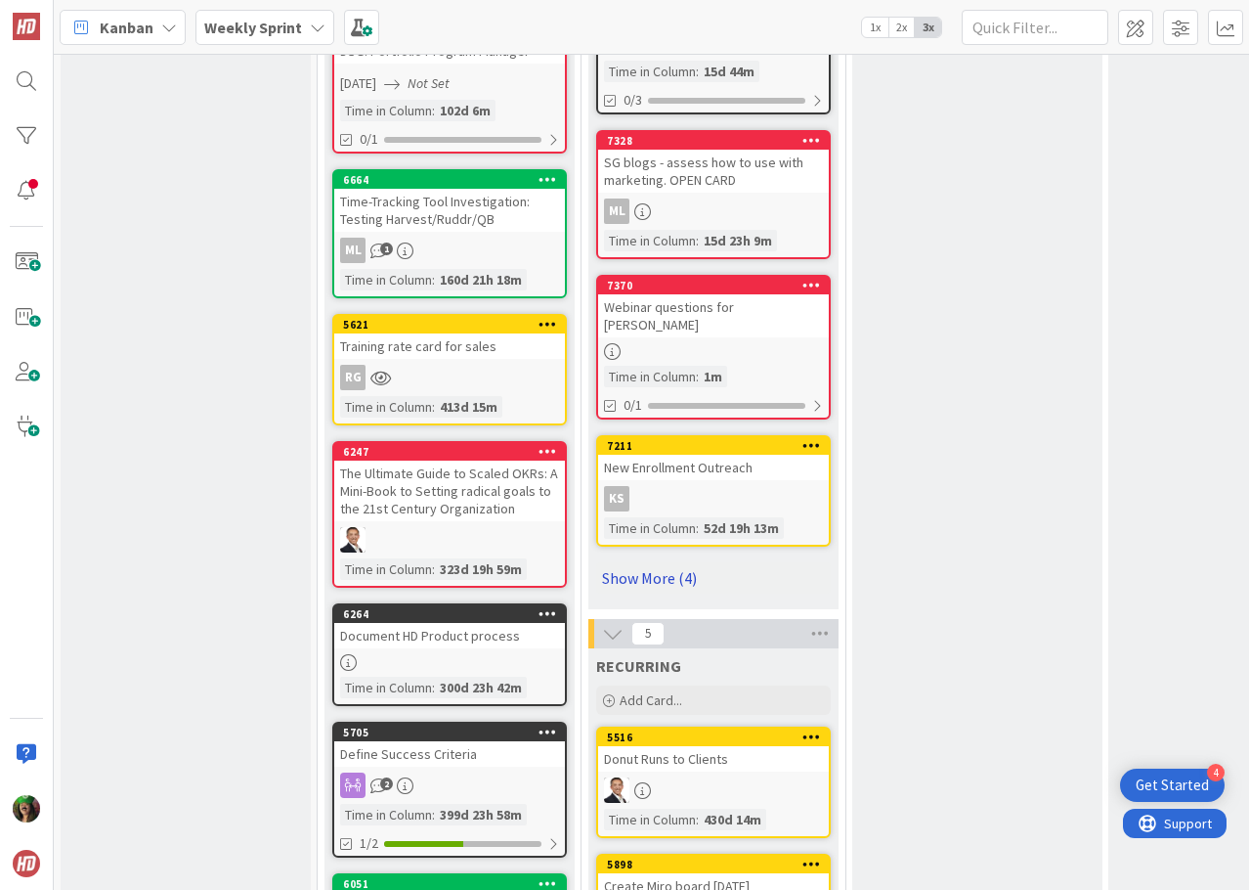
click at [645, 562] on link "Show More (4)" at bounding box center [713, 577] width 235 height 31
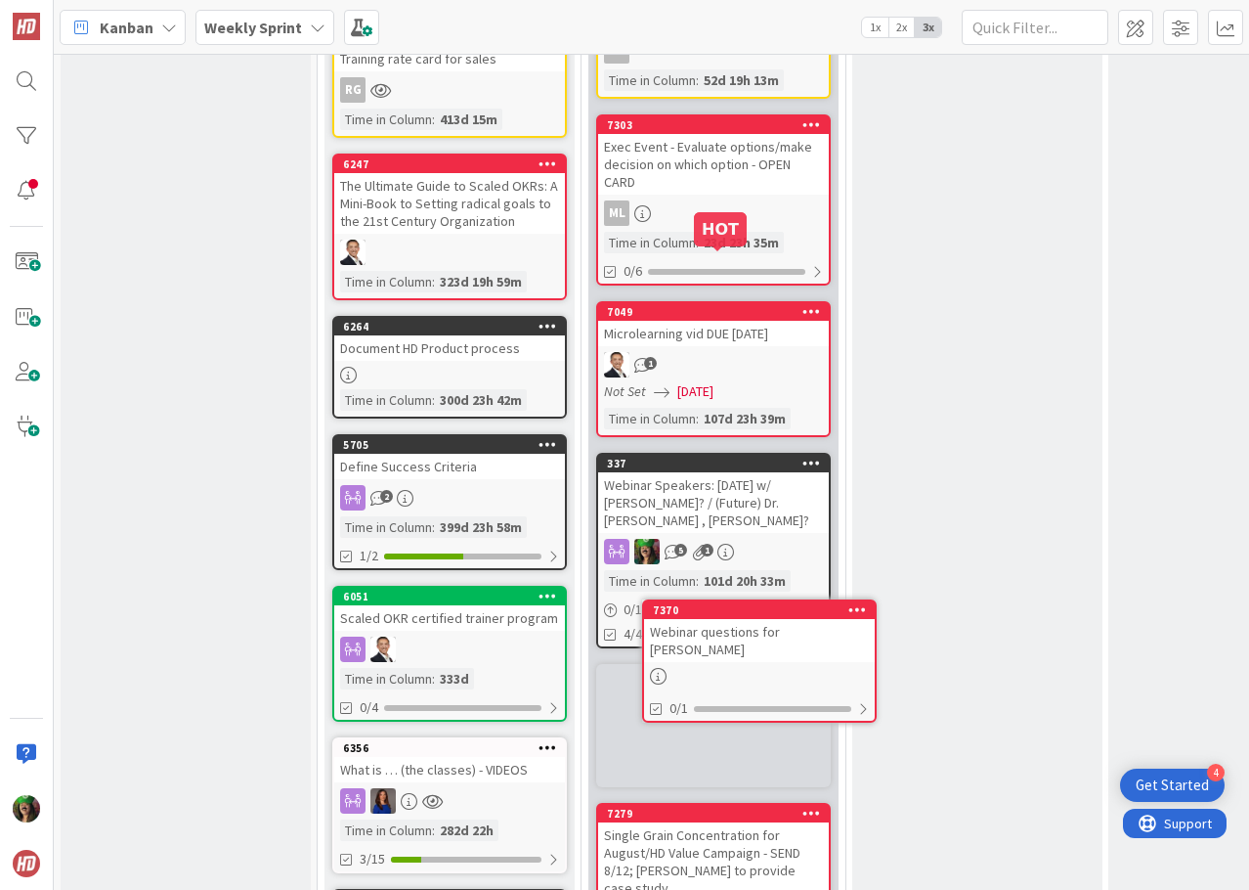
scroll to position [1920, 0]
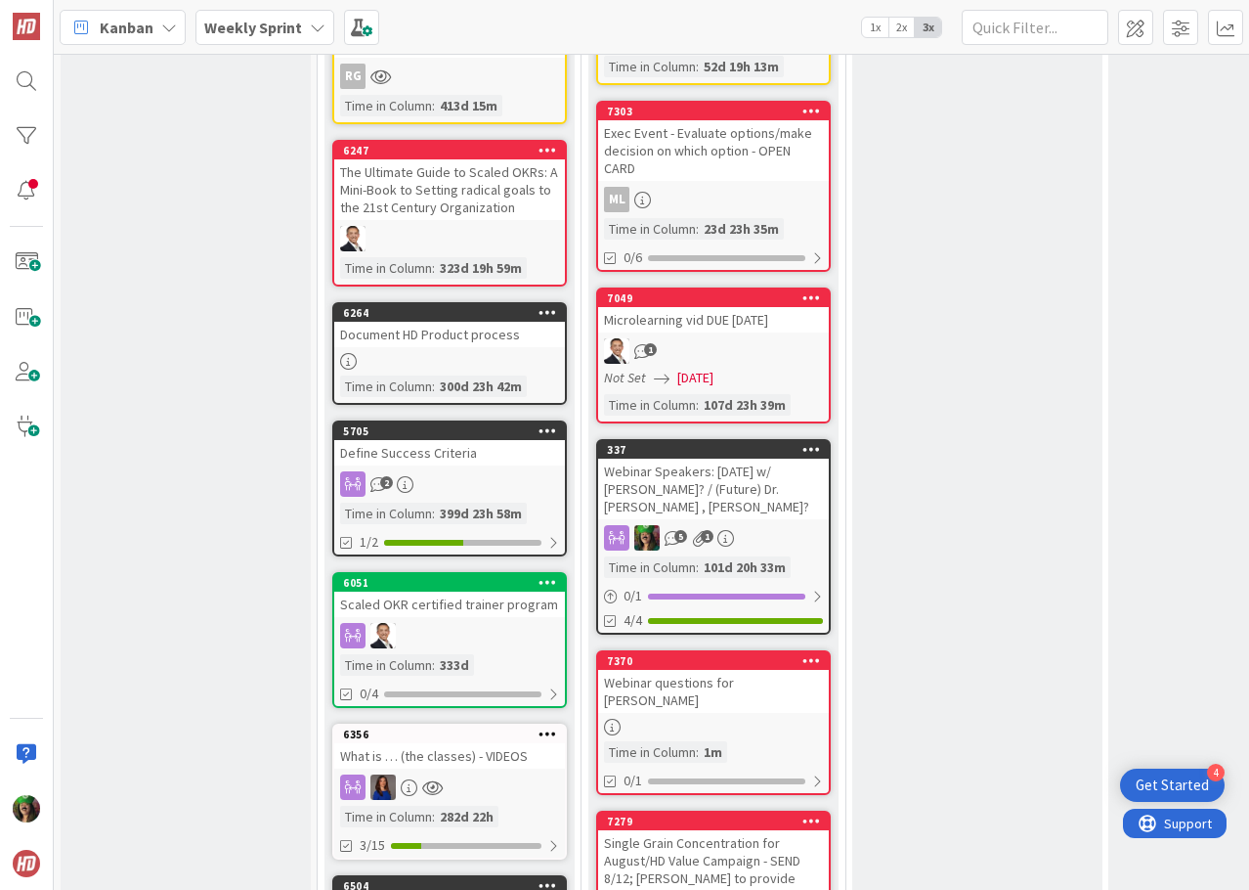
click at [714, 670] on div "Webinar questions for [PERSON_NAME]" at bounding box center [713, 691] width 231 height 43
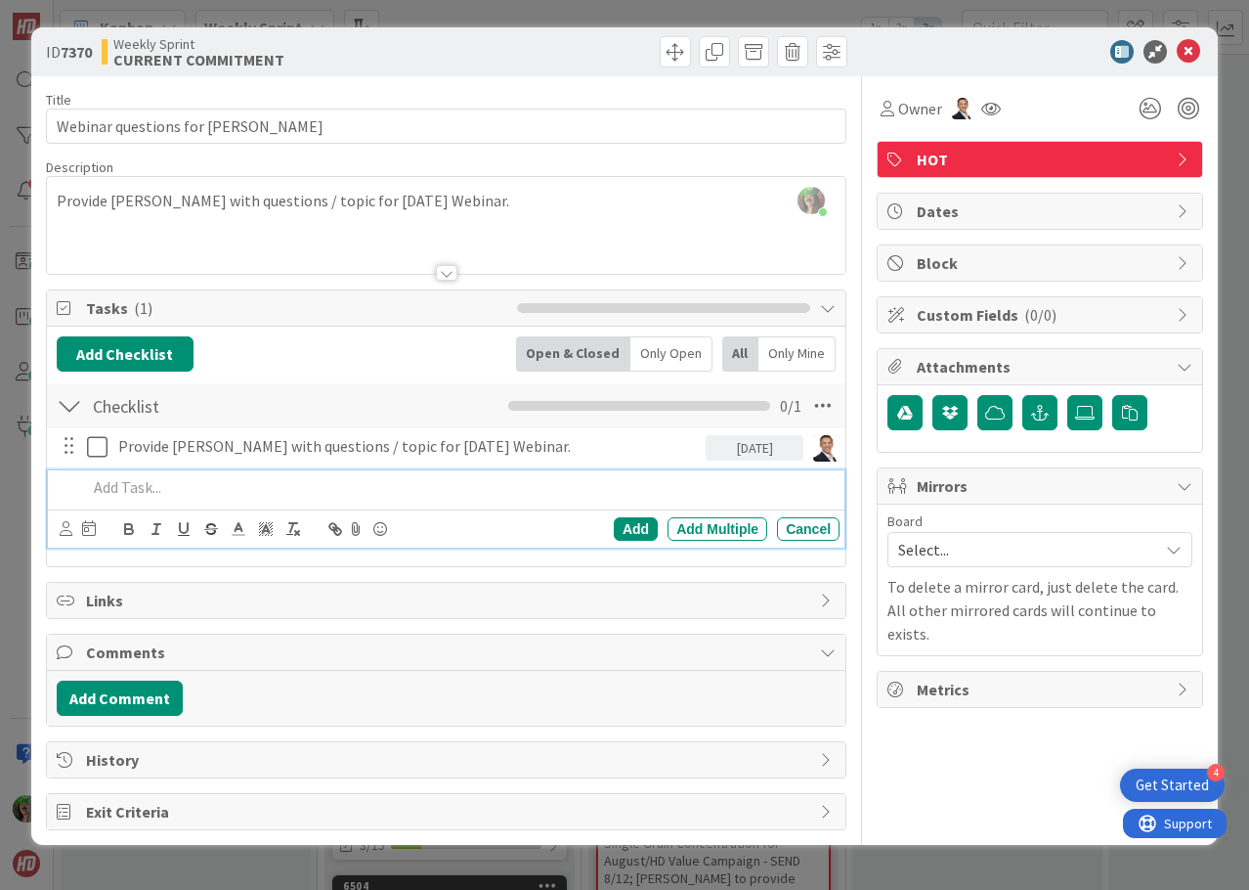
click at [134, 491] on p at bounding box center [459, 487] width 745 height 22
click at [1191, 52] on icon at bounding box center [1188, 51] width 23 height 23
